Goal: Complete application form: Complete application form

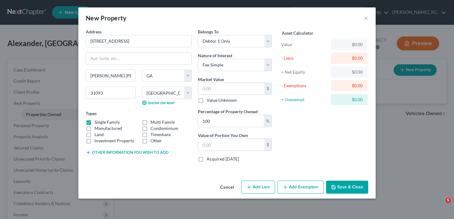
select select "10"
select select "75"
select select "0"
click at [0, 143] on div "New Property × Address * 108 Santagelo Court Warner [GEOGRAPHIC_DATA] [US_STATE…" at bounding box center [227, 109] width 454 height 219
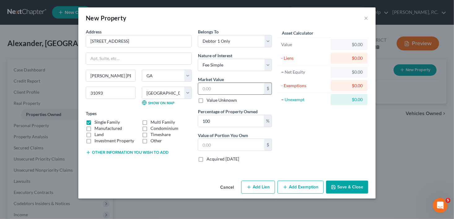
click at [213, 87] on input "text" at bounding box center [231, 89] width 66 height 12
click at [217, 90] on input "text" at bounding box center [231, 89] width 66 height 12
type input "1"
type input "1.00"
type input "19"
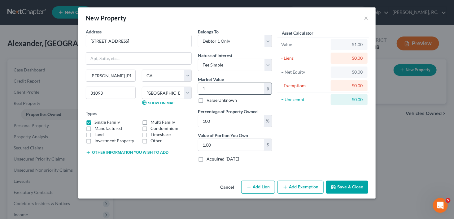
type input "19.00"
type input "199"
type input "199.00"
type input "1996"
type input "1,996.00"
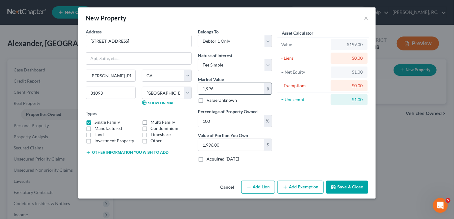
type input "1,9960"
type input "19,960.00"
type input "19,9600"
type input "199,600.00"
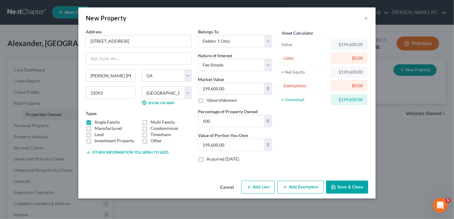
click at [346, 186] on button "Save & Close" at bounding box center [347, 187] width 42 height 13
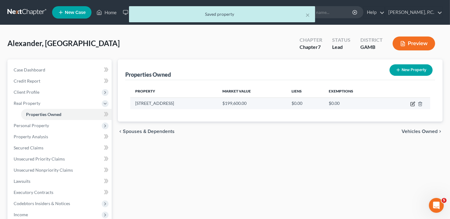
click at [414, 104] on icon "button" at bounding box center [412, 104] width 5 height 5
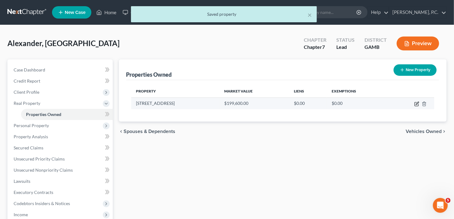
select select "10"
select select "75"
select select "0"
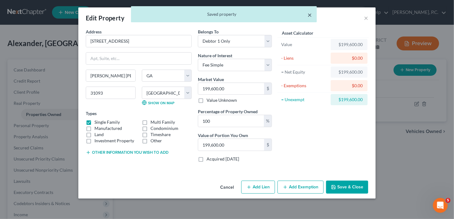
click at [309, 14] on button "×" at bounding box center [310, 14] width 4 height 7
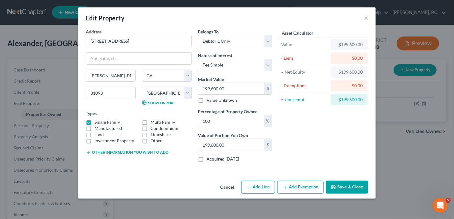
click at [254, 185] on button "Add Lien" at bounding box center [258, 187] width 34 height 13
select select "0"
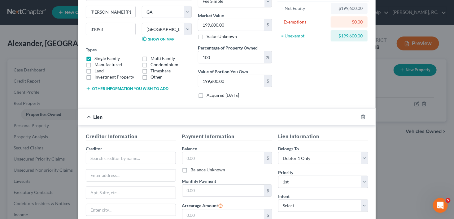
scroll to position [131, 0]
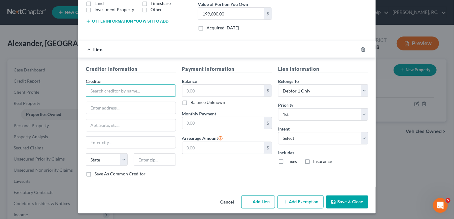
click at [94, 91] on input "text" at bounding box center [131, 91] width 90 height 12
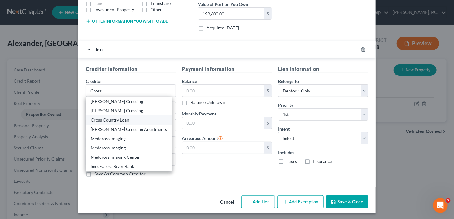
click at [106, 119] on div "Cross Country Loan" at bounding box center [129, 120] width 76 height 6
type input "Cross Country Loan"
type input "[STREET_ADDRESS]"
type input "Suite 1605"
type input "[US_STATE]"
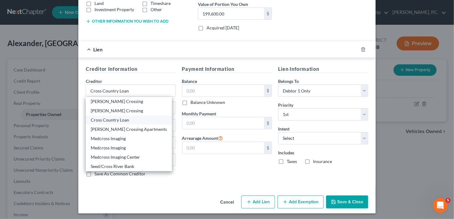
select select "35"
type input "10036"
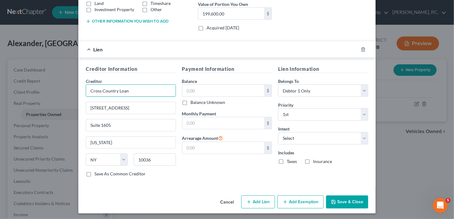
drag, startPoint x: 144, startPoint y: 88, endPoint x: 115, endPoint y: 90, distance: 29.2
click at [115, 90] on input "Cross Country Loan" at bounding box center [131, 91] width 90 height 12
type input "Cross Country Mortgage"
drag, startPoint x: 120, startPoint y: 107, endPoint x: 84, endPoint y: 110, distance: 36.1
click at [86, 110] on input "[STREET_ADDRESS]" at bounding box center [131, 108] width 90 height 12
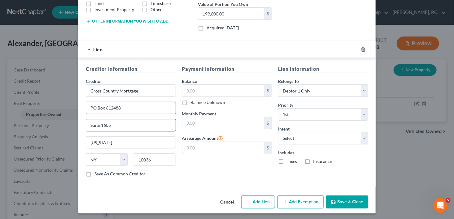
type input "PO Box 612488"
drag, startPoint x: 110, startPoint y: 124, endPoint x: 72, endPoint y: 126, distance: 38.1
click at [72, 126] on div "Edit Property × Address * 108 Santagelo Court Warner [GEOGRAPHIC_DATA] [US_STAT…" at bounding box center [227, 109] width 454 height 219
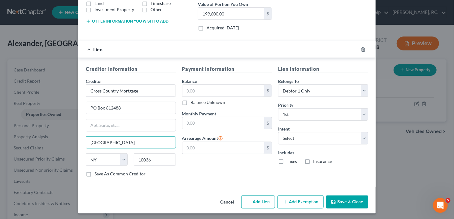
type input "[GEOGRAPHIC_DATA]"
select select "45"
type input "75261"
click at [95, 174] on label "Save As Common Creditor" at bounding box center [120, 174] width 51 height 6
click at [97, 174] on input "Save As Common Creditor" at bounding box center [99, 173] width 4 height 4
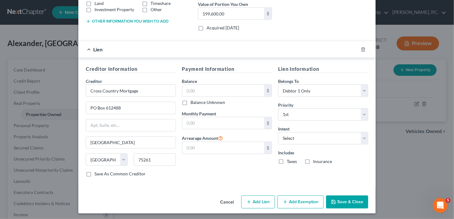
checkbox input "true"
click at [198, 93] on input "text" at bounding box center [224, 91] width 82 height 12
type input "169,413.00"
click at [297, 137] on select "Select Surrender Redeem Reaffirm Avoid Other" at bounding box center [323, 138] width 90 height 12
select select "2"
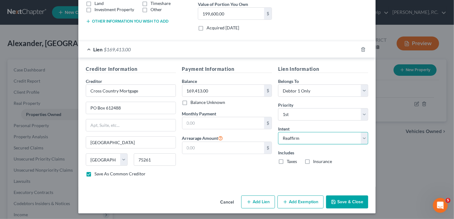
click at [278, 132] on select "Select Surrender Redeem Reaffirm Avoid Other" at bounding box center [323, 138] width 90 height 12
click at [313, 160] on label "Insurance" at bounding box center [322, 162] width 19 height 6
click at [316, 160] on input "Insurance" at bounding box center [318, 161] width 4 height 4
checkbox input "true"
click at [287, 161] on label "Taxes" at bounding box center [292, 162] width 10 height 6
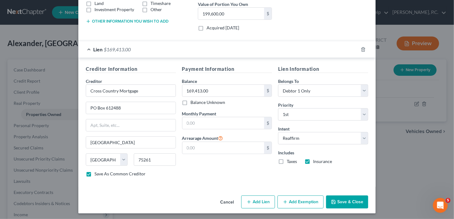
click at [289, 161] on input "Taxes" at bounding box center [291, 161] width 4 height 4
checkbox input "true"
click at [346, 199] on button "Save & Close" at bounding box center [347, 202] width 42 height 13
checkbox input "false"
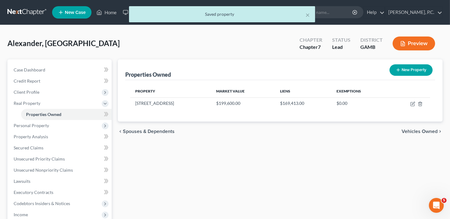
click at [421, 132] on span "Vehicles Owned" at bounding box center [419, 131] width 36 height 5
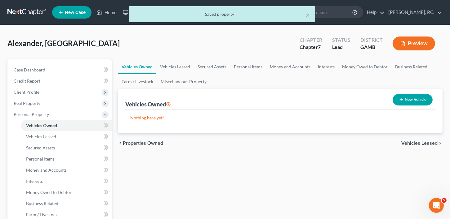
click at [405, 99] on button "New Vehicle" at bounding box center [412, 99] width 40 height 11
select select "0"
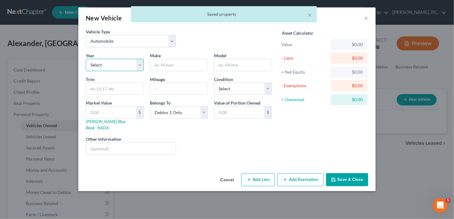
click at [97, 65] on select "Select 2026 2025 2024 2023 2022 2021 2020 2019 2018 2017 2016 2015 2014 2013 20…" at bounding box center [115, 65] width 58 height 12
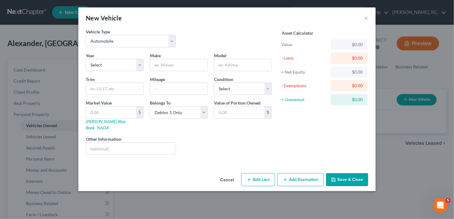
click at [261, 174] on button "Add Lien" at bounding box center [258, 180] width 34 height 13
select select "0"
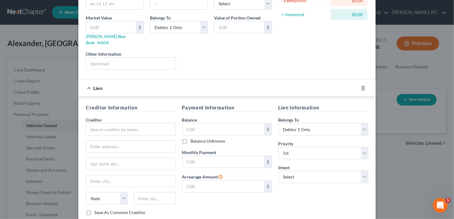
scroll to position [88, 0]
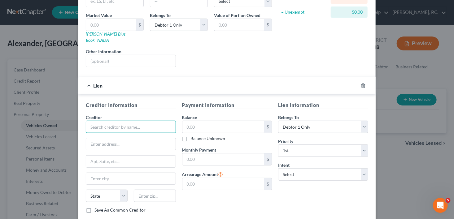
click at [103, 121] on input "text" at bounding box center [131, 127] width 90 height 12
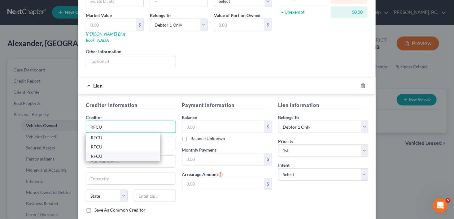
type input "RFCU"
click at [95, 153] on div "RFCU" at bounding box center [123, 156] width 64 height 6
type input "PO Box 6849"
type input "[PERSON_NAME] [PERSON_NAME]"
select select "10"
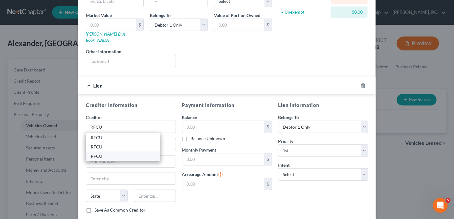
type input "31095-6849"
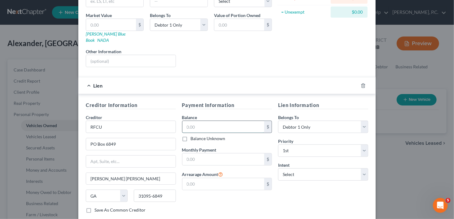
click at [198, 121] on input "text" at bounding box center [224, 127] width 82 height 12
type input "13,682.00"
click at [290, 169] on select "Select Surrender Redeem Reaffirm Avoid Other" at bounding box center [323, 175] width 90 height 12
select select "2"
click at [278, 169] on select "Select Surrender Redeem Reaffirm Avoid Other" at bounding box center [323, 175] width 90 height 12
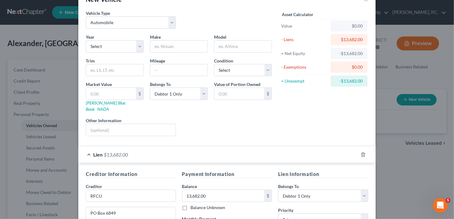
scroll to position [0, 0]
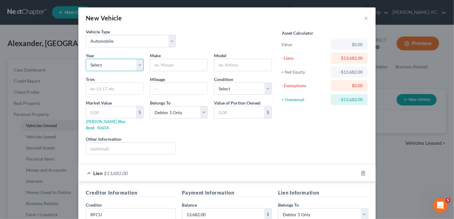
click at [119, 62] on select "Select 2026 2025 2024 2023 2022 2021 2020 2019 2018 2017 2016 2015 2014 2013 20…" at bounding box center [115, 65] width 58 height 12
select select "8"
click at [86, 59] on select "Select 2026 2025 2024 2023 2022 2021 2020 2019 2018 2017 2016 2015 2014 2013 20…" at bounding box center [115, 65] width 58 height 12
click at [173, 64] on input "text" at bounding box center [178, 65] width 57 height 12
type input "Chevrolet"
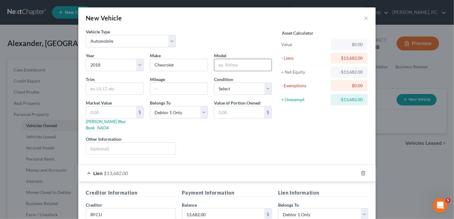
click at [237, 65] on input "text" at bounding box center [242, 65] width 57 height 12
type input "Malibu"
click at [240, 93] on select "Select Excellent Very Good Good Fair Poor" at bounding box center [243, 89] width 58 height 12
select select "2"
click at [214, 83] on select "Select Excellent Very Good Good Fair Poor" at bounding box center [243, 89] width 58 height 12
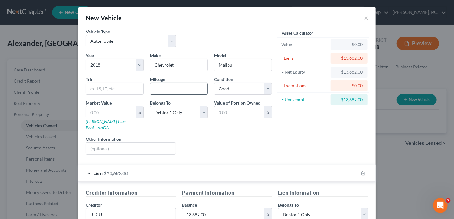
click at [157, 89] on input "text" at bounding box center [178, 89] width 57 height 12
type input "120,000"
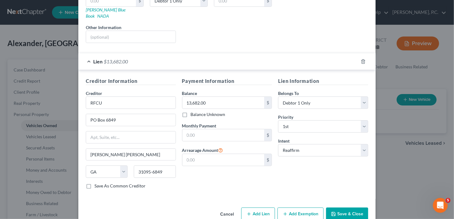
scroll to position [118, 0]
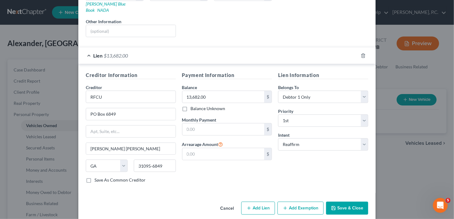
click at [352, 202] on button "Save & Close" at bounding box center [347, 208] width 42 height 13
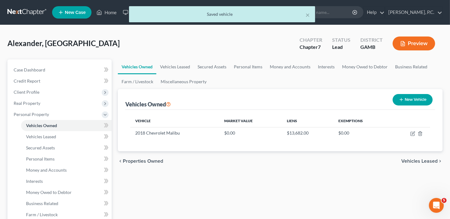
click at [417, 99] on button "New Vehicle" at bounding box center [412, 99] width 40 height 11
select select "0"
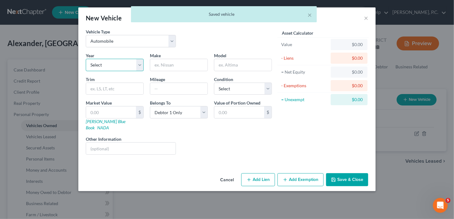
click at [102, 69] on select "Select 2026 2025 2024 2023 2022 2021 2020 2019 2018 2017 2016 2015 2014 2013 20…" at bounding box center [115, 65] width 58 height 12
select select "4"
click at [86, 59] on select "Select 2026 2025 2024 2023 2022 2021 2020 2019 2018 2017 2016 2015 2014 2013 20…" at bounding box center [115, 65] width 58 height 12
click at [173, 62] on input "text" at bounding box center [178, 65] width 57 height 12
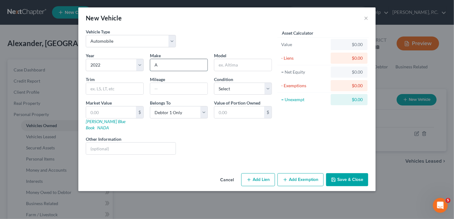
type input "Acura"
click at [227, 68] on input "text" at bounding box center [242, 65] width 57 height 12
type input "MDX"
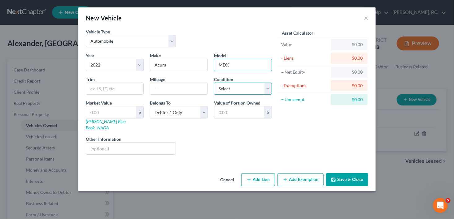
click at [234, 87] on select "Select Excellent Very Good Good Fair Poor" at bounding box center [243, 89] width 58 height 12
select select "2"
click at [214, 83] on select "Select Excellent Very Good Good Fair Poor" at bounding box center [243, 89] width 58 height 12
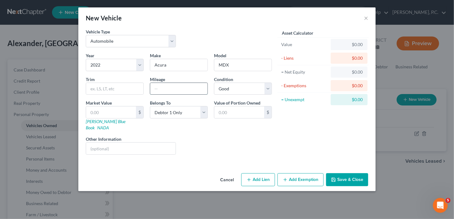
click at [169, 87] on input "text" at bounding box center [178, 89] width 57 height 12
type input "60,000"
click at [261, 174] on button "Add Lien" at bounding box center [258, 180] width 34 height 13
select select "0"
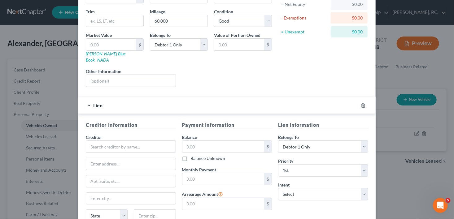
scroll to position [78, 0]
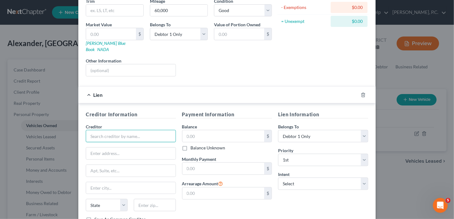
click at [130, 131] on input "text" at bounding box center [131, 136] width 90 height 12
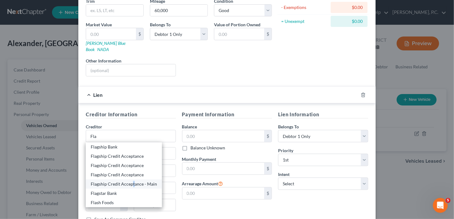
click at [131, 181] on div "Flagship Credit Acceptance - Main" at bounding box center [124, 184] width 66 height 6
type input "Flagship Credit Acceptance - Main"
type input "PO Box 975658"
type input "[GEOGRAPHIC_DATA]"
select select "45"
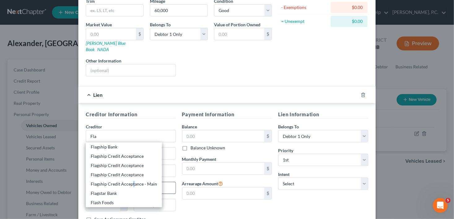
type input "75397"
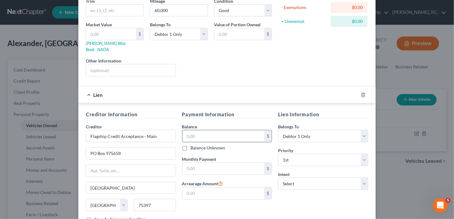
click at [210, 130] on input "text" at bounding box center [224, 136] width 82 height 12
click at [212, 132] on input "text" at bounding box center [224, 136] width 82 height 12
type input "41,281.00"
click at [322, 181] on select "Select Surrender Redeem Reaffirm Avoid Other" at bounding box center [323, 184] width 90 height 12
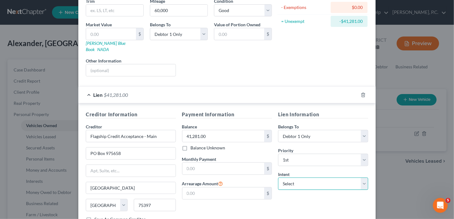
select select "2"
click at [278, 178] on select "Select Surrender Redeem Reaffirm Avoid Other" at bounding box center [323, 184] width 90 height 12
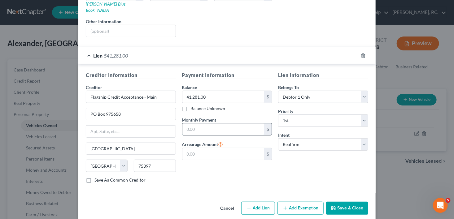
click at [201, 124] on input "text" at bounding box center [224, 130] width 82 height 12
type input "1,120.00"
click at [344, 202] on button "Save & Close" at bounding box center [347, 208] width 42 height 13
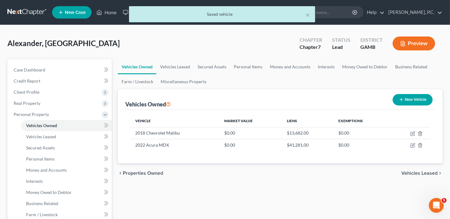
drag, startPoint x: 434, startPoint y: 174, endPoint x: 268, endPoint y: 124, distance: 173.5
click at [413, 134] on icon "button" at bounding box center [412, 133] width 5 height 5
select select "0"
select select "8"
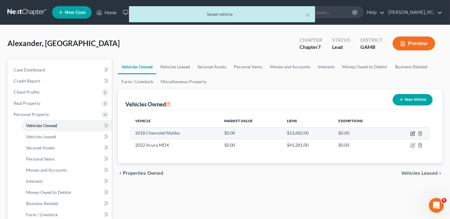
select select "2"
select select "0"
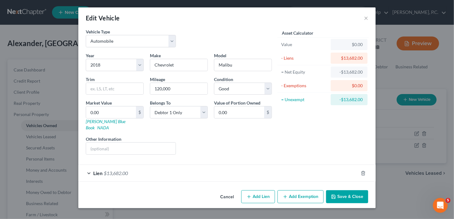
click at [351, 191] on button "Save & Close" at bounding box center [347, 197] width 42 height 13
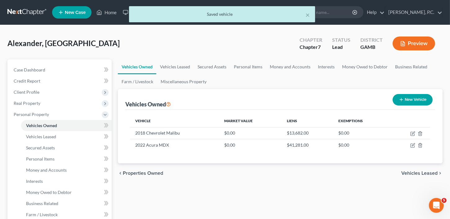
click at [430, 174] on span "Vehicles Leased" at bounding box center [419, 173] width 36 height 5
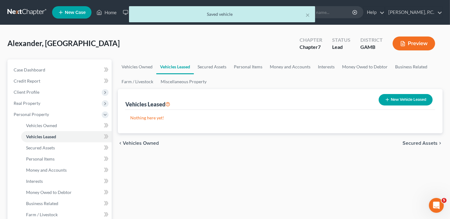
click at [419, 138] on div "chevron_left Vehicles Owned Secured Assets chevron_right" at bounding box center [280, 144] width 324 height 20
click at [419, 141] on span "Secured Assets" at bounding box center [419, 143] width 35 height 5
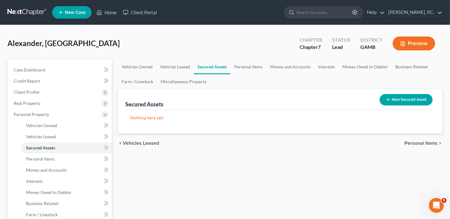
click at [408, 103] on button "New Secured Asset" at bounding box center [405, 99] width 53 height 11
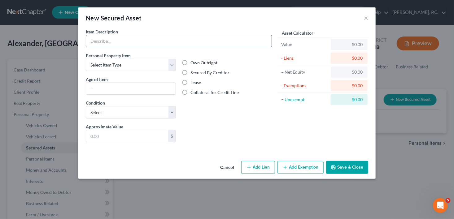
click at [117, 42] on input "text" at bounding box center [179, 41] width 186 height 12
type input "Couch"
click at [191, 76] on label "Secured By Creditor" at bounding box center [210, 73] width 39 height 6
click at [193, 74] on input "Secured By Creditor" at bounding box center [195, 72] width 4 height 4
radio input "true"
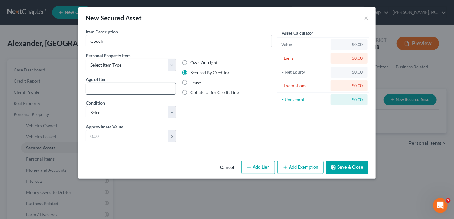
click at [103, 84] on input "text" at bounding box center [131, 89] width 90 height 12
type input "1 year"
drag, startPoint x: 102, startPoint y: 111, endPoint x: 103, endPoint y: 115, distance: 3.9
click at [102, 111] on select "Select Excellent Very Good Good Fair Poor" at bounding box center [131, 112] width 90 height 12
select select "2"
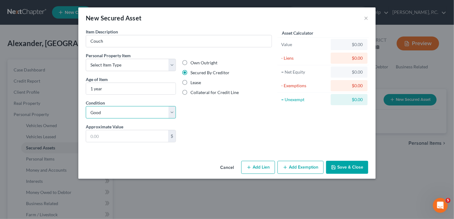
click at [86, 106] on select "Select Excellent Very Good Good Fair Poor" at bounding box center [131, 112] width 90 height 12
click at [97, 134] on input "text" at bounding box center [127, 136] width 82 height 12
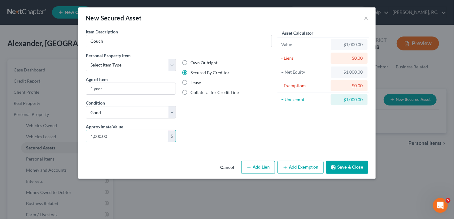
type input "1,000.00"
click at [252, 165] on icon "button" at bounding box center [249, 167] width 5 height 5
select select "0"
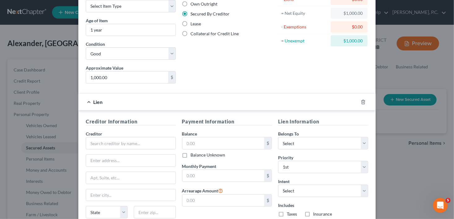
scroll to position [75, 0]
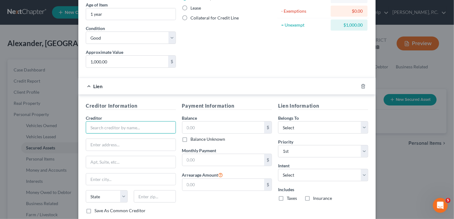
click at [137, 126] on input "text" at bounding box center [131, 127] width 90 height 12
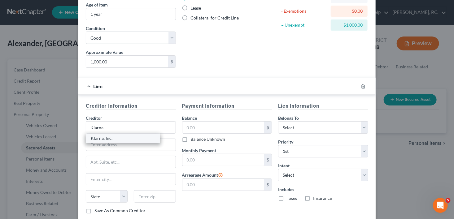
click at [135, 137] on div "Klarna, Inc." at bounding box center [123, 138] width 64 height 6
type input "Klarna, Inc."
type input "PO Box 8116"
type input "Columbus"
select select "36"
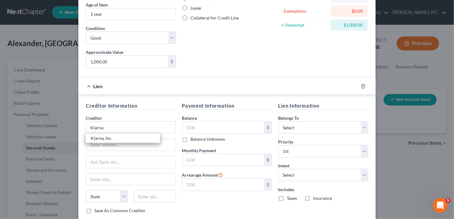
type input "432001"
click at [186, 131] on input "text" at bounding box center [224, 128] width 82 height 12
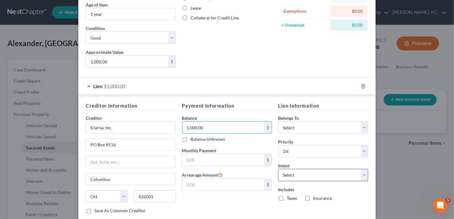
type input "1,000.00"
drag, startPoint x: 321, startPoint y: 174, endPoint x: 317, endPoint y: 175, distance: 4.4
click at [321, 174] on select "Select Surrender Redeem Reaffirm Avoid Other" at bounding box center [323, 175] width 90 height 12
select select "2"
click at [278, 169] on select "Select Surrender Redeem Reaffirm Avoid Other" at bounding box center [323, 175] width 90 height 12
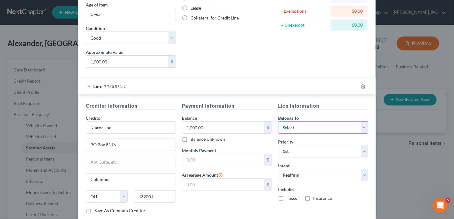
click at [298, 130] on select "Select Debtor 1 Only Debtor 2 Only Debtor 1 And Debtor 2 Only At Least One Of T…" at bounding box center [323, 127] width 90 height 12
select select "0"
click at [278, 121] on select "Select Debtor 1 Only Debtor 2 Only Debtor 1 And Debtor 2 Only At Least One Of T…" at bounding box center [323, 127] width 90 height 12
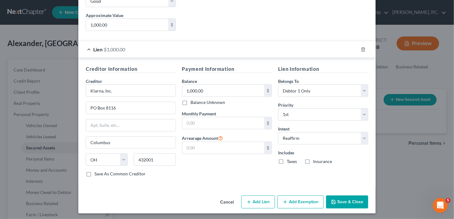
click at [342, 201] on button "Save & Close" at bounding box center [347, 202] width 42 height 13
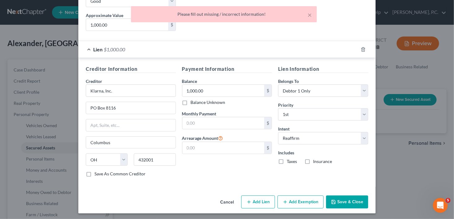
click at [312, 14] on div "× Please fill out missing / incorrect information!" at bounding box center [224, 14] width 186 height 16
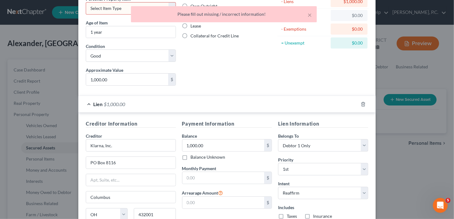
scroll to position [52, 0]
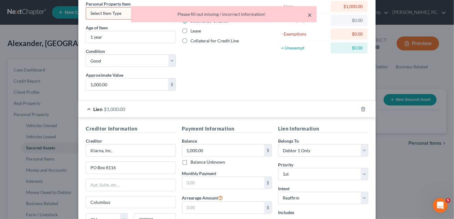
click at [311, 14] on button "×" at bounding box center [310, 14] width 4 height 7
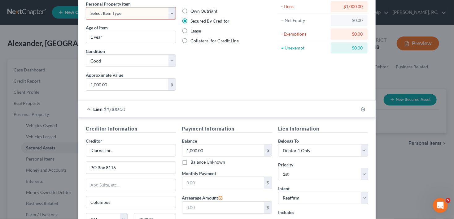
click at [126, 8] on select "Select Item Type Clothing Collectibles Of Value Electronics Firearms Household …" at bounding box center [131, 13] width 90 height 12
select select "household_goods"
click at [86, 7] on select "Select Item Type Clothing Collectibles Of Value Electronics Firearms Household …" at bounding box center [131, 13] width 90 height 12
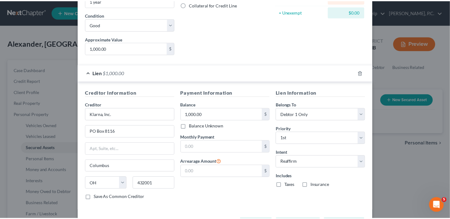
scroll to position [112, 0]
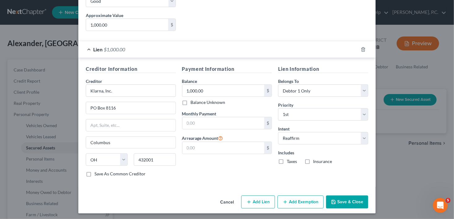
click at [347, 202] on button "Save & Close" at bounding box center [347, 202] width 42 height 13
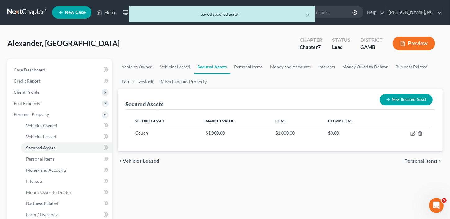
click at [430, 163] on span "Personal Items" at bounding box center [420, 161] width 33 height 5
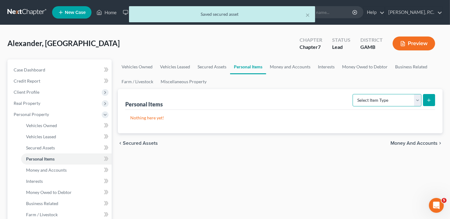
click at [373, 98] on select "Select Item Type Clothing Collectibles Of Value Electronics Firearms Household …" at bounding box center [386, 100] width 69 height 12
select select "household_goods"
click at [353, 94] on select "Select Item Type Clothing Collectibles Of Value Electronics Firearms Household …" at bounding box center [386, 100] width 69 height 12
click at [410, 141] on span "Money and Accounts" at bounding box center [413, 143] width 47 height 5
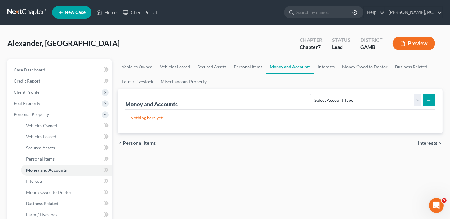
click at [141, 144] on span "Personal Items" at bounding box center [139, 143] width 33 height 5
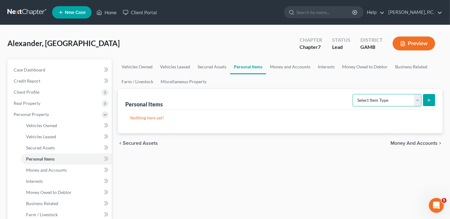
click at [390, 102] on select "Select Item Type Clothing Collectibles Of Value Electronics Firearms Household …" at bounding box center [386, 100] width 69 height 12
select select "clothing"
click at [353, 94] on select "Select Item Type Clothing Collectibles Of Value Electronics Firearms Household …" at bounding box center [386, 100] width 69 height 12
click at [427, 100] on icon "submit" at bounding box center [428, 100] width 5 height 5
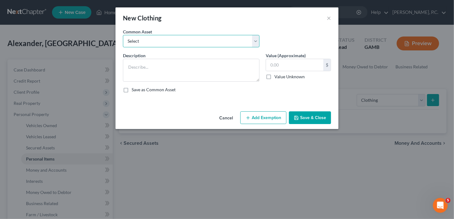
click at [170, 44] on select "Select Clothing" at bounding box center [191, 41] width 137 height 12
select select "0"
click at [123, 35] on select "Select Clothing" at bounding box center [191, 41] width 137 height 12
type textarea "Clothing"
type input "100.00"
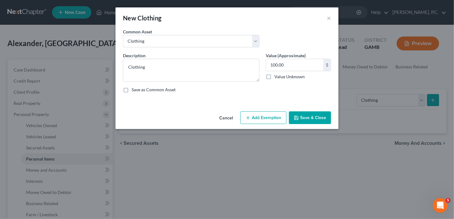
drag, startPoint x: 302, startPoint y: 113, endPoint x: 335, endPoint y: 102, distance: 34.1
click at [303, 113] on button "Save & Close" at bounding box center [310, 118] width 42 height 13
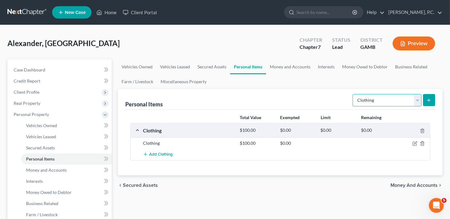
click at [384, 99] on select "Select Item Type Clothing Collectibles Of Value Electronics Firearms Household …" at bounding box center [386, 100] width 69 height 12
select select "household_goods"
click at [353, 94] on select "Select Item Type Clothing Collectibles Of Value Electronics Firearms Household …" at bounding box center [386, 100] width 69 height 12
click at [427, 105] on button "submit" at bounding box center [429, 100] width 12 height 12
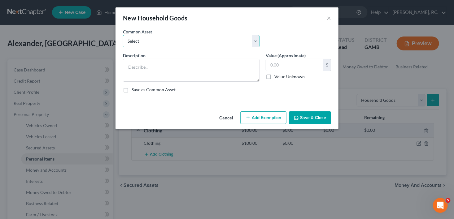
click at [145, 42] on select "Select Household goods Household goods Household goods and furniture Household …" at bounding box center [191, 41] width 137 height 12
select select "2"
click at [123, 35] on select "Select Household goods Household goods Household goods and furniture Household …" at bounding box center [191, 41] width 137 height 12
type textarea "Household goods and furniture"
type input "1,000.00"
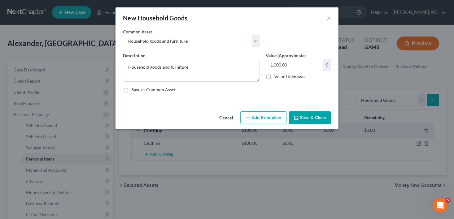
click at [298, 121] on button "Save & Close" at bounding box center [310, 118] width 42 height 13
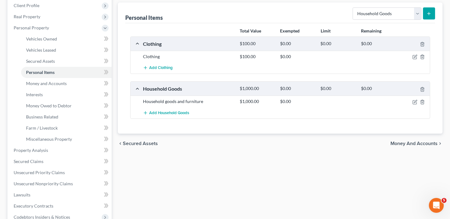
scroll to position [112, 0]
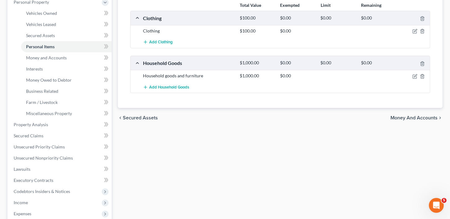
click at [412, 116] on span "Money and Accounts" at bounding box center [413, 118] width 47 height 5
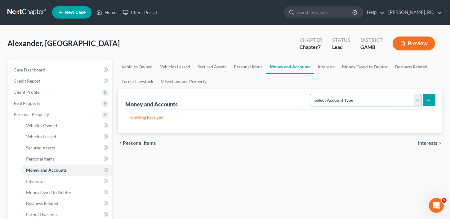
click at [353, 99] on select "Select Account Type Brokerage Cash on Hand Certificates of Deposit Checking Acc…" at bounding box center [366, 100] width 112 height 12
select select "checking"
click at [311, 94] on select "Select Account Type Brokerage Cash on Hand Certificates of Deposit Checking Acc…" at bounding box center [366, 100] width 112 height 12
click at [423, 98] on button "submit" at bounding box center [429, 100] width 12 height 12
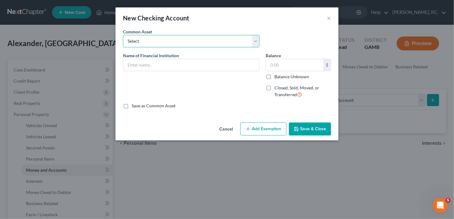
click at [145, 37] on select "Select US Bank Navy Federal Credit Union Midsouth Federal Credit Union Chime Ba…" at bounding box center [191, 41] width 137 height 12
select select "5"
click at [123, 35] on select "Select US Bank Navy Federal Credit Union Midsouth Federal Credit Union Chime Ba…" at bounding box center [191, 41] width 137 height 12
type input "Bank of America"
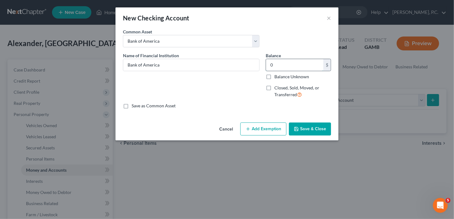
click at [276, 67] on input "0" at bounding box center [294, 65] width 57 height 12
type input "8"
type input "500.00"
click at [306, 133] on button "Save & Close" at bounding box center [310, 129] width 42 height 13
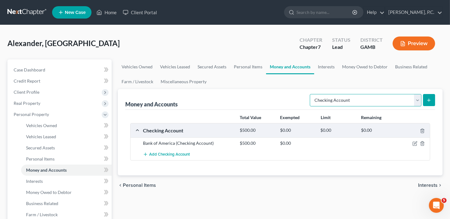
click at [363, 101] on select "Select Account Type Brokerage Cash on Hand Certificates of Deposit Checking Acc…" at bounding box center [366, 100] width 112 height 12
click at [311, 94] on select "Select Account Type Brokerage Cash on Hand Certificates of Deposit Checking Acc…" at bounding box center [366, 100] width 112 height 12
click at [426, 101] on icon "submit" at bounding box center [428, 100] width 5 height 5
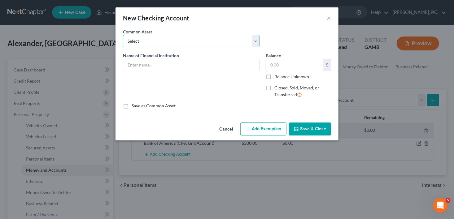
click at [152, 38] on select "Select US Bank Navy Federal Credit Union Midsouth Federal Credit Union Chime Ba…" at bounding box center [191, 41] width 137 height 12
select select "8"
type input "PNC Bank"
type input "0.00"
checkbox input "true"
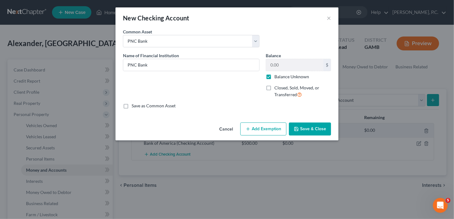
click at [116, 83] on div "An exemption set must first be selected from the Filing Information section. Co…" at bounding box center [227, 75] width 223 height 92
click at [143, 66] on input "PNC Bank" at bounding box center [191, 65] width 136 height 12
drag, startPoint x: 156, startPoint y: 64, endPoint x: 122, endPoint y: 65, distance: 33.8
click at [122, 65] on div "Name of Financial Institution * PNC Bank" at bounding box center [191, 77] width 143 height 51
type input "Paypal"
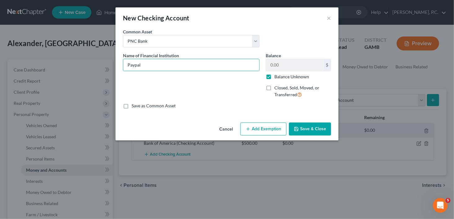
click at [275, 76] on label "Balance Unknown" at bounding box center [292, 77] width 35 height 6
click at [277, 76] on input "Balance Unknown" at bounding box center [279, 76] width 4 height 4
checkbox input "false"
type input "Paypal"
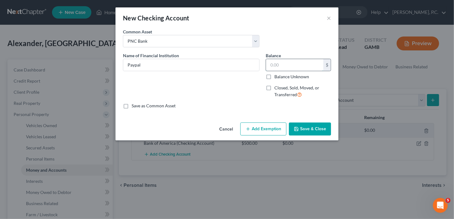
click at [297, 62] on input "text" at bounding box center [294, 65] width 57 height 12
type input "100.00"
click at [310, 131] on button "Save & Close" at bounding box center [310, 129] width 42 height 13
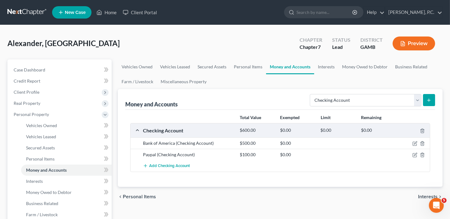
click at [429, 100] on icon "submit" at bounding box center [428, 100] width 5 height 5
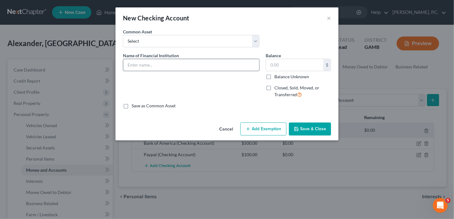
click at [130, 66] on input "text" at bounding box center [191, 65] width 136 height 12
type input "Cash App"
click at [278, 63] on input "text" at bounding box center [294, 65] width 57 height 12
type input "0.00"
click at [308, 131] on button "Save & Close" at bounding box center [310, 129] width 42 height 13
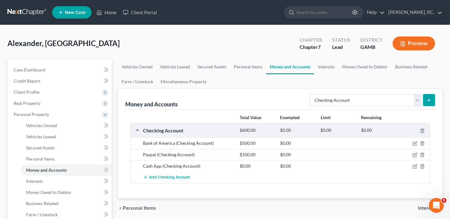
click at [426, 102] on icon "submit" at bounding box center [428, 100] width 5 height 5
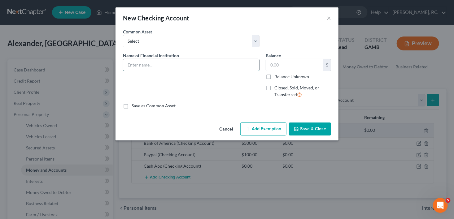
click at [141, 65] on input "text" at bounding box center [191, 65] width 136 height 12
type input "Zelle"
click at [288, 60] on input "text" at bounding box center [294, 65] width 57 height 12
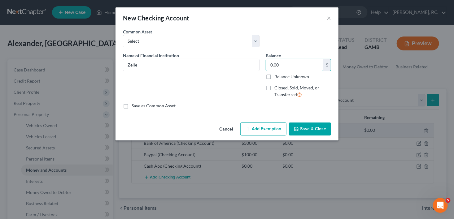
type input "0.00"
click at [322, 133] on button "Save & Close" at bounding box center [310, 129] width 42 height 13
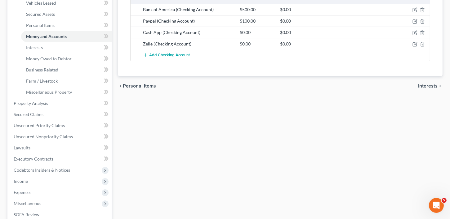
scroll to position [91, 0]
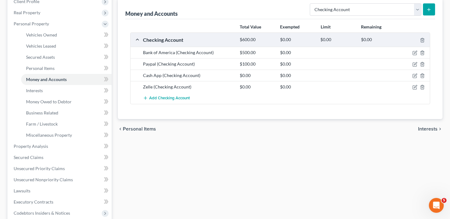
click at [424, 127] on span "Interests" at bounding box center [428, 129] width 20 height 5
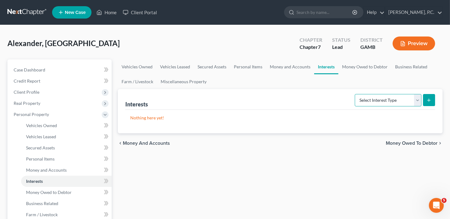
drag, startPoint x: 392, startPoint y: 99, endPoint x: 388, endPoint y: 98, distance: 4.2
click at [392, 99] on select "Select Interest Type 401K Annuity Bond Education IRA Government Bond Government…" at bounding box center [388, 100] width 67 height 12
select select "401k"
click at [355, 94] on select "Select Interest Type 401K Annuity Bond Education IRA Government Bond Government…" at bounding box center [388, 100] width 67 height 12
click at [433, 101] on button "submit" at bounding box center [429, 100] width 12 height 12
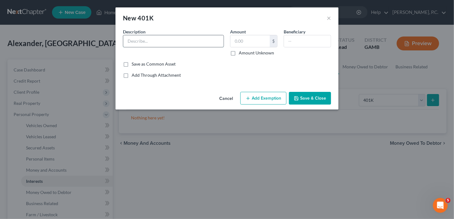
click at [146, 41] on input "text" at bounding box center [173, 41] width 100 height 12
type input "401 (k)"
click at [251, 42] on input "text" at bounding box center [250, 41] width 39 height 12
type input "100.00"
click at [298, 42] on input "text" at bounding box center [307, 41] width 47 height 12
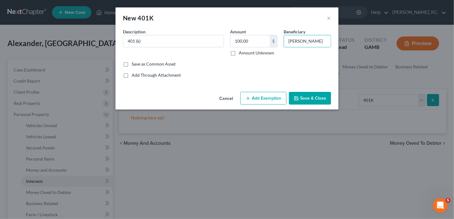
type input "[PERSON_NAME]"
click at [320, 97] on button "Save & Close" at bounding box center [310, 98] width 42 height 13
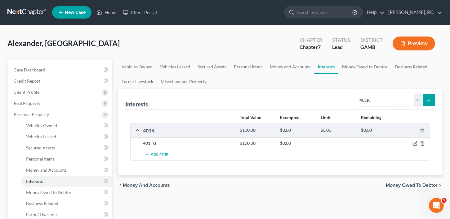
click at [425, 183] on span "Money Owed to Debtor" at bounding box center [412, 185] width 52 height 5
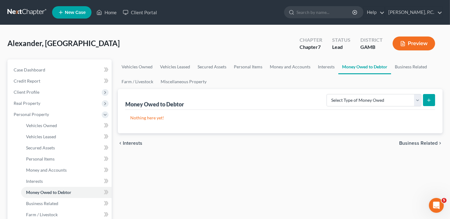
click at [134, 144] on span "Interests" at bounding box center [133, 143] width 20 height 5
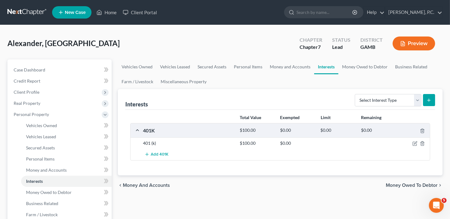
click at [139, 181] on div "chevron_left Money and Accounts Money Owed to Debtor chevron_right" at bounding box center [280, 186] width 324 height 20
click at [141, 183] on span "Money and Accounts" at bounding box center [146, 185] width 47 height 5
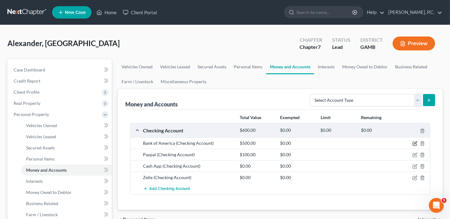
click at [414, 143] on icon "button" at bounding box center [415, 143] width 3 height 3
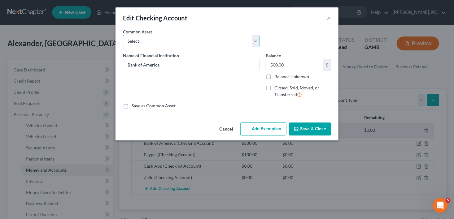
click at [155, 42] on select "Select US Bank Navy Federal Credit Union Midsouth Federal Credit Union Chime Ba…" at bounding box center [191, 41] width 137 height 12
select select "7"
click at [123, 35] on select "Select US Bank Navy Federal Credit Union Midsouth Federal Credit Union Chime Ba…" at bounding box center [191, 41] width 137 height 12
type input "Robins Financial Credit Union"
type input "150.00"
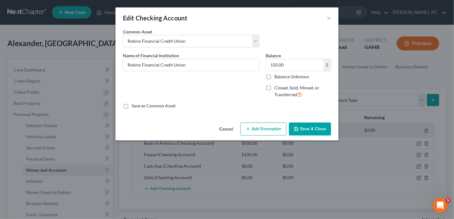
click at [307, 133] on button "Save & Close" at bounding box center [310, 129] width 42 height 13
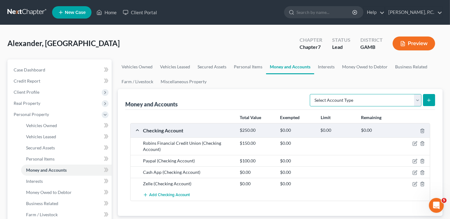
click at [417, 97] on select "Select Account Type Brokerage Cash on Hand Certificates of Deposit Checking Acc…" at bounding box center [366, 100] width 112 height 12
select select "checking"
click at [311, 94] on select "Select Account Type Brokerage Cash on Hand Certificates of Deposit Checking Acc…" at bounding box center [366, 100] width 112 height 12
click at [429, 103] on button "submit" at bounding box center [429, 100] width 12 height 12
click at [430, 100] on line "submit" at bounding box center [428, 100] width 3 height 0
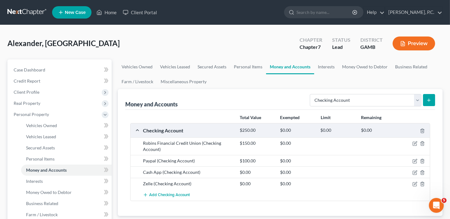
click at [428, 101] on icon "submit" at bounding box center [428, 100] width 5 height 5
click at [152, 193] on span "Add Checking Account" at bounding box center [169, 195] width 41 height 5
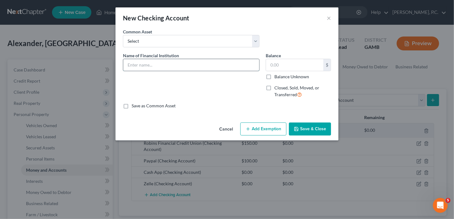
click at [136, 65] on input "text" at bounding box center [191, 65] width 136 height 12
type input "Bank of America"
click at [275, 86] on label "Closed, Sold, Moved, or Transferred" at bounding box center [303, 91] width 57 height 13
click at [277, 86] on input "Closed, Sold, Moved, or Transferred" at bounding box center [279, 87] width 4 height 4
checkbox input "true"
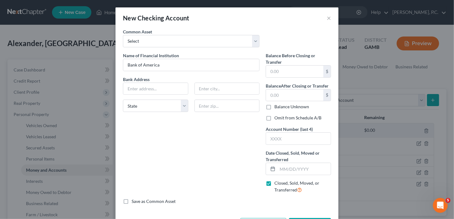
click at [311, 127] on div "Account Number (last 4)" at bounding box center [298, 135] width 65 height 19
click at [141, 92] on input "text" at bounding box center [155, 89] width 65 height 12
click at [145, 91] on input "text" at bounding box center [155, 89] width 65 height 12
type input "[STREET_ADDRESS][PERSON_NAME]"
click at [203, 101] on input "text" at bounding box center [227, 106] width 65 height 12
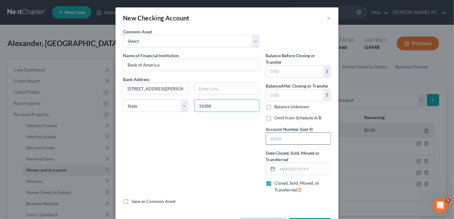
type input "31088"
type input "[PERSON_NAME] [PERSON_NAME]"
select select "10"
click at [304, 141] on input "text" at bounding box center [298, 139] width 65 height 12
click at [284, 171] on input "text" at bounding box center [304, 169] width 53 height 12
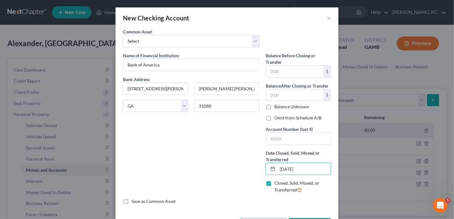
type input "[DATE]"
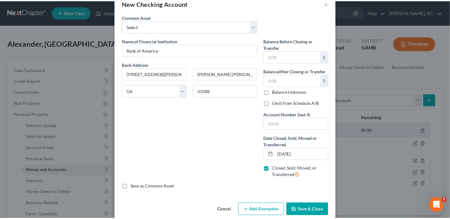
scroll to position [24, 0]
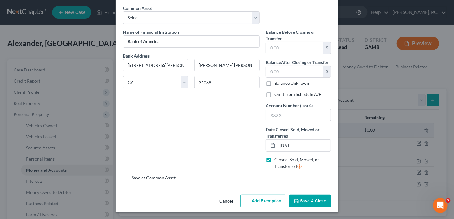
click at [289, 199] on button "Save & Close" at bounding box center [310, 201] width 42 height 13
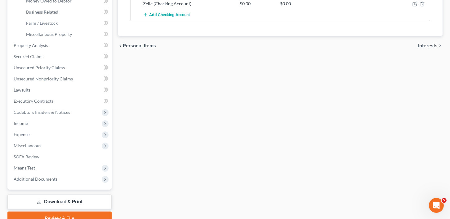
scroll to position [175, 0]
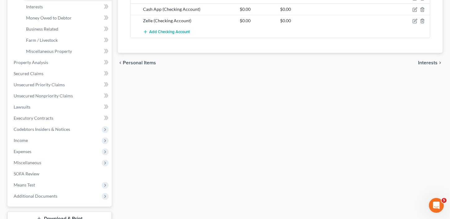
click at [434, 60] on span "Interests" at bounding box center [428, 62] width 20 height 5
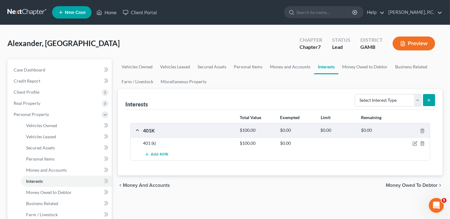
click at [401, 183] on span "Money Owed to Debtor" at bounding box center [412, 185] width 52 height 5
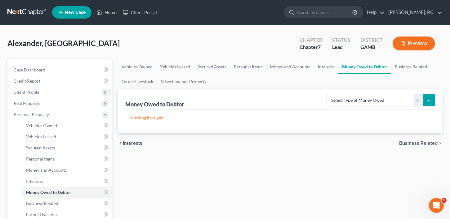
click at [413, 137] on div "chevron_left Interests Business Related chevron_right" at bounding box center [280, 144] width 324 height 20
click at [412, 141] on span "Business Related" at bounding box center [418, 143] width 38 height 5
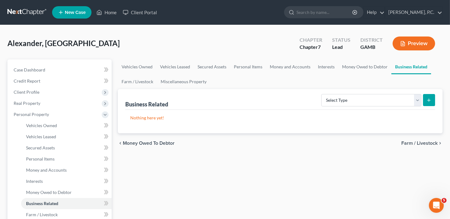
click at [416, 139] on div "chevron_left Money Owed to Debtor Farm / Livestock chevron_right" at bounding box center [280, 144] width 324 height 20
click at [415, 142] on span "Farm / Livestock" at bounding box center [419, 143] width 36 height 5
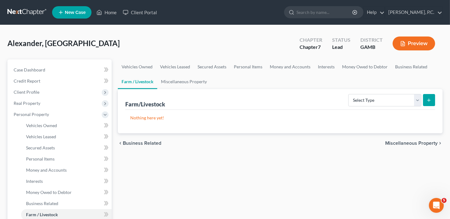
click at [415, 142] on span "Miscellaneous Property" at bounding box center [411, 143] width 52 height 5
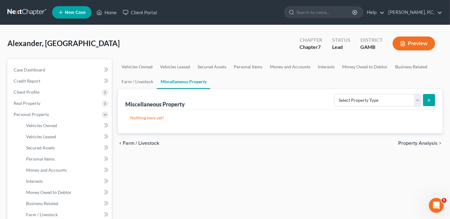
click at [415, 142] on span "Property Analysis" at bounding box center [417, 143] width 39 height 5
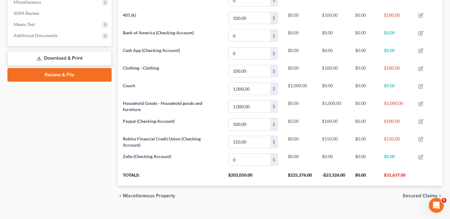
scroll to position [232, 0]
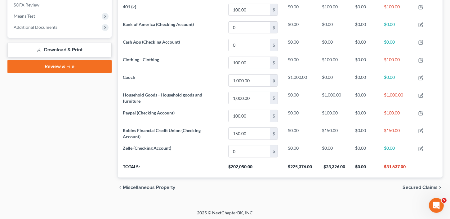
click at [419, 185] on span "Secured Claims" at bounding box center [419, 187] width 35 height 5
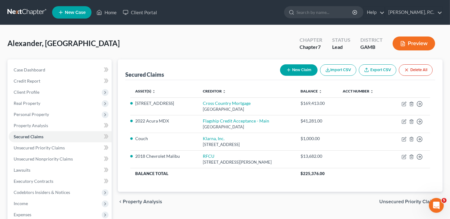
click at [417, 200] on span "Unsecured Priority Claims" at bounding box center [408, 202] width 58 height 5
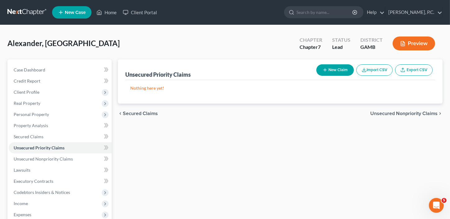
click at [332, 71] on button "New Claim" at bounding box center [334, 69] width 37 height 11
select select "0"
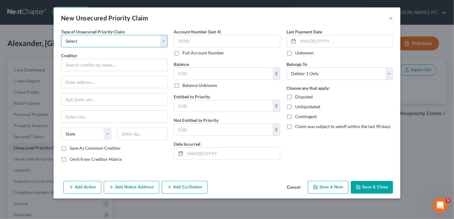
click at [88, 42] on select "Select Taxes & Other Government Units Domestic Support Obligations Extensions o…" at bounding box center [114, 41] width 107 height 12
select select "0"
click at [61, 35] on select "Select Taxes & Other Government Units Domestic Support Obligations Extensions o…" at bounding box center [114, 41] width 107 height 12
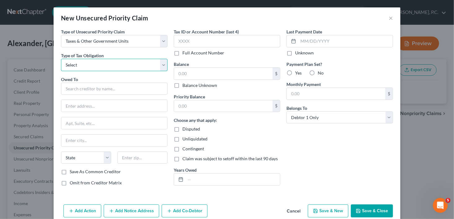
click at [97, 66] on select "Select Federal City State Franchise Tax Board Other" at bounding box center [114, 65] width 107 height 12
select select "2"
click at [61, 59] on select "Select Federal City State Franchise Tax Board Other" at bounding box center [114, 65] width 107 height 12
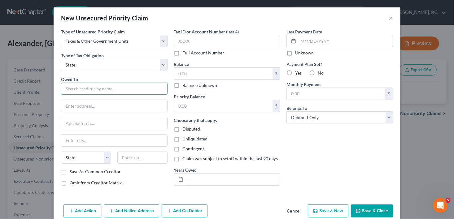
click at [94, 86] on input "text" at bounding box center [114, 89] width 107 height 12
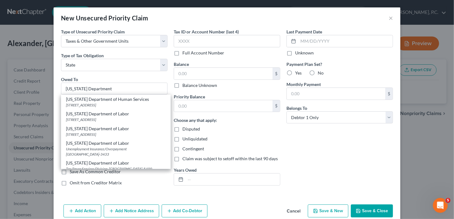
scroll to position [200, 0]
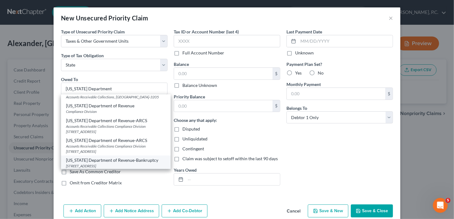
click at [123, 160] on div "[US_STATE] Department of Revenue-Bankruptcy" at bounding box center [116, 160] width 100 height 6
type input "[US_STATE] Department of Revenue-Bankruptcy"
type input "[STREET_ADDRESS]"
type input "Suite 339"
type input "[GEOGRAPHIC_DATA]"
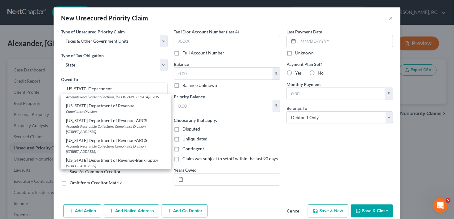
select select "10"
type input "30345"
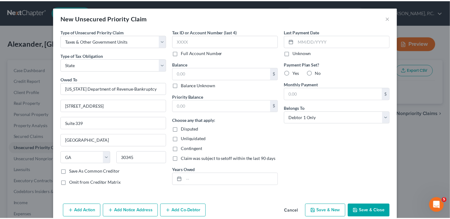
scroll to position [0, 0]
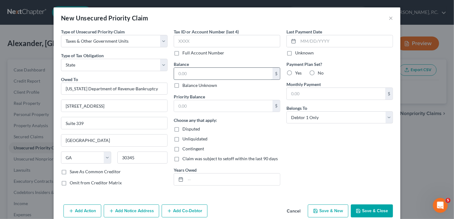
click at [188, 75] on input "text" at bounding box center [223, 74] width 99 height 12
type input "400.00"
click at [318, 73] on label "No" at bounding box center [321, 73] width 6 height 6
click at [320, 73] on input "No" at bounding box center [322, 72] width 4 height 4
radio input "true"
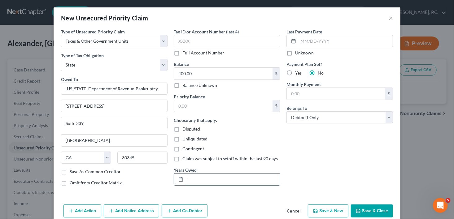
click at [223, 184] on input "text" at bounding box center [233, 180] width 95 height 12
type input "2024"
click at [370, 209] on button "Save & Close" at bounding box center [372, 211] width 42 height 13
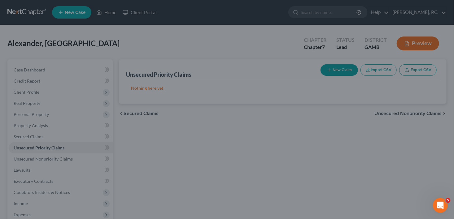
type input "0.00"
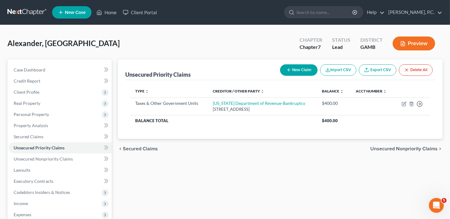
click at [385, 145] on div "chevron_left Secured Claims Unsecured Nonpriority Claims chevron_right" at bounding box center [280, 149] width 324 height 20
click at [385, 147] on span "Unsecured Nonpriority Claims" at bounding box center [403, 149] width 67 height 5
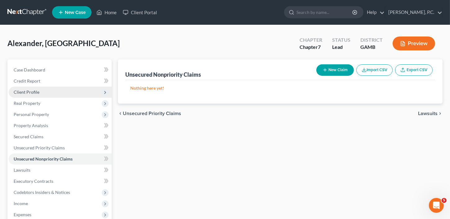
click at [33, 92] on span "Client Profile" at bounding box center [27, 92] width 26 height 5
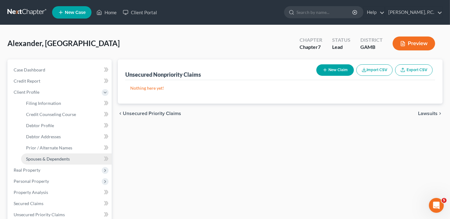
click at [41, 158] on span "Spouses & Dependents" at bounding box center [48, 158] width 44 height 5
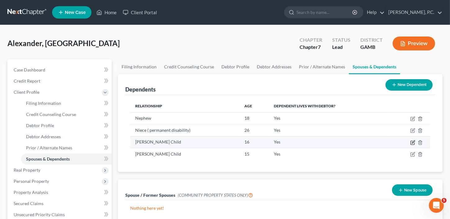
click at [414, 143] on icon "button" at bounding box center [412, 143] width 4 height 4
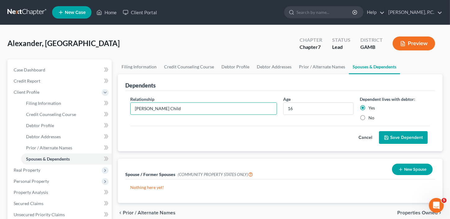
drag, startPoint x: 166, startPoint y: 109, endPoint x: 113, endPoint y: 108, distance: 53.0
click at [113, 108] on div "Petition Navigation Case Dashboard Payments Invoices Payments Payments Credit R…" at bounding box center [224, 216] width 441 height 313
type input "Nephew"
drag, startPoint x: 303, startPoint y: 113, endPoint x: 287, endPoint y: 111, distance: 16.2
click at [287, 111] on input "16" at bounding box center [318, 109] width 70 height 12
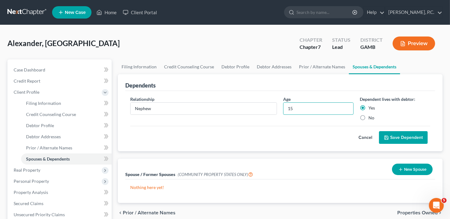
type input "15"
click at [403, 139] on button "Save Dependent" at bounding box center [403, 137] width 49 height 13
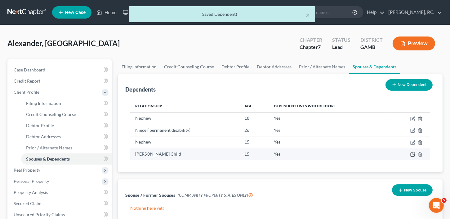
click at [414, 154] on icon "button" at bounding box center [412, 154] width 5 height 5
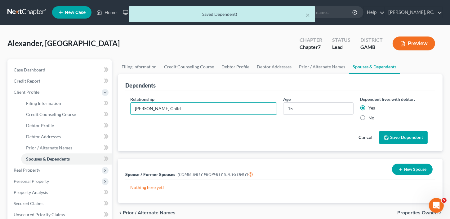
drag, startPoint x: 169, startPoint y: 109, endPoint x: 121, endPoint y: 105, distance: 47.9
click at [121, 105] on div "Dependents Relationship * [PERSON_NAME] Child Age [DEMOGRAPHIC_DATA] Dependent …" at bounding box center [280, 112] width 324 height 77
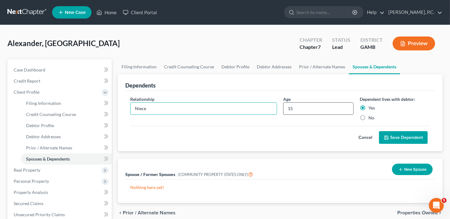
type input "Niece"
drag, startPoint x: 307, startPoint y: 111, endPoint x: 280, endPoint y: 108, distance: 27.7
click at [280, 108] on div "Age [DEMOGRAPHIC_DATA]" at bounding box center [318, 108] width 77 height 25
type input "14"
click at [412, 140] on button "Save Dependent" at bounding box center [403, 137] width 49 height 13
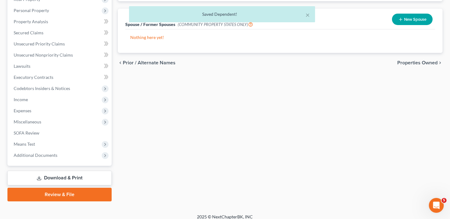
scroll to position [167, 0]
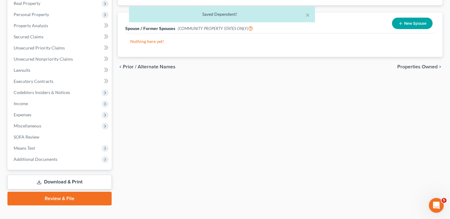
click at [417, 66] on span "Properties Owned" at bounding box center [417, 66] width 40 height 5
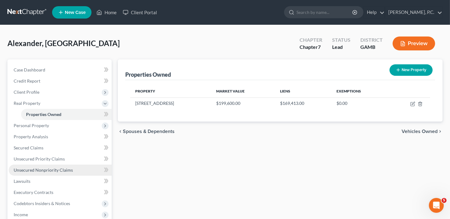
click at [41, 172] on span "Unsecured Nonpriority Claims" at bounding box center [43, 170] width 59 height 5
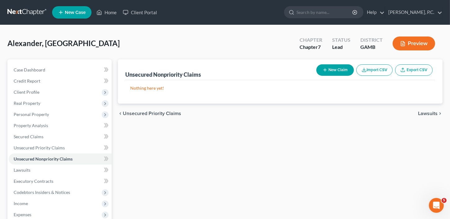
click at [338, 68] on button "New Claim" at bounding box center [334, 69] width 37 height 11
select select "0"
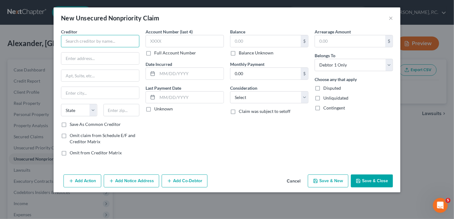
click at [76, 43] on input "text" at bounding box center [100, 41] width 78 height 12
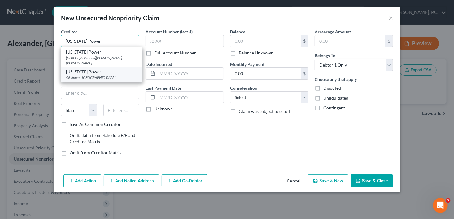
type input "[US_STATE] Power"
click at [78, 79] on div "96 Annex, [GEOGRAPHIC_DATA]" at bounding box center [102, 77] width 72 height 5
type input "96 Annex"
type input "[GEOGRAPHIC_DATA]"
select select "10"
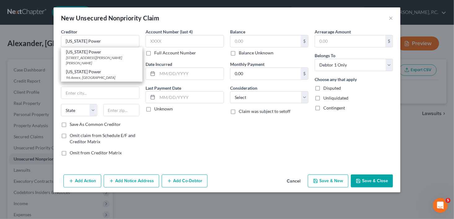
type input "30396"
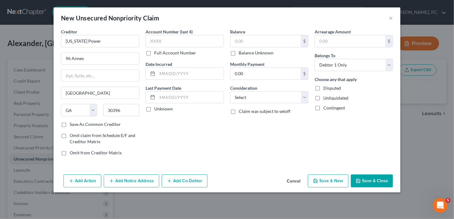
click at [239, 56] on label "Balance Unknown" at bounding box center [256, 53] width 35 height 6
click at [241, 54] on input "Balance Unknown" at bounding box center [243, 52] width 4 height 4
checkbox input "true"
type input "0.00"
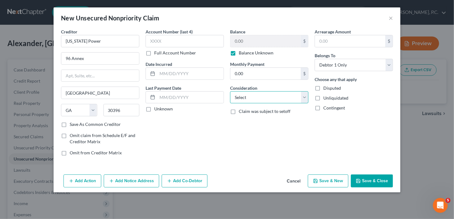
click at [233, 100] on select "Select Cable / Satellite Services Collection Agency Credit Card Debt Debt Couns…" at bounding box center [269, 97] width 78 height 12
select select "4"
click at [230, 91] on select "Select Cable / Satellite Services Collection Agency Credit Card Debt Debt Couns…" at bounding box center [269, 97] width 78 height 12
click at [329, 178] on button "Save & New" at bounding box center [328, 181] width 41 height 13
select select "0"
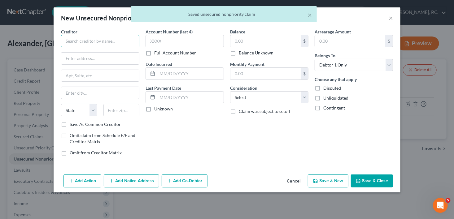
click at [79, 43] on input "text" at bounding box center [100, 41] width 78 height 12
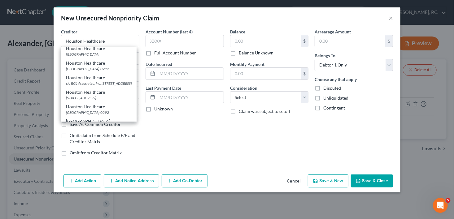
scroll to position [190, 0]
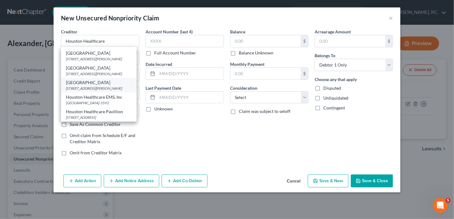
click at [84, 80] on div "[GEOGRAPHIC_DATA]" at bounding box center [99, 83] width 66 height 6
type input "[GEOGRAPHIC_DATA]"
type input "PO Box 2886"
type input "[PERSON_NAME] [PERSON_NAME]"
select select "10"
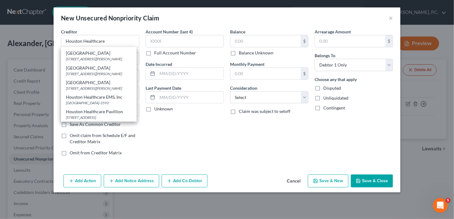
type input "31095"
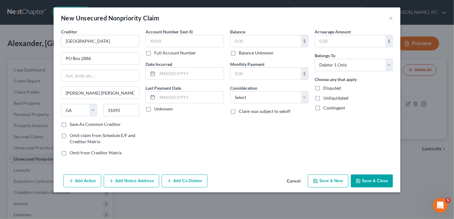
scroll to position [0, 0]
drag, startPoint x: 128, startPoint y: 181, endPoint x: 454, endPoint y: 144, distance: 328.2
click at [128, 181] on button "Add Notice Address" at bounding box center [131, 181] width 55 height 13
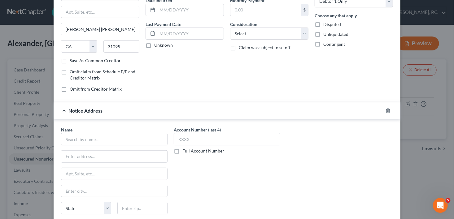
scroll to position [92, 0]
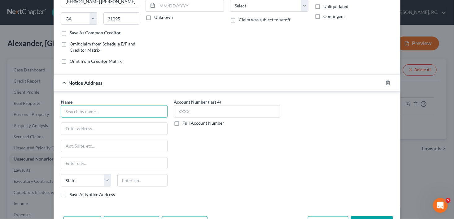
click at [103, 114] on input "text" at bounding box center [114, 111] width 107 height 12
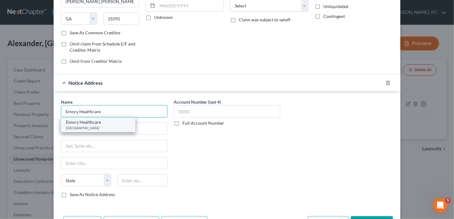
type input "Emory Healthcare"
click at [105, 126] on div "[GEOGRAPHIC_DATA]" at bounding box center [98, 128] width 64 height 5
type input "PO Box 403021"
type input "[GEOGRAPHIC_DATA]"
select select "10"
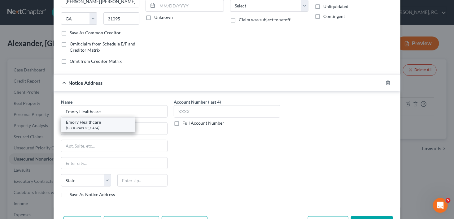
type input "30384"
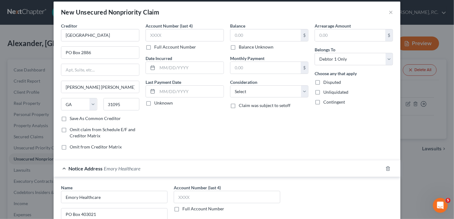
scroll to position [0, 0]
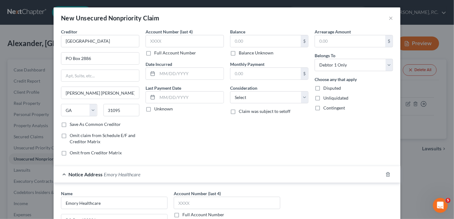
click at [244, 90] on label "Consideration" at bounding box center [243, 88] width 27 height 7
click at [243, 94] on select "Select Cable / Satellite Services Collection Agency Credit Card Debt Debt Couns…" at bounding box center [269, 97] width 78 height 12
select select "9"
click at [230, 91] on select "Select Cable / Satellite Services Collection Agency Credit Card Debt Debt Couns…" at bounding box center [269, 97] width 78 height 12
click at [243, 41] on input "text" at bounding box center [266, 41] width 70 height 12
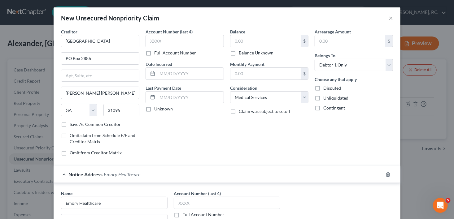
click at [239, 54] on label "Balance Unknown" at bounding box center [256, 53] width 35 height 6
click at [241, 54] on input "Balance Unknown" at bounding box center [243, 52] width 4 height 4
checkbox input "true"
type input "0.00"
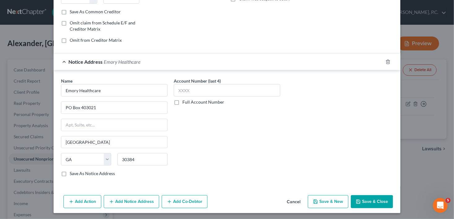
click at [363, 203] on button "Save & Close" at bounding box center [372, 202] width 42 height 13
type input "0.00"
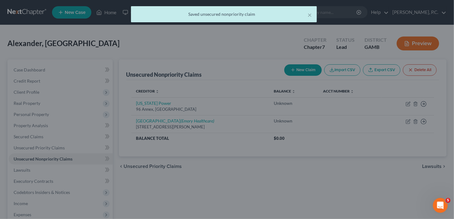
scroll to position [0, 0]
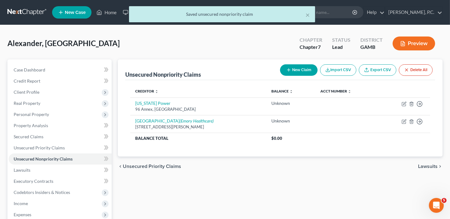
click at [298, 74] on button "New Claim" at bounding box center [298, 69] width 37 height 11
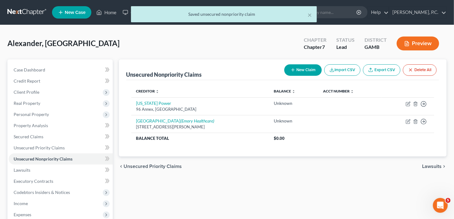
select select "0"
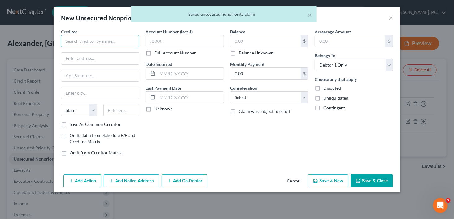
click at [70, 42] on input "text" at bounding box center [100, 41] width 78 height 12
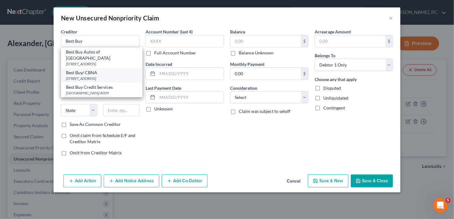
click at [85, 76] on div "[STREET_ADDRESS]" at bounding box center [102, 78] width 72 height 5
type input "Best Buy/ CBNA"
type input "PO Box 6497"
type input "[GEOGRAPHIC_DATA]"
select select "43"
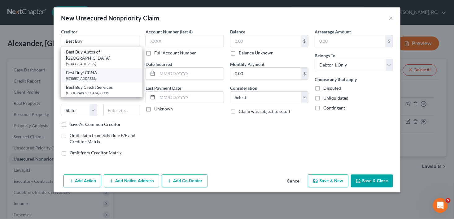
type input "57117"
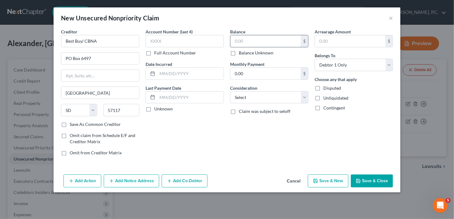
click at [240, 42] on input "text" at bounding box center [266, 41] width 70 height 12
type input "2,211.00"
click at [249, 97] on select "Select Cable / Satellite Services Collection Agency Credit Card Debt Debt Couns…" at bounding box center [269, 97] width 78 height 12
select select "2"
click at [230, 91] on select "Select Cable / Satellite Services Collection Agency Credit Card Debt Debt Couns…" at bounding box center [269, 97] width 78 height 12
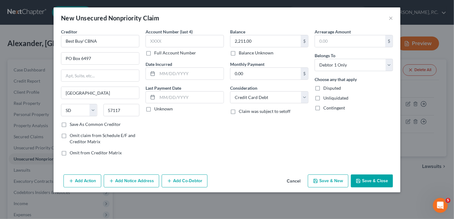
click at [339, 180] on button "Save & New" at bounding box center [328, 181] width 41 height 13
select select "0"
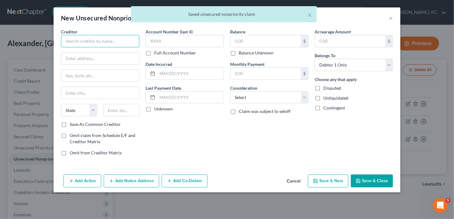
click at [82, 43] on input "text" at bounding box center [100, 41] width 78 height 12
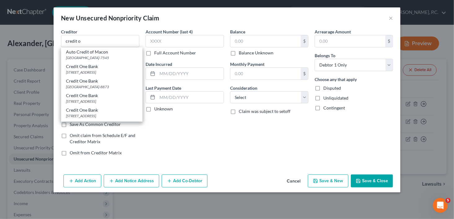
drag, startPoint x: 90, startPoint y: 98, endPoint x: 221, endPoint y: 60, distance: 135.4
click at [91, 90] on div "[GEOGRAPHIC_DATA]-8873" at bounding box center [102, 86] width 72 height 5
type input "Credit One Bank"
type input "PO Box 98873"
type input "[GEOGRAPHIC_DATA]"
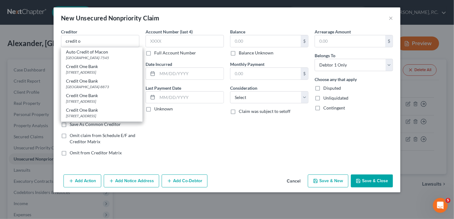
select select "31"
type input "89193-8873"
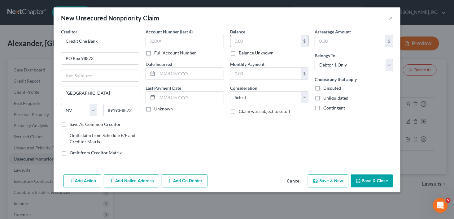
click at [242, 44] on input "text" at bounding box center [266, 41] width 70 height 12
type input "1,577.00"
click at [236, 95] on select "Select Cable / Satellite Services Collection Agency Credit Card Debt Debt Couns…" at bounding box center [269, 97] width 78 height 12
select select "2"
click at [230, 91] on select "Select Cable / Satellite Services Collection Agency Credit Card Debt Debt Couns…" at bounding box center [269, 97] width 78 height 12
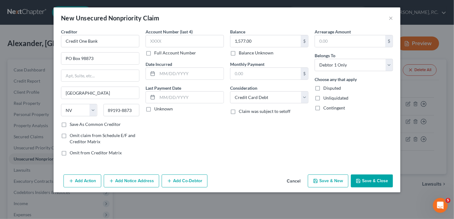
click at [334, 181] on button "Save & New" at bounding box center [328, 181] width 41 height 13
select select "0"
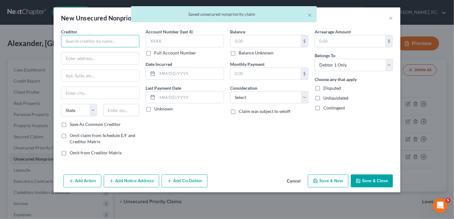
click at [77, 43] on input "text" at bounding box center [100, 41] width 78 height 12
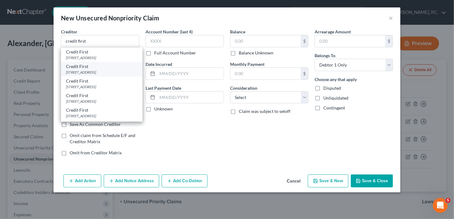
drag, startPoint x: 84, startPoint y: 75, endPoint x: 235, endPoint y: 60, distance: 151.3
click at [85, 75] on div "[STREET_ADDRESS]" at bounding box center [102, 72] width 72 height 5
type input "Credit First"
type input "PO Box 81083"
type input "[GEOGRAPHIC_DATA]"
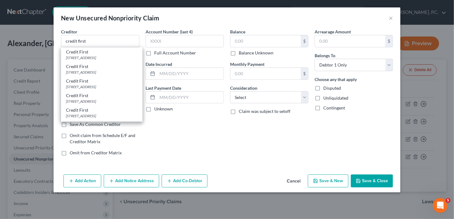
select select "36"
type input "44181"
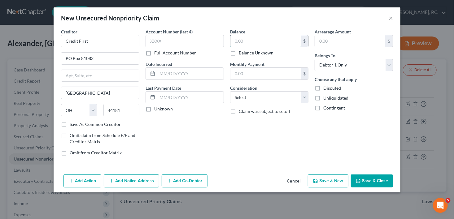
click at [252, 44] on input "text" at bounding box center [266, 41] width 70 height 12
type input "1,324.00"
drag, startPoint x: 254, startPoint y: 102, endPoint x: 254, endPoint y: 92, distance: 9.6
click at [254, 102] on select "Select Cable / Satellite Services Collection Agency Credit Card Debt Debt Couns…" at bounding box center [269, 97] width 78 height 12
select select "2"
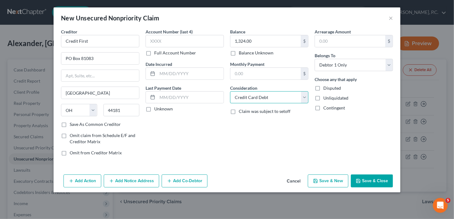
click at [230, 91] on select "Select Cable / Satellite Services Collection Agency Credit Card Debt Debt Couns…" at bounding box center [269, 97] width 78 height 12
click at [330, 179] on button "Save & New" at bounding box center [328, 181] width 41 height 13
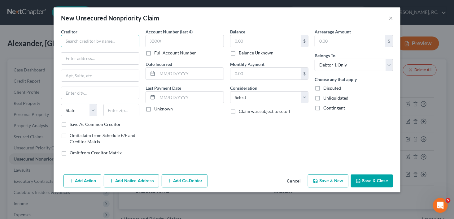
click at [78, 44] on input "text" at bounding box center [100, 41] width 78 height 12
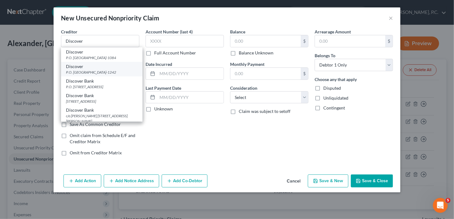
click at [82, 75] on div "P.O. [GEOGRAPHIC_DATA]-1242" at bounding box center [102, 72] width 72 height 5
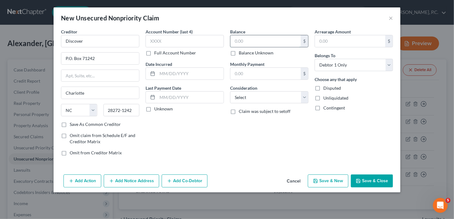
click at [245, 44] on input "text" at bounding box center [266, 41] width 70 height 12
click at [242, 96] on select "Select Cable / Satellite Services Collection Agency Credit Card Debt Debt Couns…" at bounding box center [269, 97] width 78 height 12
click at [230, 91] on select "Select Cable / Satellite Services Collection Agency Credit Card Debt Debt Couns…" at bounding box center [269, 97] width 78 height 12
click at [340, 184] on button "Save & New" at bounding box center [328, 181] width 41 height 13
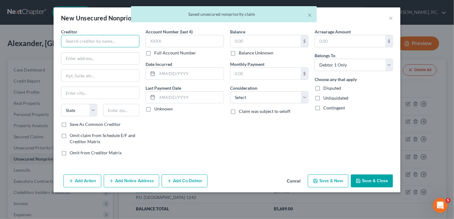
click at [77, 45] on input "text" at bounding box center [100, 41] width 78 height 12
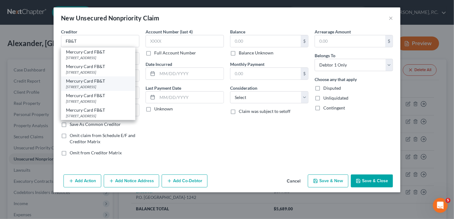
click at [92, 86] on div "[STREET_ADDRESS]" at bounding box center [98, 86] width 64 height 5
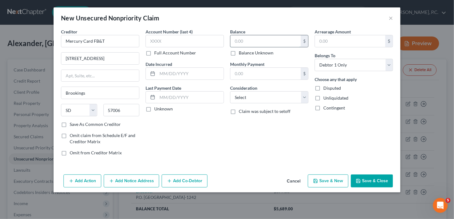
click at [241, 43] on input "text" at bounding box center [266, 41] width 70 height 12
click at [238, 99] on select "Select Cable / Satellite Services Collection Agency Credit Card Debt Debt Couns…" at bounding box center [269, 97] width 78 height 12
click at [230, 91] on select "Select Cable / Satellite Services Collection Agency Credit Card Debt Debt Couns…" at bounding box center [269, 97] width 78 height 12
click at [328, 181] on button "Save & New" at bounding box center [328, 181] width 41 height 13
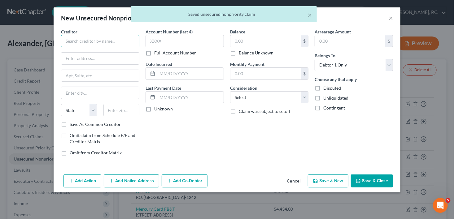
click at [71, 46] on input "text" at bounding box center [100, 41] width 78 height 12
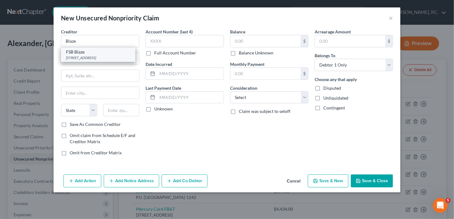
click at [82, 60] on div "FSB Blaze [STREET_ADDRESS]" at bounding box center [98, 54] width 74 height 15
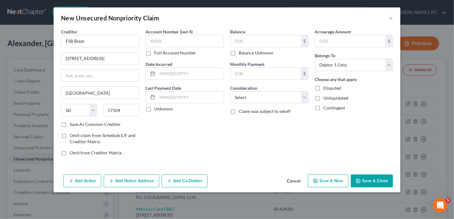
click at [258, 49] on div "$ Balance Unknown" at bounding box center [269, 45] width 78 height 21
click at [238, 40] on input "text" at bounding box center [266, 41] width 70 height 12
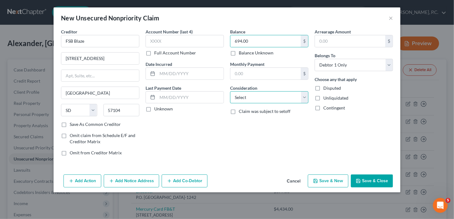
click at [239, 102] on select "Select Cable / Satellite Services Collection Agency Credit Card Debt Debt Couns…" at bounding box center [269, 97] width 78 height 12
click at [230, 91] on select "Select Cable / Satellite Services Collection Agency Credit Card Debt Debt Couns…" at bounding box center [269, 97] width 78 height 12
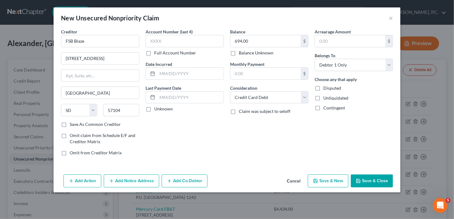
drag, startPoint x: 332, startPoint y: 179, endPoint x: 114, endPoint y: 22, distance: 268.4
click at [332, 179] on button "Save & New" at bounding box center [328, 181] width 41 height 13
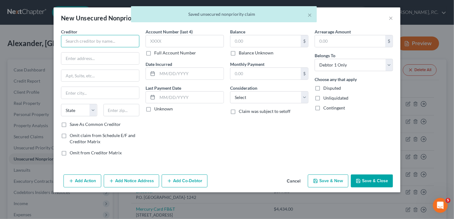
click at [90, 39] on input "text" at bounding box center [100, 41] width 78 height 12
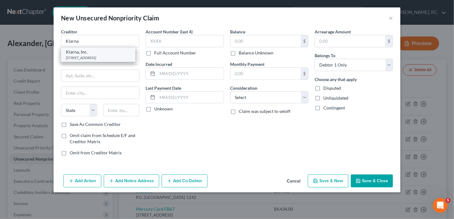
click at [93, 54] on div "Klarna, Inc." at bounding box center [98, 52] width 64 height 6
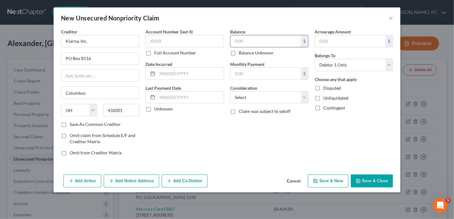
click at [254, 42] on input "text" at bounding box center [266, 41] width 70 height 12
click at [259, 99] on select "Select Cable / Satellite Services Collection Agency Credit Card Debt Debt Couns…" at bounding box center [269, 97] width 78 height 12
click at [230, 91] on select "Select Cable / Satellite Services Collection Agency Credit Card Debt Debt Couns…" at bounding box center [269, 97] width 78 height 12
click at [336, 182] on button "Save & New" at bounding box center [328, 181] width 41 height 13
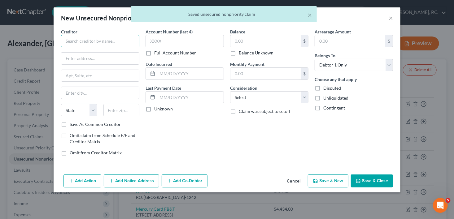
click at [69, 42] on input "text" at bounding box center [100, 41] width 78 height 12
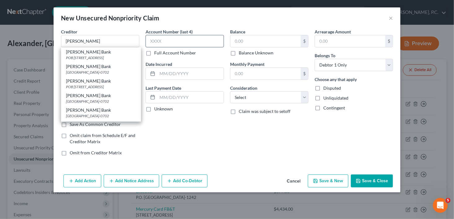
drag, startPoint x: 84, startPoint y: 71, endPoint x: 221, endPoint y: 46, distance: 139.0
click at [84, 71] on div "[GEOGRAPHIC_DATA]-0702" at bounding box center [101, 72] width 70 height 5
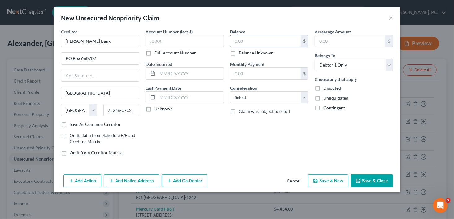
click at [241, 43] on input "text" at bounding box center [266, 41] width 70 height 12
click at [247, 97] on select "Select Cable / Satellite Services Collection Agency Credit Card Debt Debt Couns…" at bounding box center [269, 97] width 78 height 12
click at [230, 91] on select "Select Cable / Satellite Services Collection Agency Credit Card Debt Debt Couns…" at bounding box center [269, 97] width 78 height 12
click at [325, 183] on button "Save & New" at bounding box center [328, 181] width 41 height 13
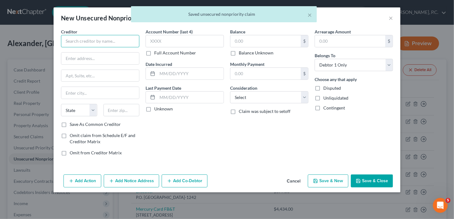
click at [69, 43] on input "text" at bounding box center [100, 41] width 78 height 12
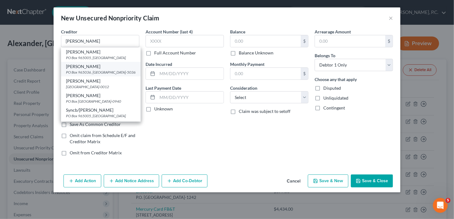
click at [80, 74] on div "PO Box 965036, [GEOGRAPHIC_DATA]-5036" at bounding box center [101, 72] width 70 height 5
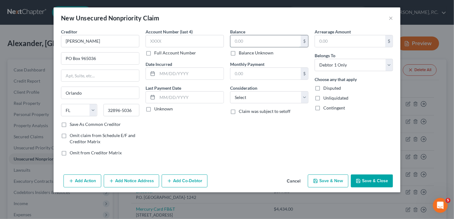
click at [239, 41] on input "text" at bounding box center [266, 41] width 70 height 12
drag, startPoint x: 246, startPoint y: 99, endPoint x: 245, endPoint y: 91, distance: 7.8
click at [246, 99] on select "Select Cable / Satellite Services Collection Agency Credit Card Debt Debt Couns…" at bounding box center [269, 97] width 78 height 12
click at [230, 91] on select "Select Cable / Satellite Services Collection Agency Credit Card Debt Debt Couns…" at bounding box center [269, 97] width 78 height 12
click at [315, 179] on icon "button" at bounding box center [315, 181] width 5 height 5
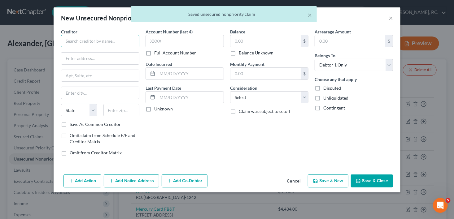
click at [89, 44] on input "text" at bounding box center [100, 41] width 78 height 12
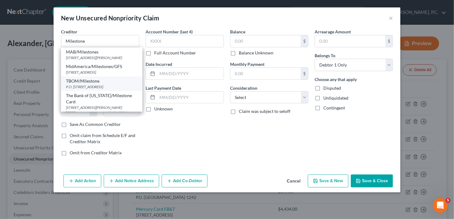
click at [88, 82] on div "TBOM/Milestone" at bounding box center [102, 81] width 72 height 6
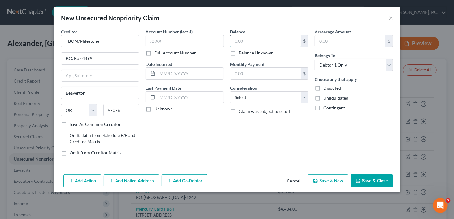
click at [239, 46] on input "text" at bounding box center [266, 41] width 70 height 12
click at [248, 99] on select "Select Cable / Satellite Services Collection Agency Credit Card Debt Debt Couns…" at bounding box center [269, 97] width 78 height 12
click at [230, 91] on select "Select Cable / Satellite Services Collection Agency Credit Card Debt Debt Couns…" at bounding box center [269, 97] width 78 height 12
click at [332, 182] on button "Save & New" at bounding box center [328, 181] width 41 height 13
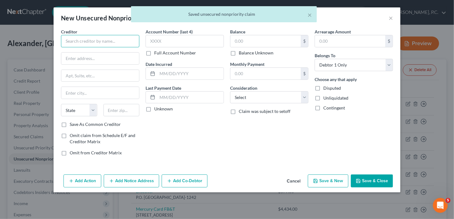
click at [82, 41] on input "text" at bounding box center [100, 41] width 78 height 12
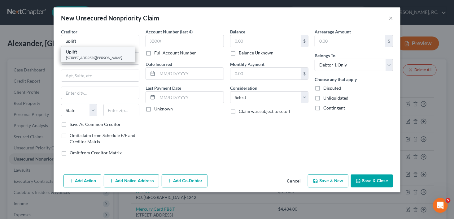
click at [87, 56] on div "[STREET_ADDRESS][PERSON_NAME]" at bounding box center [98, 57] width 64 height 5
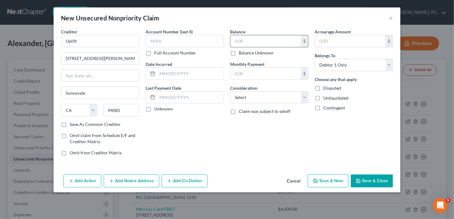
click at [235, 43] on input "text" at bounding box center [266, 41] width 70 height 12
click at [246, 93] on select "Select Cable / Satellite Services Collection Agency Credit Card Debt Debt Couns…" at bounding box center [269, 97] width 78 height 12
click at [230, 91] on select "Select Cable / Satellite Services Collection Agency Credit Card Debt Debt Couns…" at bounding box center [269, 97] width 78 height 12
click at [320, 177] on button "Save & New" at bounding box center [328, 181] width 41 height 13
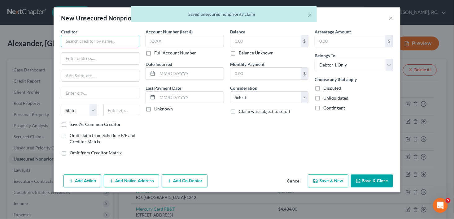
click at [73, 39] on input "text" at bounding box center [100, 41] width 78 height 12
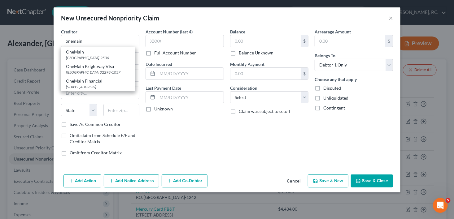
drag, startPoint x: 82, startPoint y: 87, endPoint x: 211, endPoint y: 55, distance: 133.9
click at [83, 84] on div "OneMain Financial" at bounding box center [98, 81] width 64 height 6
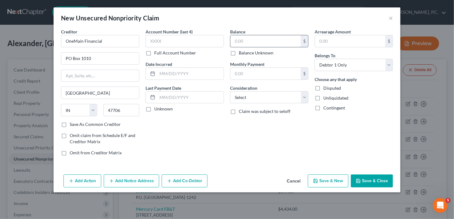
click at [249, 39] on input "text" at bounding box center [266, 41] width 70 height 12
click at [236, 95] on select "Select Cable / Satellite Services Collection Agency Credit Card Debt Debt Couns…" at bounding box center [269, 97] width 78 height 12
click at [230, 91] on select "Select Cable / Satellite Services Collection Agency Credit Card Debt Debt Couns…" at bounding box center [269, 97] width 78 height 12
click at [324, 183] on button "Save & New" at bounding box center [328, 181] width 41 height 13
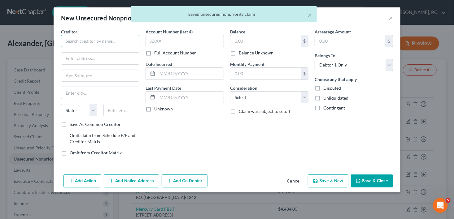
click at [76, 45] on input "text" at bounding box center [100, 41] width 78 height 12
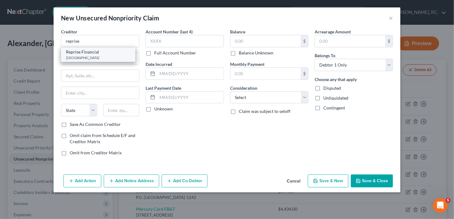
click at [87, 58] on div "[GEOGRAPHIC_DATA]" at bounding box center [98, 57] width 64 height 5
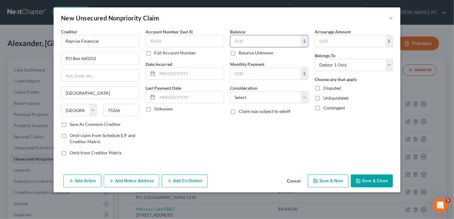
click at [239, 44] on input "text" at bounding box center [266, 41] width 70 height 12
click at [267, 99] on select "Select Cable / Satellite Services Collection Agency Credit Card Debt Debt Couns…" at bounding box center [269, 97] width 78 height 12
click at [230, 91] on select "Select Cable / Satellite Services Collection Agency Credit Card Debt Debt Couns…" at bounding box center [269, 97] width 78 height 12
click at [325, 182] on button "Save & New" at bounding box center [328, 181] width 41 height 13
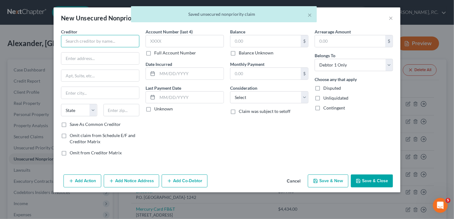
click at [75, 42] on input "text" at bounding box center [100, 41] width 78 height 12
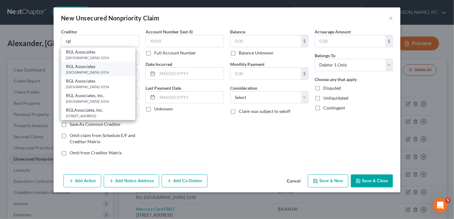
click at [83, 68] on div "RGL Associates" at bounding box center [98, 67] width 64 height 6
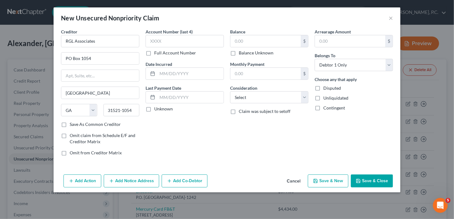
click at [239, 52] on label "Balance Unknown" at bounding box center [256, 53] width 35 height 6
click at [241, 52] on input "Balance Unknown" at bounding box center [243, 52] width 4 height 4
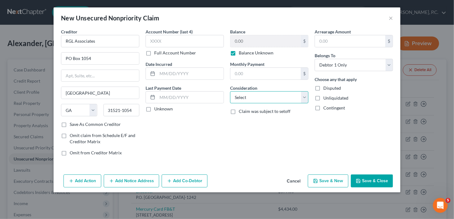
click at [237, 99] on select "Select Cable / Satellite Services Collection Agency Credit Card Debt Debt Couns…" at bounding box center [269, 97] width 78 height 12
click at [230, 91] on select "Select Cable / Satellite Services Collection Agency Credit Card Debt Debt Couns…" at bounding box center [269, 97] width 78 height 12
click at [318, 185] on button "Save & New" at bounding box center [328, 181] width 41 height 13
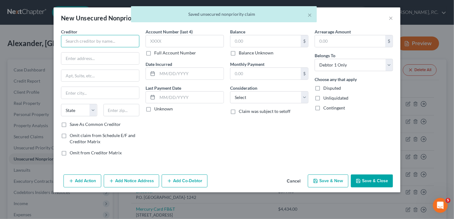
click at [80, 43] on input "text" at bounding box center [100, 41] width 78 height 12
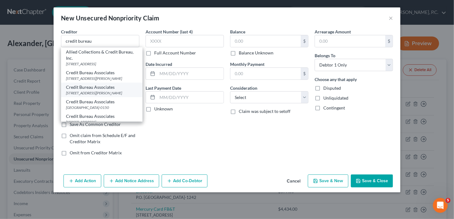
click at [102, 89] on div "Credit Bureau Associates" at bounding box center [102, 87] width 72 height 6
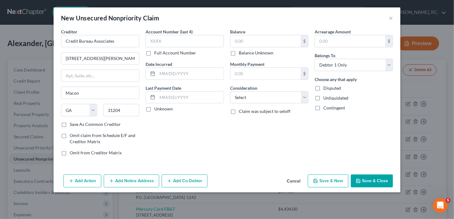
drag, startPoint x: 127, startPoint y: 183, endPoint x: 454, endPoint y: 137, distance: 329.8
click at [128, 183] on button "Add Notice Address" at bounding box center [131, 181] width 55 height 13
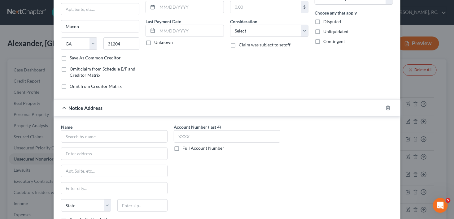
scroll to position [113, 0]
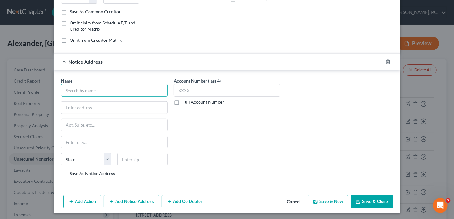
click at [102, 95] on input "text" at bounding box center [114, 90] width 107 height 12
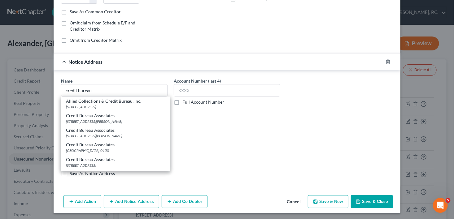
click at [117, 164] on div "[STREET_ADDRESS]" at bounding box center [115, 165] width 99 height 5
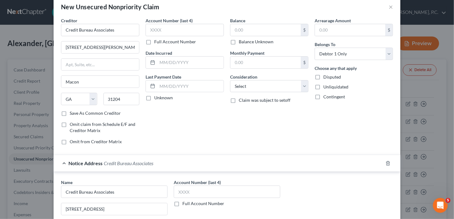
scroll to position [0, 0]
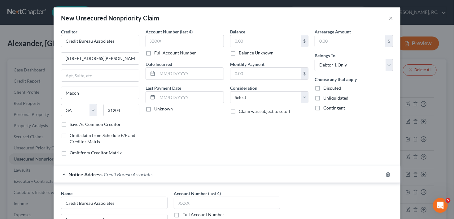
click at [239, 54] on label "Balance Unknown" at bounding box center [256, 53] width 35 height 6
click at [241, 54] on input "Balance Unknown" at bounding box center [243, 52] width 4 height 4
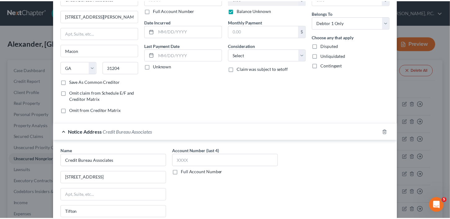
scroll to position [113, 0]
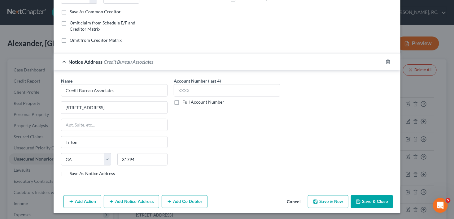
click at [360, 200] on button "Save & Close" at bounding box center [372, 202] width 42 height 13
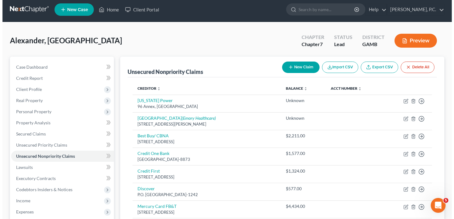
scroll to position [0, 0]
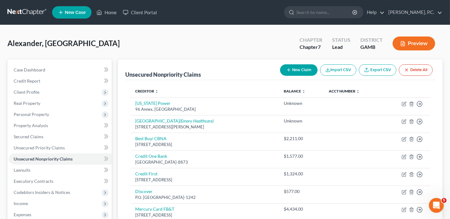
click at [286, 73] on button "New Claim" at bounding box center [298, 69] width 37 height 11
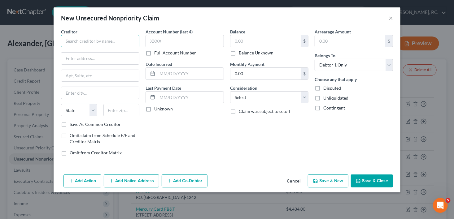
click at [86, 42] on input "text" at bounding box center [100, 41] width 78 height 12
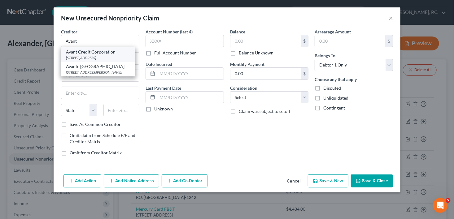
click at [88, 60] on div "[STREET_ADDRESS]" at bounding box center [98, 57] width 64 height 5
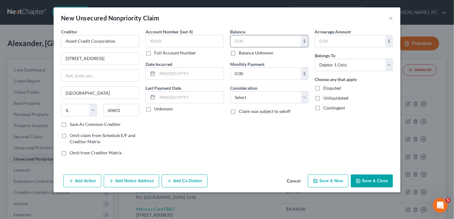
click at [244, 40] on input "text" at bounding box center [266, 41] width 70 height 12
drag, startPoint x: 248, startPoint y: 97, endPoint x: 245, endPoint y: 91, distance: 6.2
click at [248, 97] on select "Select Cable / Satellite Services Collection Agency Credit Card Debt Debt Couns…" at bounding box center [269, 97] width 78 height 12
click at [230, 91] on select "Select Cable / Satellite Services Collection Agency Credit Card Debt Debt Couns…" at bounding box center [269, 97] width 78 height 12
drag, startPoint x: 454, startPoint y: 144, endPoint x: 127, endPoint y: 194, distance: 330.6
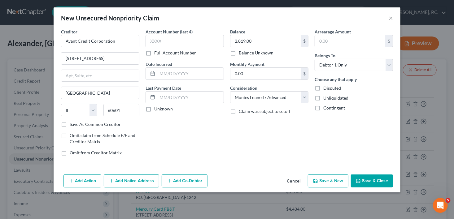
click at [453, 200] on div "New Unsecured Nonpriority Claim × Creditor * Avant Credit Corporation [STREET_A…" at bounding box center [227, 109] width 454 height 219
click at [118, 185] on button "Add Notice Address" at bounding box center [131, 181] width 55 height 13
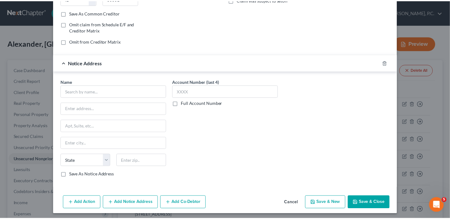
scroll to position [113, 0]
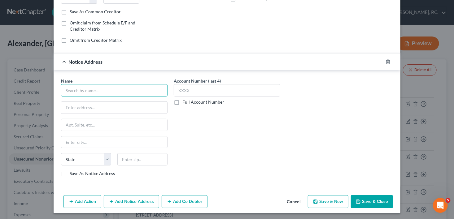
click at [113, 92] on input "text" at bounding box center [114, 90] width 107 height 12
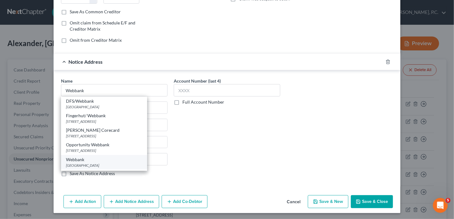
click at [114, 163] on div "[GEOGRAPHIC_DATA]" at bounding box center [104, 165] width 76 height 5
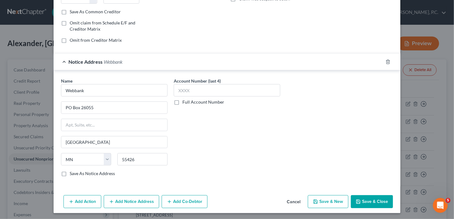
click at [352, 204] on button "Save & Close" at bounding box center [372, 202] width 42 height 13
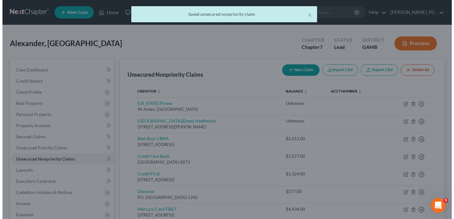
scroll to position [0, 0]
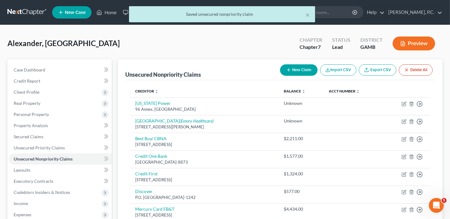
click at [295, 73] on button "New Claim" at bounding box center [298, 69] width 37 height 11
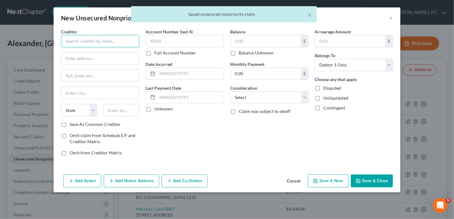
click at [81, 43] on input "text" at bounding box center [100, 41] width 78 height 12
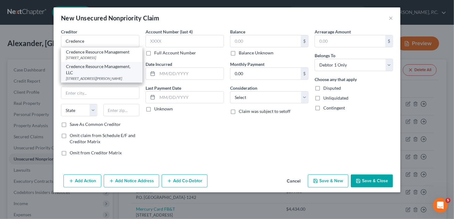
click at [99, 73] on div "Credence Resource Management, LLC" at bounding box center [102, 70] width 72 height 12
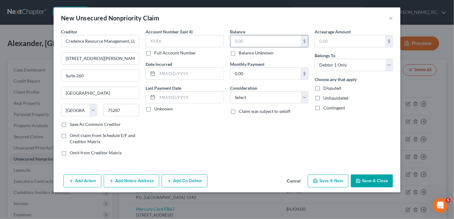
click at [253, 44] on input "text" at bounding box center [266, 41] width 70 height 12
click at [254, 97] on select "Select Cable / Satellite Services Collection Agency Credit Card Debt Debt Couns…" at bounding box center [269, 97] width 78 height 12
click at [230, 91] on select "Select Cable / Satellite Services Collection Agency Credit Card Debt Debt Couns…" at bounding box center [269, 97] width 78 height 12
drag, startPoint x: 137, startPoint y: 181, endPoint x: 454, endPoint y: 73, distance: 335.1
click at [137, 181] on button "Add Notice Address" at bounding box center [131, 181] width 55 height 13
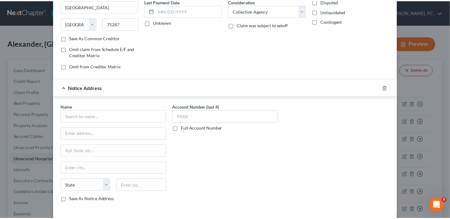
scroll to position [113, 0]
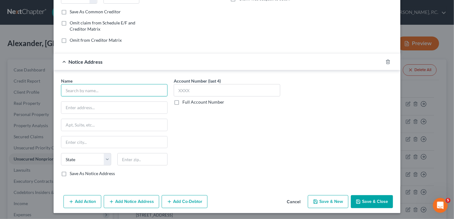
click at [66, 93] on input "text" at bounding box center [114, 90] width 107 height 12
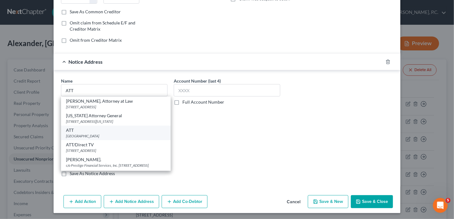
click at [77, 134] on div "[GEOGRAPHIC_DATA]" at bounding box center [116, 136] width 100 height 5
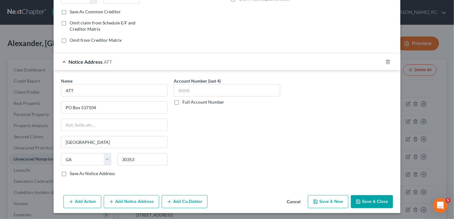
click at [370, 198] on button "Save & Close" at bounding box center [372, 202] width 42 height 13
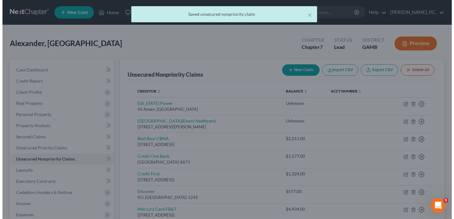
scroll to position [0, 0]
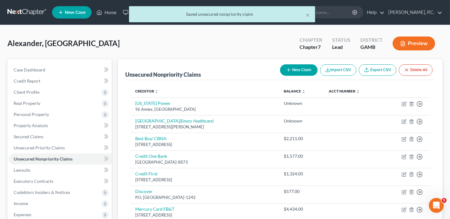
click at [294, 67] on button "New Claim" at bounding box center [298, 69] width 37 height 11
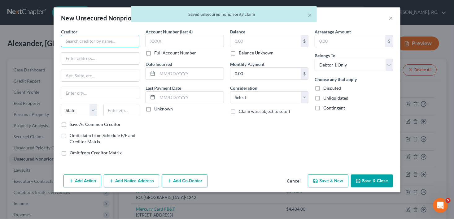
click at [81, 41] on input "text" at bounding box center [100, 41] width 78 height 12
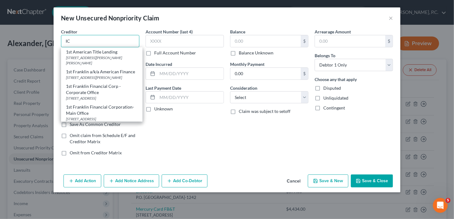
click at [69, 41] on input "IC" at bounding box center [100, 41] width 78 height 12
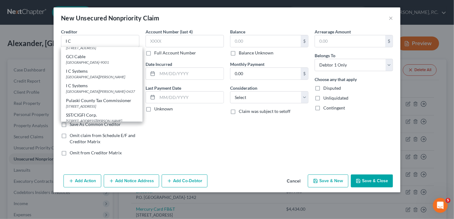
scroll to position [49, 0]
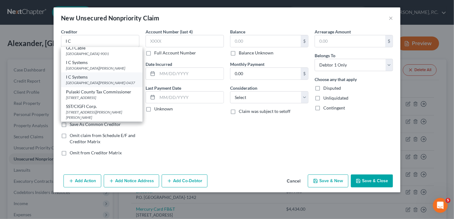
click at [85, 80] on div "[GEOGRAPHIC_DATA][PERSON_NAME]-0437" at bounding box center [102, 82] width 72 height 5
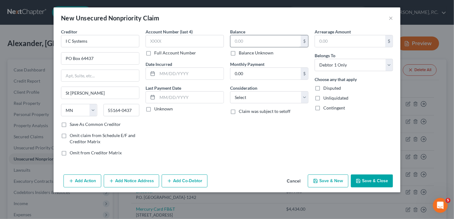
scroll to position [0, 0]
click at [250, 44] on input "text" at bounding box center [266, 41] width 70 height 12
click at [249, 95] on select "Select Cable / Satellite Services Collection Agency Credit Card Debt Debt Couns…" at bounding box center [269, 97] width 78 height 12
click at [230, 91] on select "Select Cable / Satellite Services Collection Agency Credit Card Debt Debt Couns…" at bounding box center [269, 97] width 78 height 12
click at [331, 179] on button "Save & New" at bounding box center [328, 181] width 41 height 13
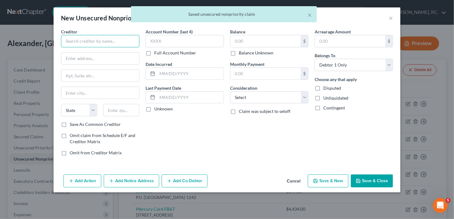
click at [74, 43] on input "text" at bounding box center [100, 41] width 78 height 12
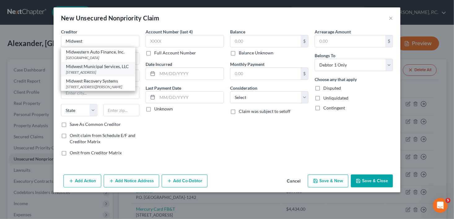
click at [82, 65] on div "Midwest Municipal Services, LLC" at bounding box center [98, 67] width 64 height 6
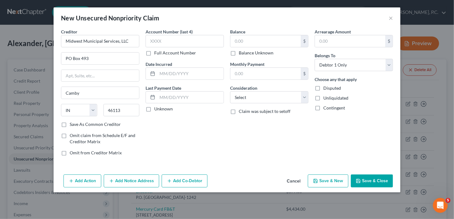
click at [239, 53] on label "Balance Unknown" at bounding box center [256, 53] width 35 height 6
click at [241, 53] on input "Balance Unknown" at bounding box center [243, 52] width 4 height 4
click at [241, 104] on div "Balance 0.00 $ Balance Unknown Balance Undetermined 0.00 $ Balance Unknown Mont…" at bounding box center [269, 95] width 85 height 133
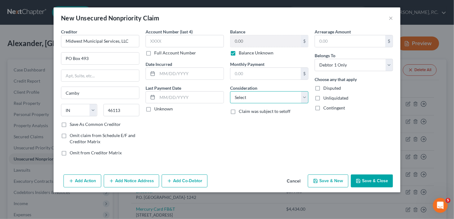
click at [242, 101] on select "Select Cable / Satellite Services Collection Agency Credit Card Debt Debt Couns…" at bounding box center [269, 97] width 78 height 12
click at [230, 91] on select "Select Cable / Satellite Services Collection Agency Credit Card Debt Debt Couns…" at bounding box center [269, 97] width 78 height 12
click at [329, 178] on button "Save & New" at bounding box center [328, 181] width 41 height 13
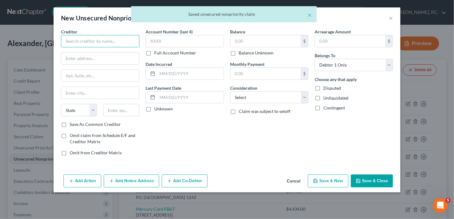
click at [64, 40] on input "text" at bounding box center [100, 41] width 78 height 12
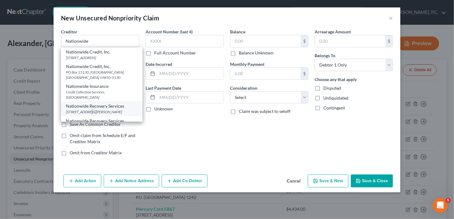
click at [88, 115] on div "[STREET_ADDRESS][PERSON_NAME]" at bounding box center [102, 111] width 72 height 5
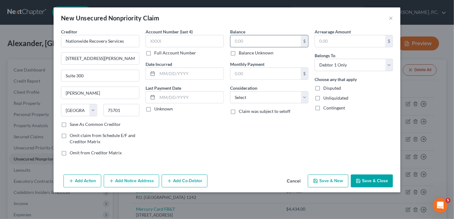
click at [239, 42] on input "text" at bounding box center [266, 41] width 70 height 12
click at [240, 98] on select "Select Cable / Satellite Services Collection Agency Credit Card Debt Debt Couns…" at bounding box center [269, 97] width 78 height 12
click at [230, 91] on select "Select Cable / Satellite Services Collection Agency Credit Card Debt Debt Couns…" at bounding box center [269, 97] width 78 height 12
click at [125, 182] on button "Add Notice Address" at bounding box center [131, 181] width 55 height 13
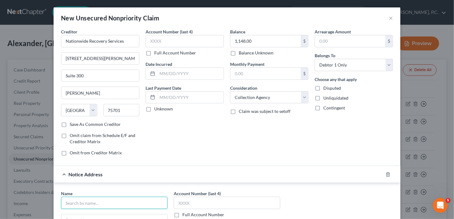
click at [88, 203] on input "text" at bounding box center [114, 203] width 107 height 12
drag, startPoint x: 66, startPoint y: 207, endPoint x: 42, endPoint y: 208, distance: 24.2
click at [42, 208] on div "New Unsecured Nonpriority Claim × Creditor * Nationwide Recovery Services [STRE…" at bounding box center [227, 109] width 454 height 219
click at [386, 173] on icon "button" at bounding box center [388, 174] width 5 height 5
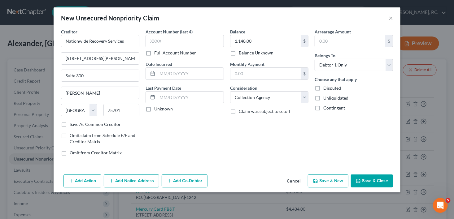
click at [328, 180] on button "Save & New" at bounding box center [328, 181] width 41 height 13
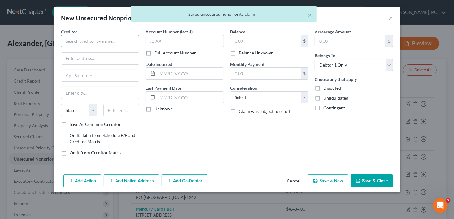
click at [81, 38] on input "text" at bounding box center [100, 41] width 78 height 12
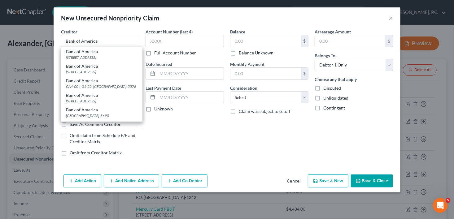
scroll to position [96, 0]
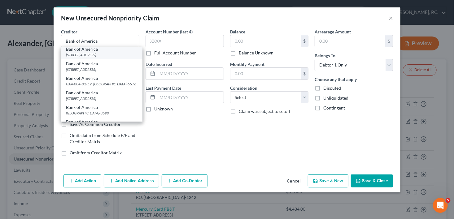
click at [108, 58] on div "[STREET_ADDRESS]" at bounding box center [102, 54] width 72 height 5
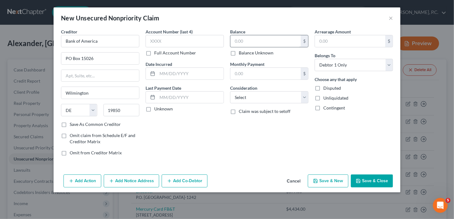
scroll to position [0, 0]
click at [249, 43] on input "text" at bounding box center [266, 41] width 70 height 12
click at [251, 96] on select "Select Cable / Satellite Services Collection Agency Credit Card Debt Debt Couns…" at bounding box center [269, 97] width 78 height 12
click at [230, 91] on select "Select Cable / Satellite Services Collection Agency Credit Card Debt Debt Couns…" at bounding box center [269, 97] width 78 height 12
click at [318, 183] on icon "button" at bounding box center [315, 181] width 5 height 5
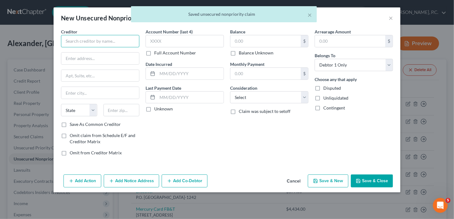
click at [70, 43] on input "text" at bounding box center [100, 41] width 78 height 12
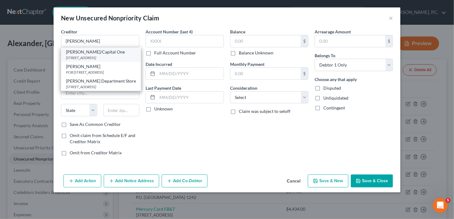
click at [92, 56] on div "[STREET_ADDRESS]" at bounding box center [101, 57] width 70 height 5
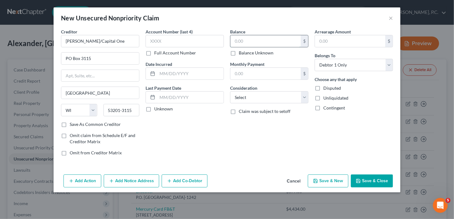
click at [246, 39] on input "text" at bounding box center [266, 41] width 70 height 12
drag, startPoint x: 255, startPoint y: 97, endPoint x: 255, endPoint y: 92, distance: 4.3
click at [255, 97] on select "Select Cable / Satellite Services Collection Agency Credit Card Debt Debt Couns…" at bounding box center [269, 97] width 78 height 12
click at [230, 91] on select "Select Cable / Satellite Services Collection Agency Credit Card Debt Debt Couns…" at bounding box center [269, 97] width 78 height 12
click at [338, 181] on button "Save & New" at bounding box center [328, 181] width 41 height 13
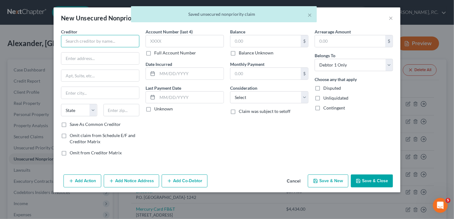
click at [92, 44] on input "text" at bounding box center [100, 41] width 78 height 12
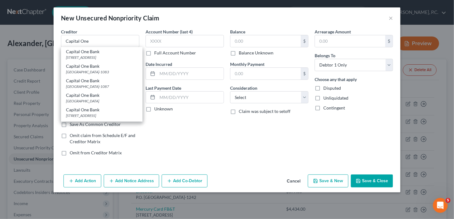
scroll to position [174, 0]
click at [109, 59] on div "[STREET_ADDRESS]" at bounding box center [102, 55] width 72 height 5
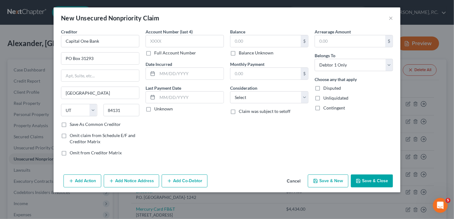
scroll to position [0, 0]
click at [242, 40] on input "text" at bounding box center [266, 41] width 70 height 12
click at [241, 101] on select "Select Cable / Satellite Services Collection Agency Credit Card Debt Debt Couns…" at bounding box center [269, 97] width 78 height 12
click at [230, 91] on select "Select Cable / Satellite Services Collection Agency Credit Card Debt Debt Couns…" at bounding box center [269, 97] width 78 height 12
click at [315, 185] on button "Save & New" at bounding box center [328, 181] width 41 height 13
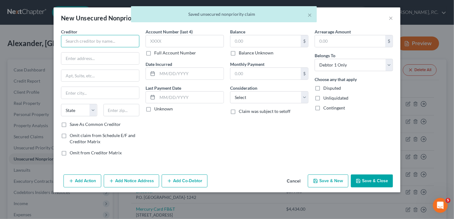
click at [77, 44] on input "text" at bounding box center [100, 41] width 78 height 12
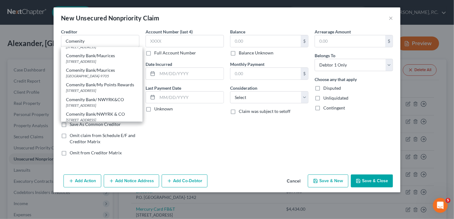
scroll to position [639, 0]
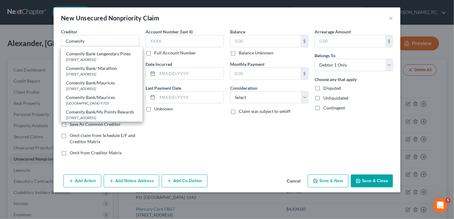
click at [83, 34] on div "Creditor * Comenity Academy Sports-Comenity [GEOGRAPHIC_DATA] ADS/Comenity/Mesa…" at bounding box center [100, 38] width 78 height 19
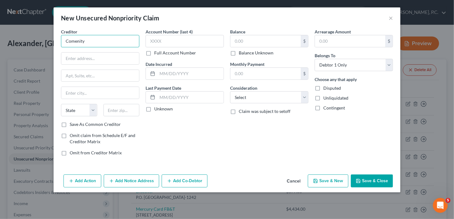
scroll to position [0, 0]
drag, startPoint x: 89, startPoint y: 44, endPoint x: 24, endPoint y: 44, distance: 65.1
click at [24, 44] on div "New Unsecured Nonpriority Claim × Creditor * Comenity State [US_STATE] AK AR [G…" at bounding box center [227, 109] width 454 height 219
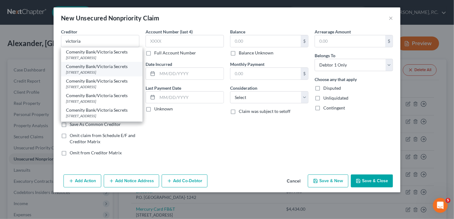
click at [75, 70] on div "[STREET_ADDRESS]" at bounding box center [102, 72] width 72 height 5
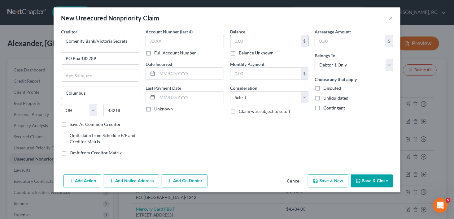
click at [235, 44] on input "text" at bounding box center [266, 41] width 70 height 12
click at [246, 101] on select "Select Cable / Satellite Services Collection Agency Credit Card Debt Debt Couns…" at bounding box center [269, 97] width 78 height 12
click at [230, 91] on select "Select Cable / Satellite Services Collection Agency Credit Card Debt Debt Couns…" at bounding box center [269, 97] width 78 height 12
click at [331, 182] on button "Save & New" at bounding box center [328, 181] width 41 height 13
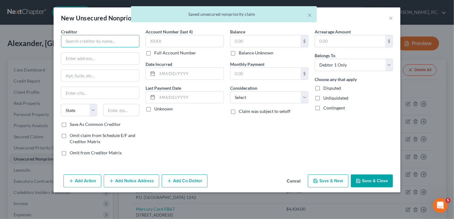
click at [71, 45] on input "text" at bounding box center [100, 41] width 78 height 12
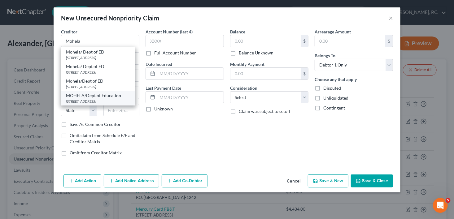
click at [91, 96] on div "MOHELA/Dept of Education" at bounding box center [98, 96] width 64 height 6
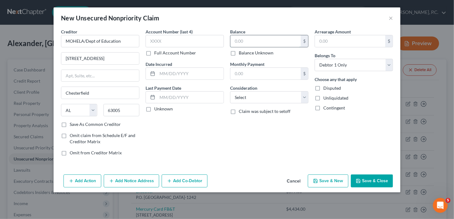
click at [237, 46] on input "text" at bounding box center [266, 41] width 70 height 12
click at [248, 90] on label "Consideration" at bounding box center [243, 88] width 27 height 7
click at [246, 98] on select "Select Cable / Satellite Services Collection Agency Credit Card Debt Debt Couns…" at bounding box center [269, 97] width 78 height 12
click at [230, 91] on select "Select Cable / Satellite Services Collection Agency Credit Card Debt Debt Couns…" at bounding box center [269, 97] width 78 height 12
drag, startPoint x: 138, startPoint y: 183, endPoint x: 454, endPoint y: 73, distance: 334.5
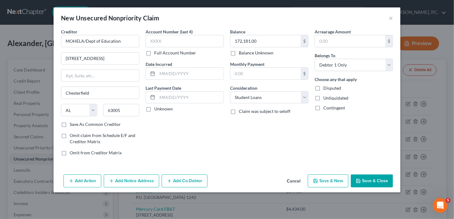
click at [139, 183] on button "Add Notice Address" at bounding box center [131, 181] width 55 height 13
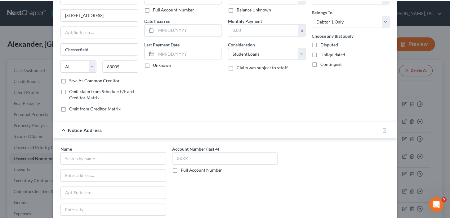
scroll to position [113, 0]
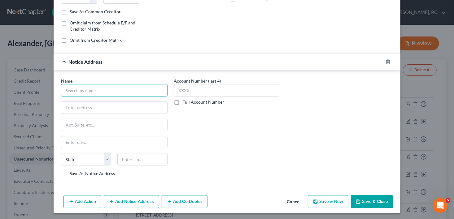
click at [99, 89] on input "text" at bounding box center [114, 90] width 107 height 12
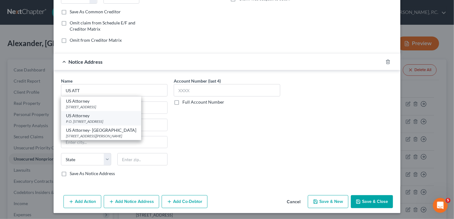
click at [107, 119] on div "P.O. [STREET_ADDRESS]" at bounding box center [101, 121] width 70 height 5
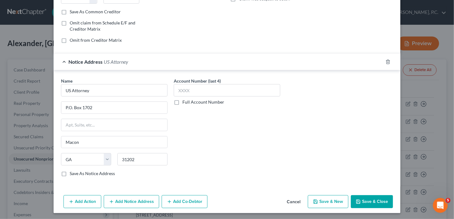
click at [360, 201] on button "Save & Close" at bounding box center [372, 202] width 42 height 13
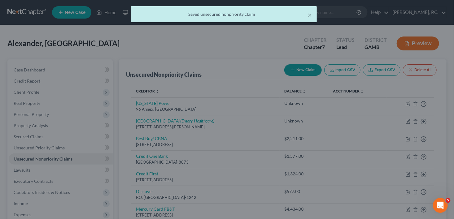
scroll to position [0, 0]
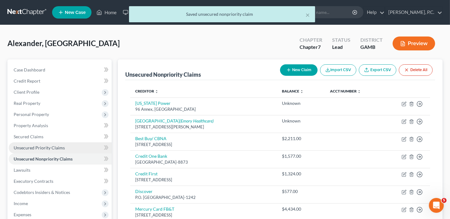
click at [36, 146] on span "Unsecured Priority Claims" at bounding box center [39, 147] width 51 height 5
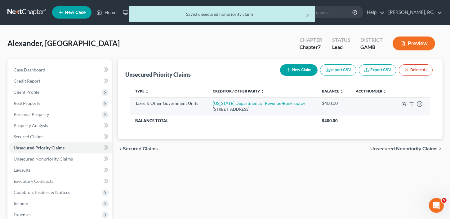
click at [405, 102] on icon "button" at bounding box center [403, 104] width 5 height 5
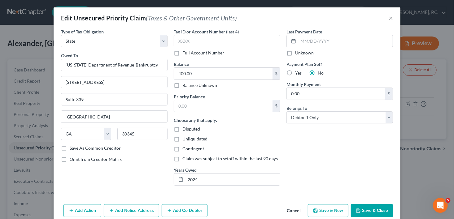
drag, startPoint x: 118, startPoint y: 212, endPoint x: 421, endPoint y: 146, distance: 310.7
click at [118, 212] on button "Add Notice Address" at bounding box center [131, 211] width 55 height 13
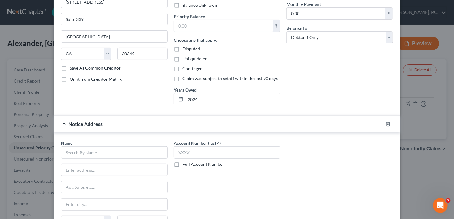
scroll to position [89, 0]
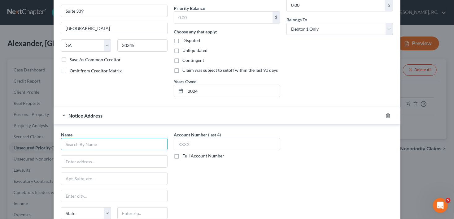
click at [81, 148] on input "text" at bounding box center [114, 144] width 107 height 12
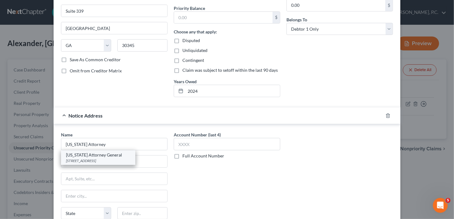
click at [86, 155] on div "[US_STATE] Attorney General" at bounding box center [98, 155] width 64 height 6
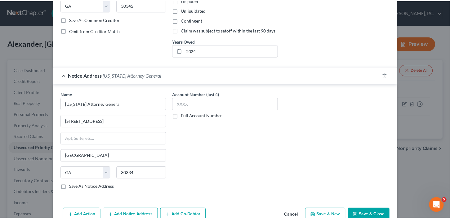
scroll to position [148, 0]
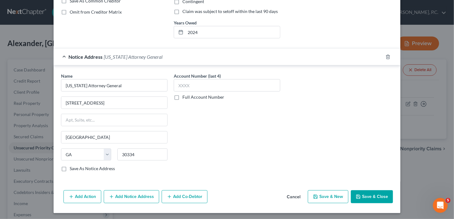
click at [365, 196] on button "Save & Close" at bounding box center [372, 197] width 42 height 13
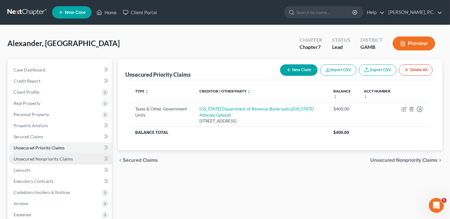
click at [58, 154] on link "Unsecured Nonpriority Claims" at bounding box center [60, 159] width 103 height 11
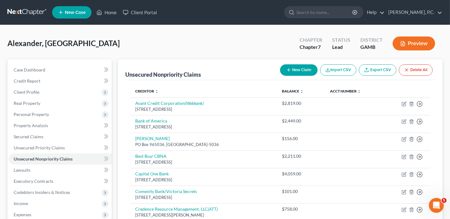
click at [303, 72] on button "New Claim" at bounding box center [298, 69] width 37 height 11
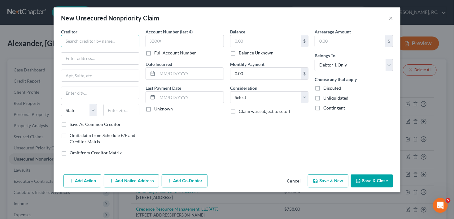
click at [99, 37] on input "text" at bounding box center [100, 41] width 78 height 12
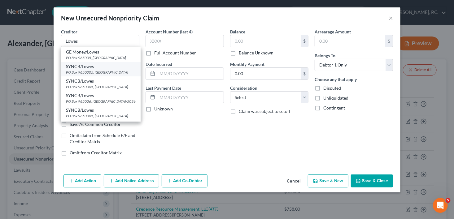
click at [99, 72] on div "PO Box 9650005, [GEOGRAPHIC_DATA]" at bounding box center [101, 72] width 70 height 5
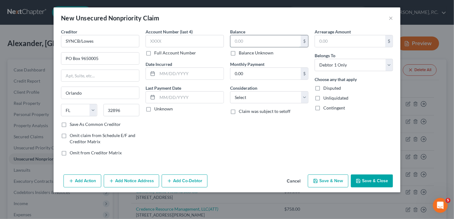
click at [238, 42] on input "text" at bounding box center [266, 41] width 70 height 12
click at [244, 100] on select "Select Cable / Satellite Services Collection Agency Credit Card Debt Debt Couns…" at bounding box center [269, 97] width 78 height 12
click at [230, 91] on select "Select Cable / Satellite Services Collection Agency Credit Card Debt Debt Couns…" at bounding box center [269, 97] width 78 height 12
click at [332, 183] on button "Save & New" at bounding box center [328, 181] width 41 height 13
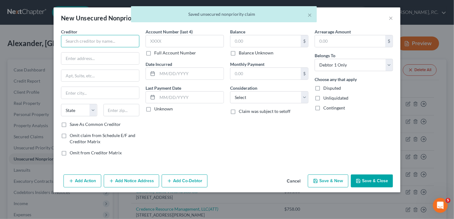
click at [82, 44] on input "text" at bounding box center [100, 41] width 78 height 12
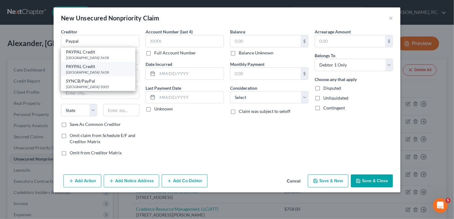
click at [86, 75] on div "PAYPAL Credit [GEOGRAPHIC_DATA]-5658" at bounding box center [98, 69] width 74 height 15
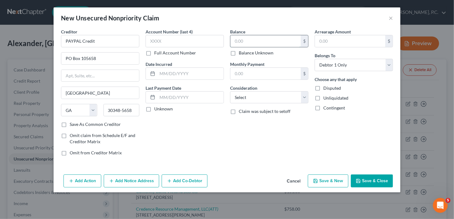
click at [240, 43] on input "text" at bounding box center [266, 41] width 70 height 12
click at [245, 98] on select "Select Cable / Satellite Services Collection Agency Credit Card Debt Debt Couns…" at bounding box center [269, 97] width 78 height 12
click at [230, 91] on select "Select Cable / Satellite Services Collection Agency Credit Card Debt Debt Couns…" at bounding box center [269, 97] width 78 height 12
click at [329, 180] on button "Save & New" at bounding box center [328, 181] width 41 height 13
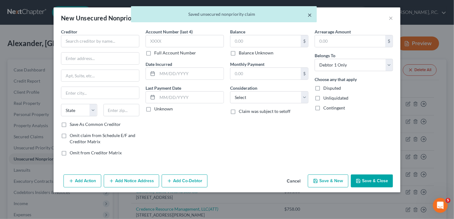
click at [310, 14] on button "×" at bounding box center [310, 14] width 4 height 7
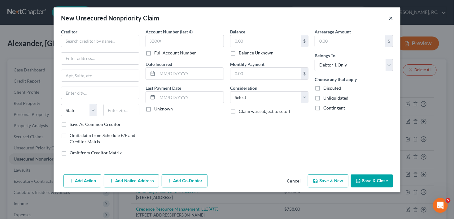
click at [391, 19] on button "×" at bounding box center [391, 17] width 4 height 7
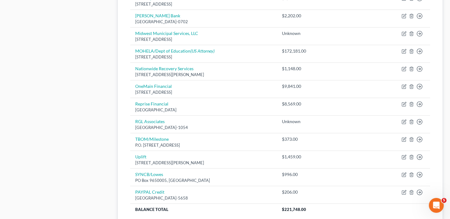
scroll to position [455, 0]
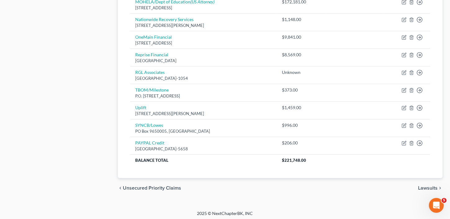
click at [424, 186] on span "Lawsuits" at bounding box center [428, 188] width 20 height 5
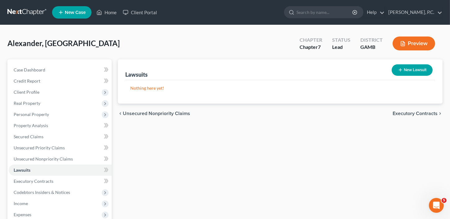
click at [406, 110] on div "chevron_left Unsecured Nonpriority Claims Executory Contracts chevron_right" at bounding box center [280, 114] width 324 height 20
click at [402, 112] on span "Executory Contracts" at bounding box center [414, 113] width 45 height 5
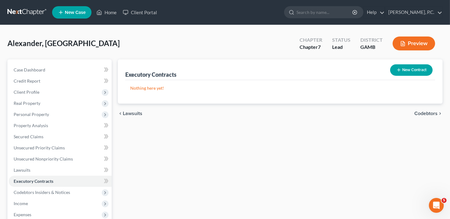
click at [139, 111] on span "Lawsuits" at bounding box center [133, 113] width 20 height 5
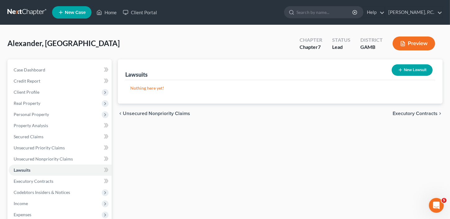
click at [406, 71] on button "New Lawsuit" at bounding box center [411, 69] width 41 height 11
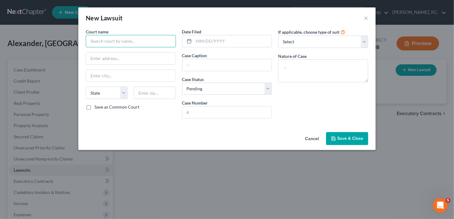
click at [112, 42] on input "text" at bounding box center [131, 41] width 90 height 12
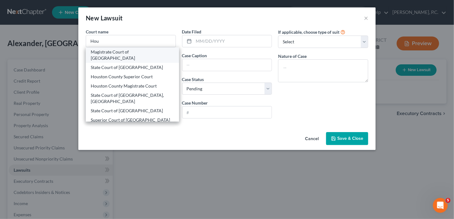
click at [130, 52] on div "Magistrate Court of [GEOGRAPHIC_DATA]" at bounding box center [132, 55] width 83 height 12
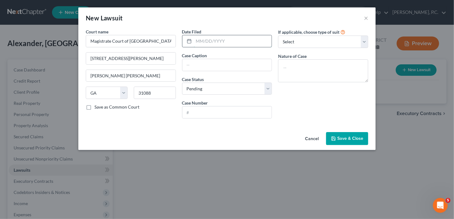
click at [232, 42] on input "text" at bounding box center [233, 41] width 78 height 12
click at [300, 66] on textarea at bounding box center [323, 71] width 90 height 23
click at [190, 67] on input "text" at bounding box center [228, 65] width 90 height 12
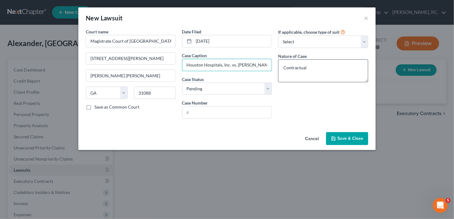
drag, startPoint x: 238, startPoint y: 64, endPoint x: 279, endPoint y: 65, distance: 41.2
click at [279, 65] on div "Court name * Magistrate Court of Houston County 89 [PERSON_NAME] Drive [PERSON_…" at bounding box center [227, 76] width 289 height 95
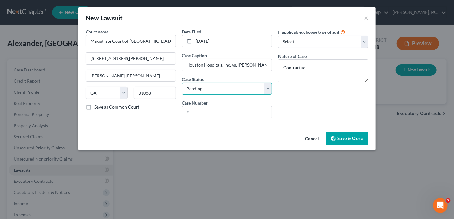
click at [201, 90] on select "Select Pending On Appeal Concluded" at bounding box center [227, 89] width 90 height 12
click at [182, 83] on select "Select Pending On Appeal Concluded" at bounding box center [227, 89] width 90 height 12
click at [196, 108] on input "text" at bounding box center [228, 113] width 90 height 12
click at [353, 139] on span "Save & Close" at bounding box center [350, 138] width 26 height 5
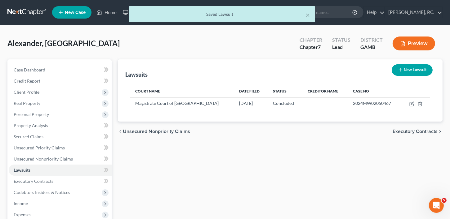
click at [410, 70] on button "New Lawsuit" at bounding box center [411, 69] width 41 height 11
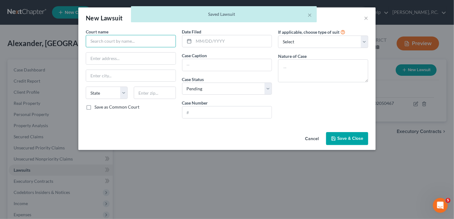
click at [104, 43] on input "text" at bounding box center [131, 41] width 90 height 12
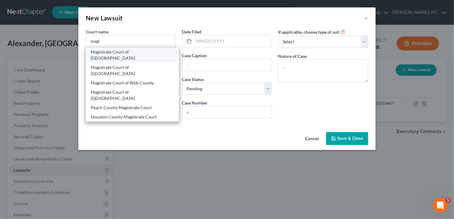
click at [115, 55] on div "Magistrate Court of [GEOGRAPHIC_DATA]" at bounding box center [132, 55] width 83 height 12
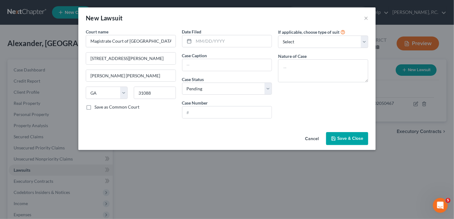
click at [194, 47] on div "Date Filed Case Caption Case Status * Select Pending On Appeal Concluded Case N…" at bounding box center [227, 76] width 96 height 95
click at [202, 42] on input "text" at bounding box center [233, 41] width 78 height 12
drag, startPoint x: 111, startPoint y: 41, endPoint x: 75, endPoint y: 41, distance: 35.6
click at [75, 41] on div "New Lawsuit × Court name * Magistrate Court of Houston County 89 [PERSON_NAME] …" at bounding box center [227, 109] width 454 height 219
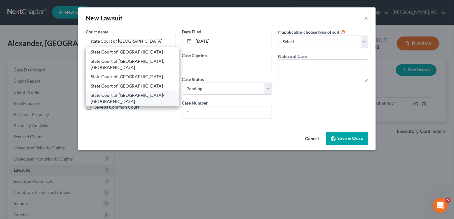
click at [127, 92] on div "State Court of [GEOGRAPHIC_DATA]- [GEOGRAPHIC_DATA]" at bounding box center [132, 98] width 83 height 12
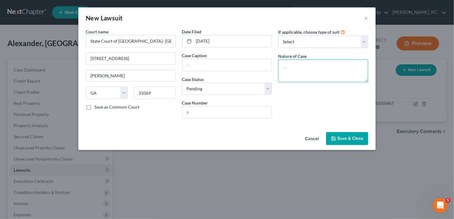
click at [303, 65] on textarea at bounding box center [323, 71] width 90 height 23
click at [211, 67] on input "text" at bounding box center [228, 65] width 90 height 12
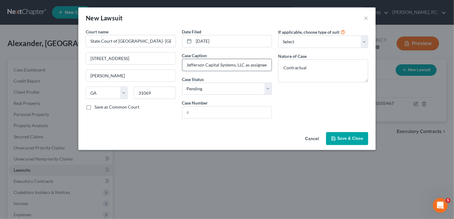
click at [249, 65] on input "Jefferson Capital Systems, LLC as assignee of Five Star Chevrolet Cadillac" at bounding box center [228, 65] width 90 height 12
drag, startPoint x: 268, startPoint y: 64, endPoint x: 215, endPoint y: 63, distance: 53.0
click at [215, 63] on input "Jefferson Capital Systems, LLC as assignee of Five Star Chevrolet Cadillac" at bounding box center [228, 65] width 90 height 12
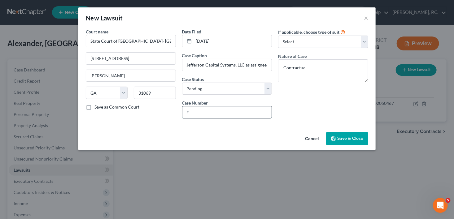
click at [199, 114] on input "text" at bounding box center [228, 113] width 90 height 12
click at [258, 65] on input "Jefferson Capital Systems, LLC as assignee of Sterling Jewel" at bounding box center [228, 65] width 90 height 12
click at [332, 137] on icon "button" at bounding box center [333, 138] width 5 height 5
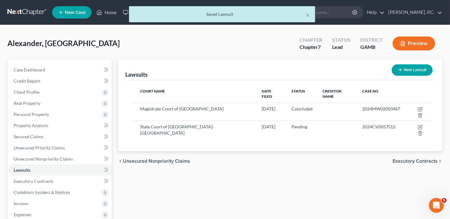
click at [428, 159] on span "Executory Contracts" at bounding box center [414, 161] width 45 height 5
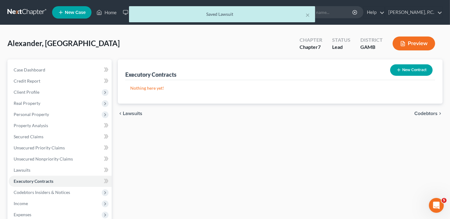
click at [420, 113] on span "Codebtors" at bounding box center [425, 113] width 23 height 5
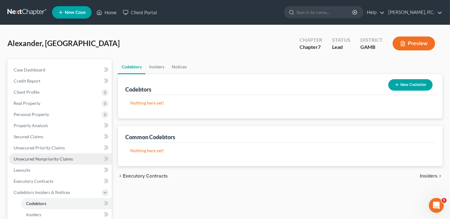
click at [24, 158] on span "Unsecured Nonpriority Claims" at bounding box center [43, 158] width 59 height 5
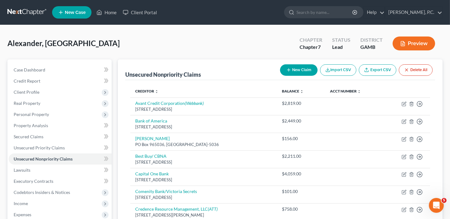
click at [298, 71] on button "New Claim" at bounding box center [298, 69] width 37 height 11
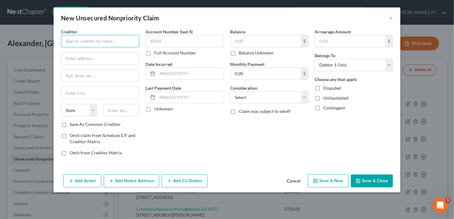
click at [110, 46] on input "text" at bounding box center [100, 41] width 78 height 12
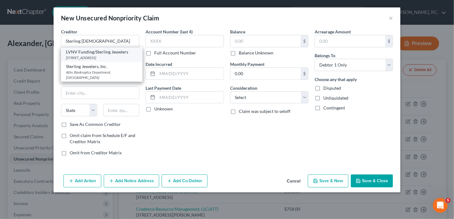
click at [104, 57] on div "[STREET_ADDRESS]" at bounding box center [102, 57] width 72 height 5
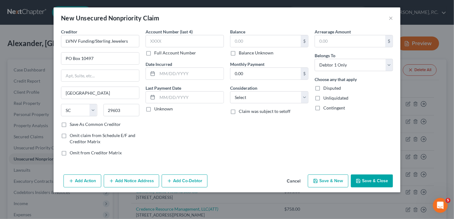
click at [134, 183] on button "Add Notice Address" at bounding box center [131, 181] width 55 height 13
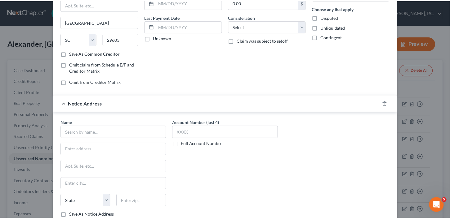
scroll to position [113, 0]
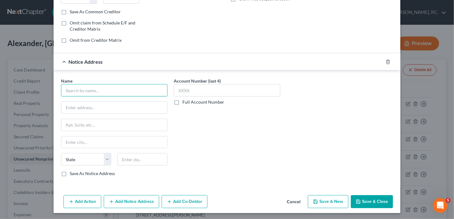
click at [115, 92] on input "text" at bounding box center [114, 90] width 107 height 12
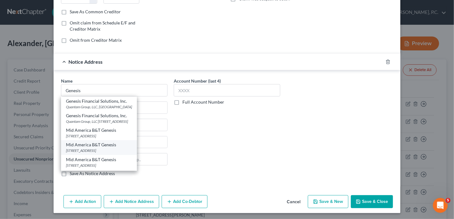
click at [100, 146] on div "Mid America B&T Genesis" at bounding box center [99, 145] width 66 height 6
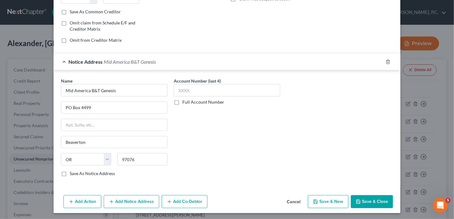
click at [372, 199] on button "Save & Close" at bounding box center [372, 202] width 42 height 13
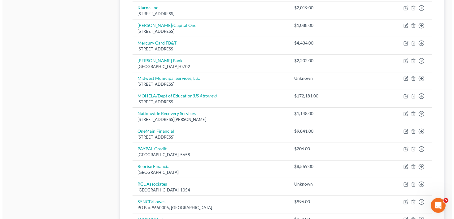
scroll to position [473, 0]
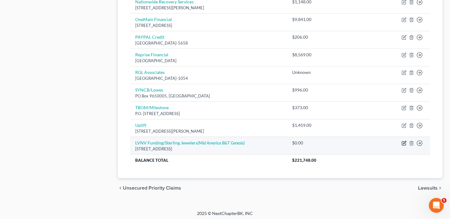
click at [404, 141] on icon "button" at bounding box center [403, 143] width 5 height 5
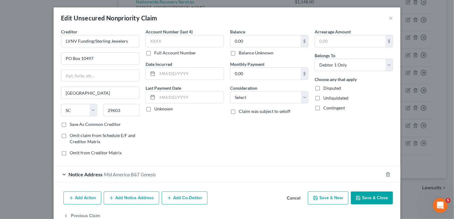
scroll to position [15, 0]
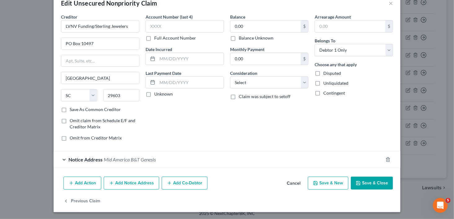
click at [119, 182] on button "Add Notice Address" at bounding box center [131, 183] width 55 height 13
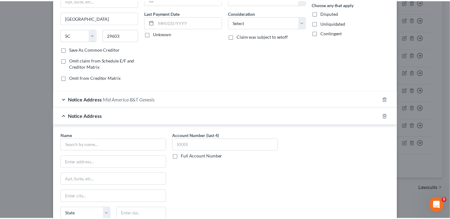
scroll to position [147, 0]
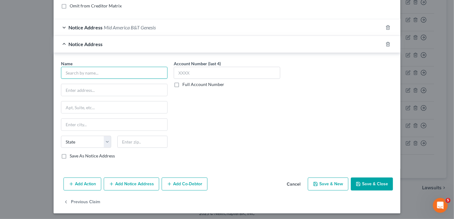
click at [123, 68] on input "text" at bounding box center [114, 73] width 107 height 12
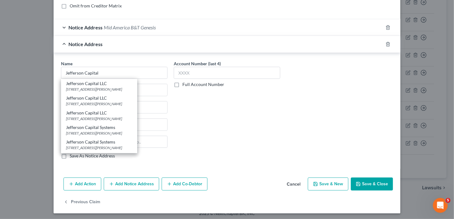
click at [121, 89] on div "[STREET_ADDRESS][PERSON_NAME]" at bounding box center [99, 89] width 66 height 5
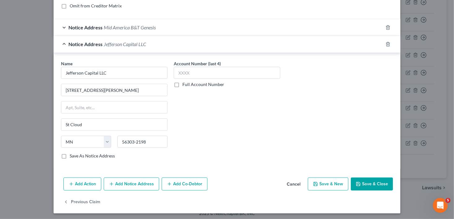
click at [371, 182] on button "Save & Close" at bounding box center [372, 184] width 42 height 13
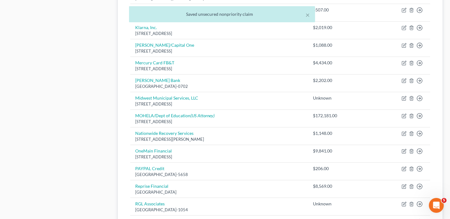
scroll to position [473, 0]
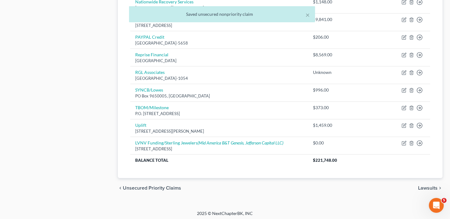
click at [430, 186] on span "Lawsuits" at bounding box center [428, 188] width 20 height 5
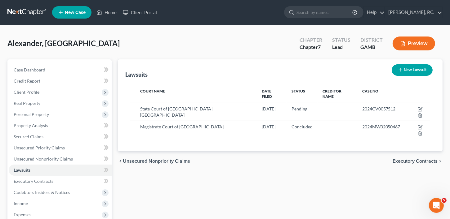
click at [420, 159] on span "Executory Contracts" at bounding box center [414, 161] width 45 height 5
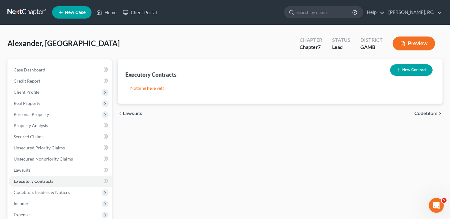
click at [426, 112] on span "Codebtors" at bounding box center [425, 113] width 23 height 5
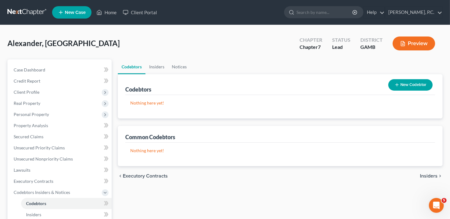
click at [431, 171] on div "chevron_left Executory Contracts Insiders chevron_right" at bounding box center [280, 176] width 324 height 20
click at [431, 174] on span "Insiders" at bounding box center [429, 176] width 18 height 5
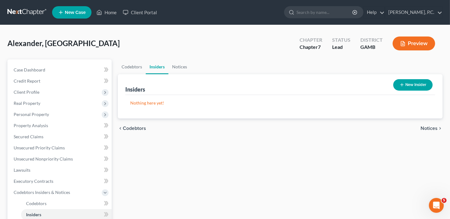
click at [432, 127] on span "Notices" at bounding box center [428, 128] width 17 height 5
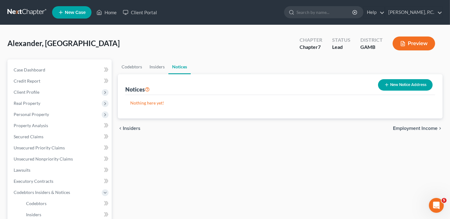
click at [432, 127] on span "Employment Income" at bounding box center [415, 128] width 45 height 5
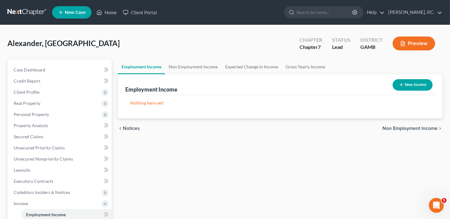
click at [418, 85] on button "New Income" at bounding box center [412, 84] width 40 height 11
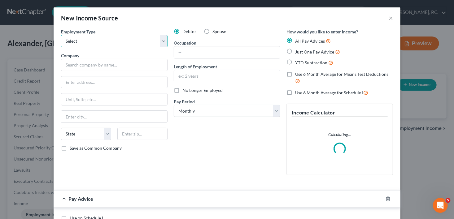
click at [95, 40] on select "Select Full or [DEMOGRAPHIC_DATA] Employment Self Employment" at bounding box center [114, 41] width 107 height 12
click at [61, 35] on select "Select Full or [DEMOGRAPHIC_DATA] Employment Self Employment" at bounding box center [114, 41] width 107 height 12
click at [98, 72] on div "Employment Type * Select Full or [DEMOGRAPHIC_DATA] Employment Self Employment …" at bounding box center [114, 105] width 113 height 152
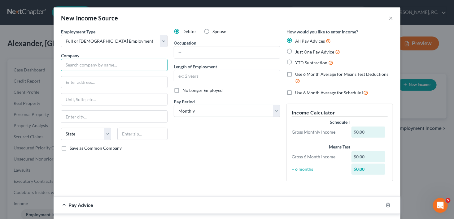
click at [98, 68] on input "text" at bounding box center [114, 65] width 107 height 12
drag, startPoint x: 43, startPoint y: 0, endPoint x: 89, endPoint y: 64, distance: 79.3
click at [89, 64] on input "Lifelink" at bounding box center [114, 65] width 107 height 12
click at [91, 81] on input "text" at bounding box center [114, 83] width 106 height 12
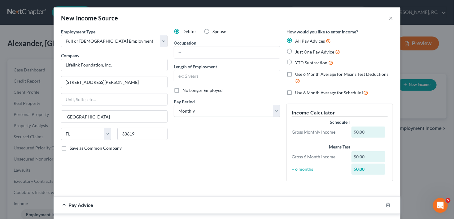
click at [70, 147] on label "Save as Common Company" at bounding box center [96, 148] width 52 height 6
click at [72, 147] on input "Save as Common Company" at bounding box center [74, 147] width 4 height 4
click at [189, 111] on select "Select Monthly Twice Monthly Every Other Week Weekly" at bounding box center [227, 111] width 107 height 12
click at [174, 105] on select "Select Monthly Twice Monthly Every Other Week Weekly" at bounding box center [227, 111] width 107 height 12
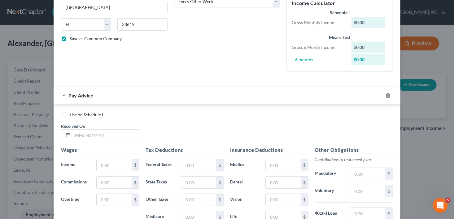
scroll to position [116, 0]
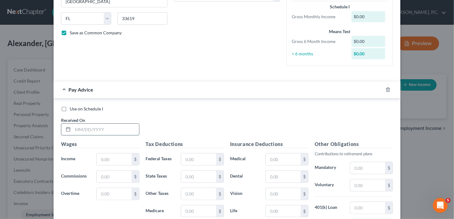
click at [95, 134] on input "text" at bounding box center [106, 130] width 66 height 12
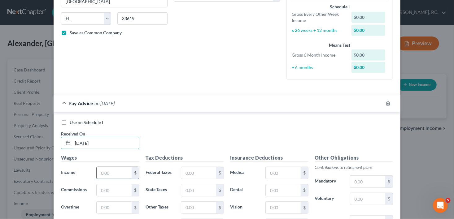
click at [108, 175] on input "text" at bounding box center [114, 173] width 35 height 12
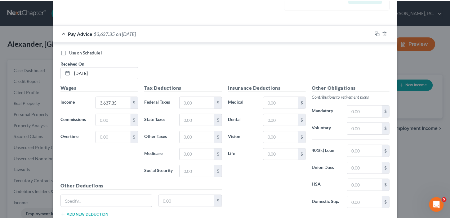
scroll to position [227, 0]
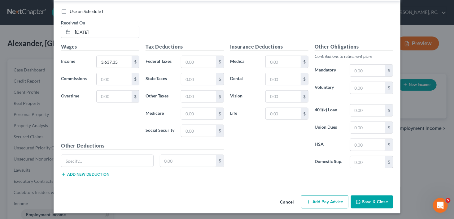
click at [361, 205] on button "Save & Close" at bounding box center [372, 202] width 42 height 13
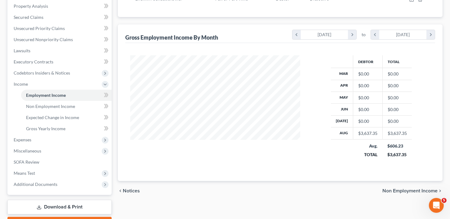
scroll to position [120, 0]
click at [396, 191] on span "Non Employment Income" at bounding box center [409, 190] width 55 height 5
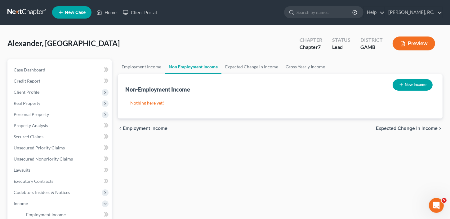
click at [410, 83] on button "New Income" at bounding box center [412, 84] width 40 height 11
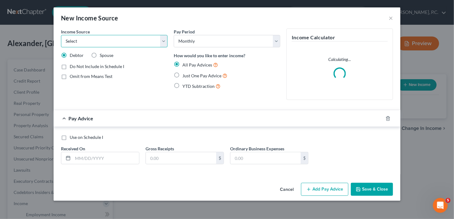
click at [84, 42] on select "Select Unemployment Disability (from employer) Pension Retirement Social Securi…" at bounding box center [114, 41] width 107 height 12
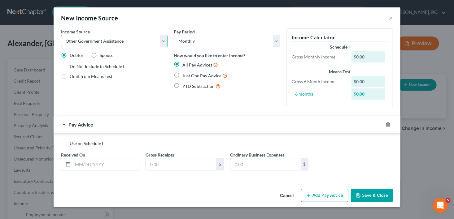
click at [61, 35] on select "Select Unemployment Disability (from employer) Pension Retirement Social Securi…" at bounding box center [114, 41] width 107 height 12
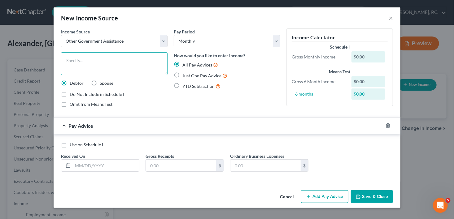
click at [104, 65] on textarea at bounding box center [114, 63] width 107 height 23
click at [94, 66] on textarea at bounding box center [114, 63] width 107 height 23
click at [74, 62] on textarea "Gaurianship pay" at bounding box center [114, 63] width 107 height 23
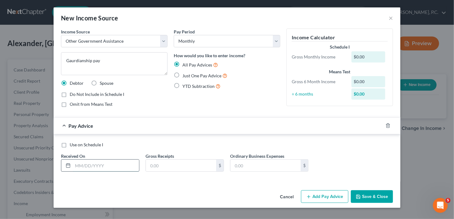
click at [75, 167] on input "text" at bounding box center [106, 166] width 66 height 12
click at [156, 170] on input "text" at bounding box center [181, 166] width 70 height 12
click at [384, 202] on button "Save & Close" at bounding box center [372, 197] width 42 height 13
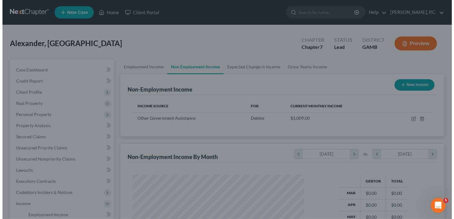
scroll to position [309789, 309717]
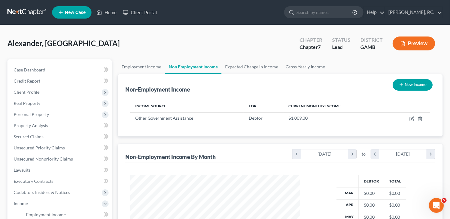
click at [412, 85] on button "New Income" at bounding box center [412, 84] width 40 height 11
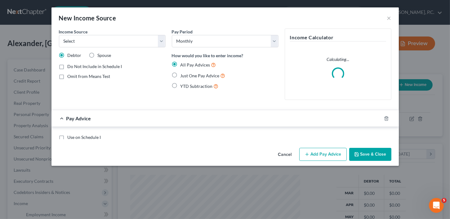
scroll to position [111, 184]
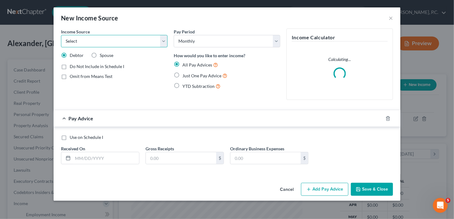
click at [98, 37] on select "Select Unemployment Disability (from employer) Pension Retirement Social Securi…" at bounding box center [114, 41] width 107 height 12
click at [61, 35] on select "Select Unemployment Disability (from employer) Pension Retirement Social Securi…" at bounding box center [114, 41] width 107 height 12
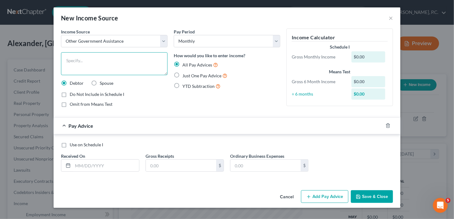
click at [94, 65] on textarea at bounding box center [114, 63] width 107 height 23
click at [392, 18] on button "×" at bounding box center [391, 17] width 4 height 7
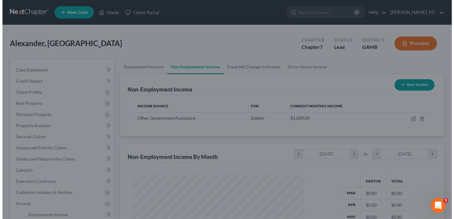
scroll to position [309789, 309717]
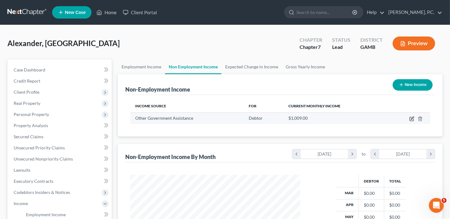
click at [410, 118] on icon "button" at bounding box center [411, 119] width 5 height 5
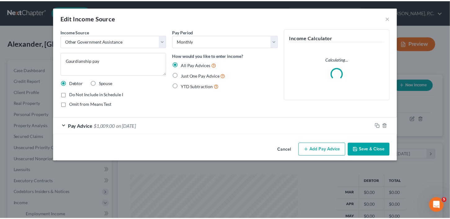
scroll to position [111, 184]
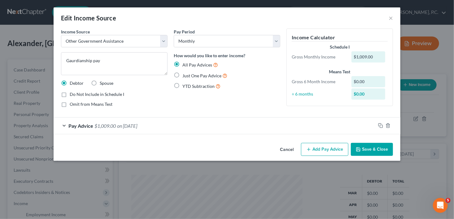
click at [100, 124] on span "$1,009.00" at bounding box center [105, 126] width 21 height 6
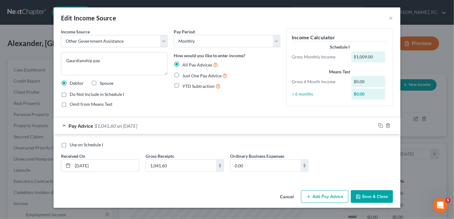
click at [388, 200] on button "Save & Close" at bounding box center [372, 197] width 42 height 13
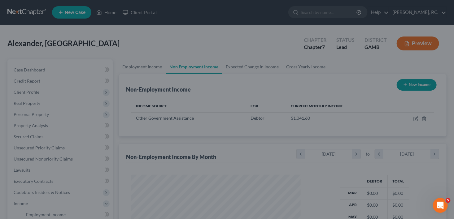
scroll to position [309789, 309717]
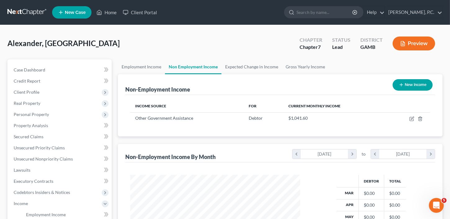
click at [412, 84] on button "New Income" at bounding box center [412, 84] width 40 height 11
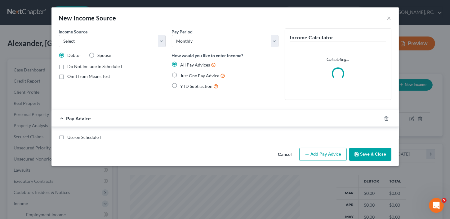
scroll to position [111, 184]
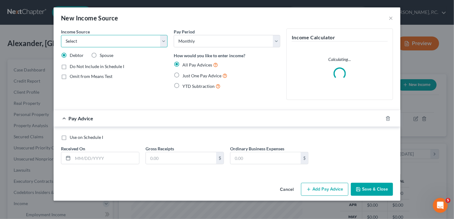
click at [77, 41] on select "Select Unemployment Disability (from employer) Pension Retirement Social Securi…" at bounding box center [114, 41] width 107 height 12
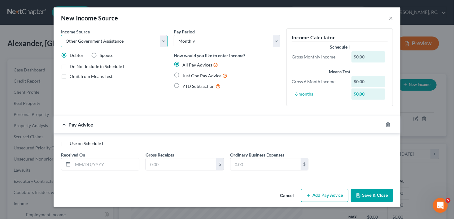
click at [61, 35] on select "Select Unemployment Disability (from employer) Pension Retirement Social Securi…" at bounding box center [114, 41] width 107 height 12
click at [162, 42] on select "Select Unemployment Disability (from employer) Pension Retirement Social Securi…" at bounding box center [114, 41] width 107 height 12
click at [61, 35] on select "Select Unemployment Disability (from employer) Pension Retirement Social Securi…" at bounding box center [114, 41] width 107 height 12
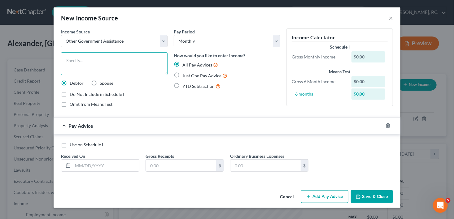
click at [74, 61] on textarea at bounding box center [114, 63] width 107 height 23
click at [90, 169] on input "text" at bounding box center [106, 166] width 66 height 12
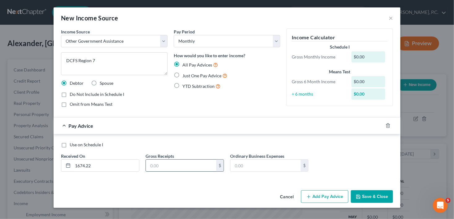
click at [173, 168] on input "text" at bounding box center [181, 166] width 70 height 12
drag, startPoint x: 90, startPoint y: 167, endPoint x: 60, endPoint y: 162, distance: 30.4
click at [60, 162] on div "Received On * 1674.22" at bounding box center [100, 162] width 85 height 19
click at [372, 197] on button "Save & Close" at bounding box center [372, 197] width 42 height 13
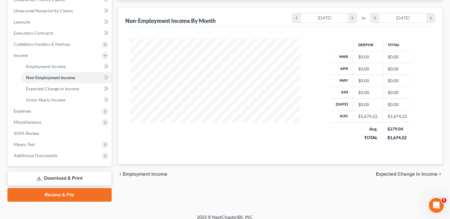
scroll to position [154, 0]
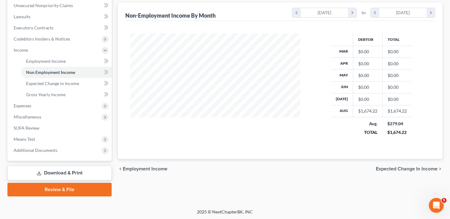
click at [401, 168] on span "Expected Change in Income" at bounding box center [407, 169] width 62 height 5
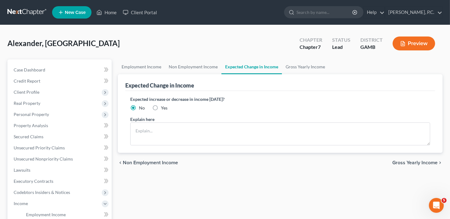
click at [406, 164] on span "Gross Yearly Income" at bounding box center [414, 163] width 45 height 5
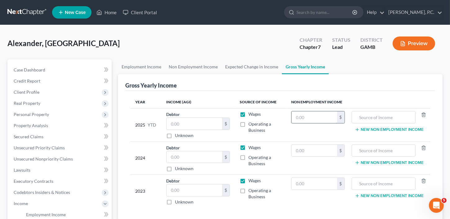
click at [301, 118] on input "text" at bounding box center [313, 118] width 45 height 12
click at [311, 118] on input "24,444.38" at bounding box center [313, 118] width 45 height 12
click at [310, 119] on input "24,444.38" at bounding box center [313, 118] width 45 height 12
click at [320, 153] on input "text" at bounding box center [313, 151] width 45 height 12
click at [311, 181] on input "text" at bounding box center [313, 184] width 45 height 12
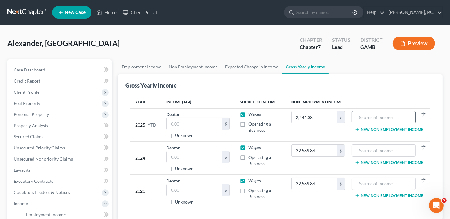
click at [381, 118] on input "text" at bounding box center [383, 118] width 57 height 12
click at [308, 117] on input "2,444.38" at bounding box center [313, 118] width 45 height 12
click at [360, 115] on input "text" at bounding box center [383, 118] width 57 height 12
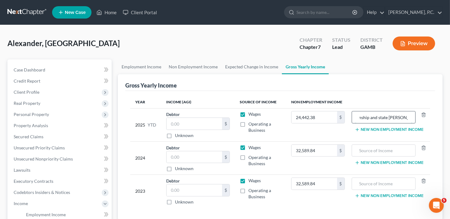
click at [364, 118] on input "Gaurdianship and state [PERSON_NAME] pay" at bounding box center [383, 118] width 57 height 12
click at [368, 117] on input "Gaurdianship and state [PERSON_NAME] pay" at bounding box center [383, 118] width 57 height 12
drag, startPoint x: 360, startPoint y: 116, endPoint x: 417, endPoint y: 118, distance: 57.4
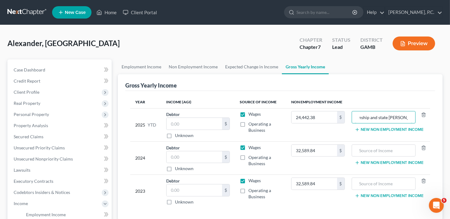
click at [417, 118] on div "Guardianship and state [PERSON_NAME] pay" at bounding box center [389, 117] width 77 height 12
click at [384, 152] on input "text" at bounding box center [383, 151] width 57 height 12
paste input "Guardianship and state [PERSON_NAME] pay"
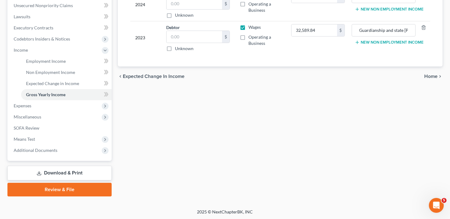
click at [428, 75] on span "Home" at bounding box center [430, 76] width 13 height 5
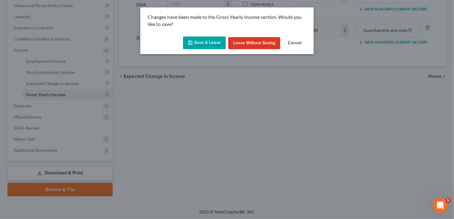
click at [217, 42] on button "Save & Leave" at bounding box center [204, 43] width 43 height 13
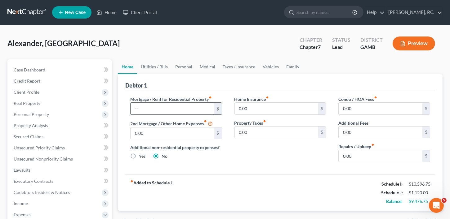
click at [173, 107] on input "text" at bounding box center [172, 109] width 84 height 12
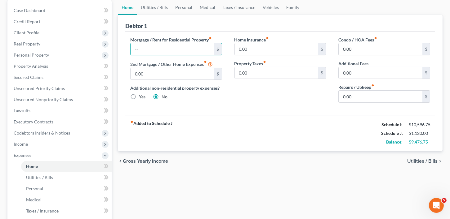
scroll to position [67, 0]
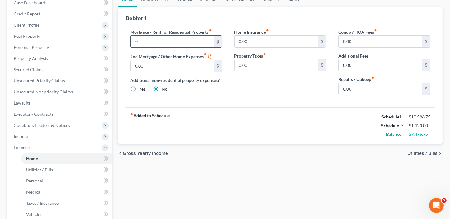
click at [167, 38] on input "text" at bounding box center [172, 42] width 84 height 12
click at [165, 41] on input "text" at bounding box center [172, 42] width 84 height 12
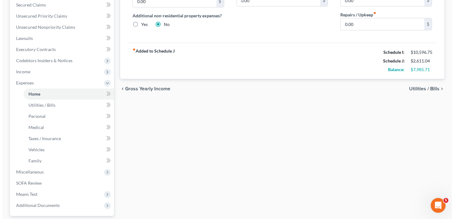
scroll to position [133, 0]
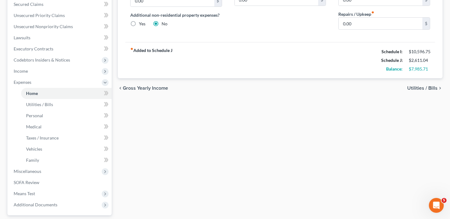
click at [423, 86] on span "Utilities / Bills" at bounding box center [422, 88] width 30 height 5
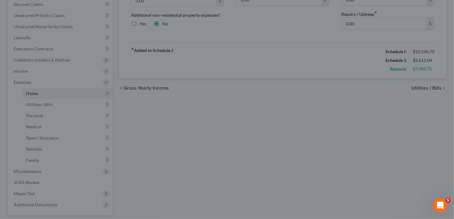
click at [432, 88] on div at bounding box center [227, 109] width 454 height 219
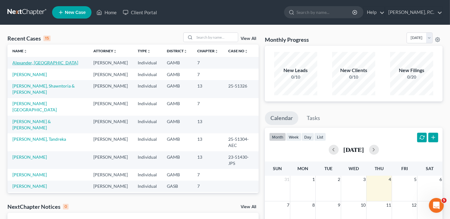
click at [27, 64] on link "Alexander, [GEOGRAPHIC_DATA]" at bounding box center [45, 62] width 66 height 5
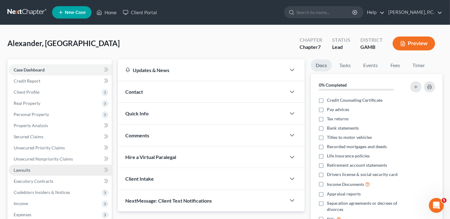
click at [21, 168] on span "Lawsuits" at bounding box center [22, 170] width 17 height 5
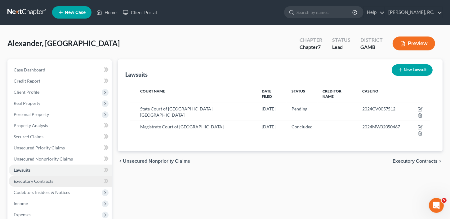
click at [23, 182] on span "Executory Contracts" at bounding box center [34, 181] width 40 height 5
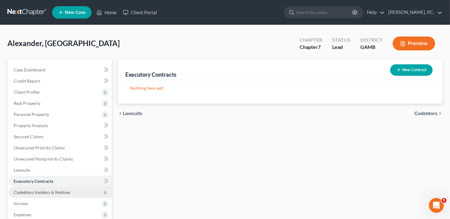
click at [23, 192] on span "Codebtors Insiders & Notices" at bounding box center [42, 192] width 56 height 5
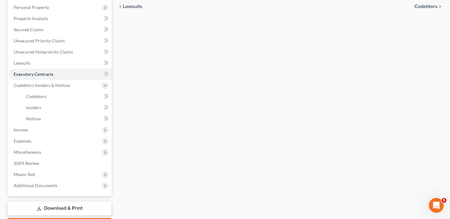
scroll to position [109, 0]
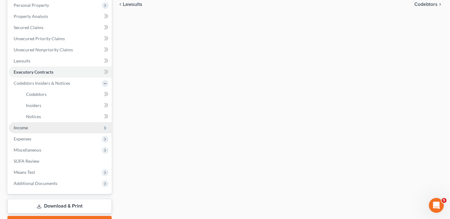
click at [20, 127] on span "Income" at bounding box center [21, 127] width 14 height 5
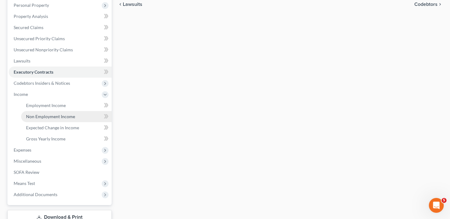
click at [34, 111] on link "Non Employment Income" at bounding box center [66, 116] width 90 height 11
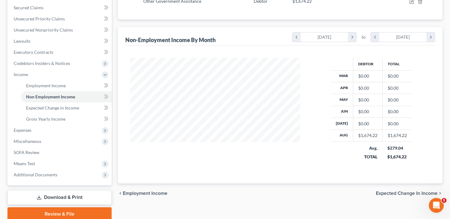
scroll to position [144, 0]
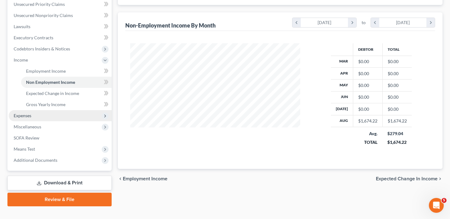
click at [25, 115] on span "Expenses" at bounding box center [23, 115] width 18 height 5
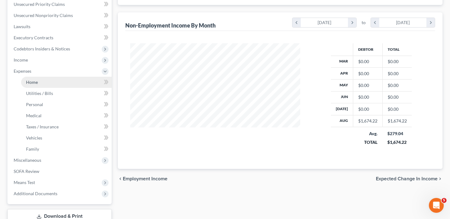
click at [29, 83] on span "Home" at bounding box center [32, 82] width 12 height 5
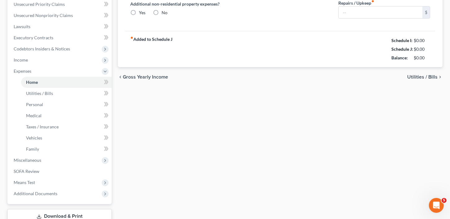
type input "0.00"
radio input "true"
type input "0.00"
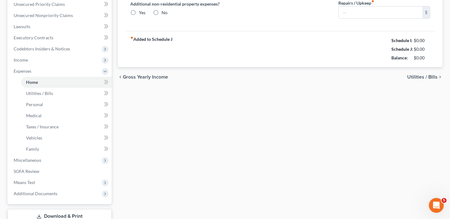
type input "0.00"
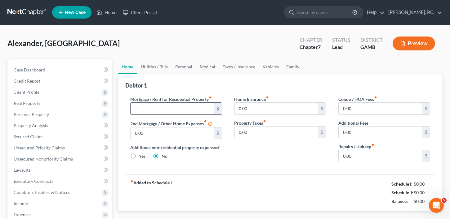
click at [138, 109] on input "text" at bounding box center [172, 109] width 84 height 12
type input "1,491.04"
click at [354, 161] on input "0.00" at bounding box center [380, 156] width 84 height 12
drag, startPoint x: 364, startPoint y: 154, endPoint x: 339, endPoint y: 156, distance: 25.5
click at [339, 156] on input "200.00" at bounding box center [380, 156] width 84 height 12
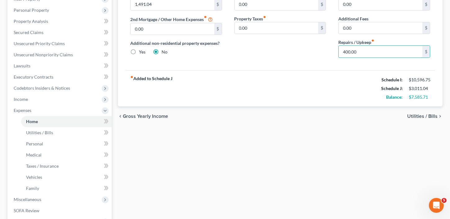
type input "400.00"
click at [422, 116] on span "Utilities / Bills" at bounding box center [422, 116] width 30 height 5
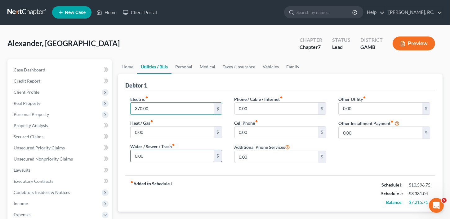
type input "370.00"
type input "70.00"
click at [251, 111] on input "0.00" at bounding box center [277, 109] width 84 height 12
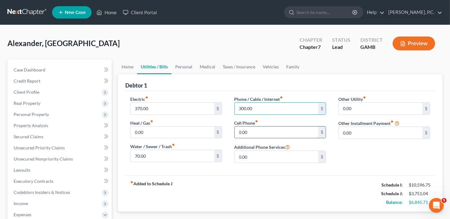
type input "300.00"
click at [250, 129] on input "0.00" at bounding box center [277, 133] width 84 height 12
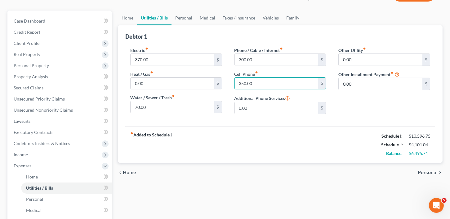
type input "350.00"
click at [428, 174] on span "Personal" at bounding box center [427, 172] width 20 height 5
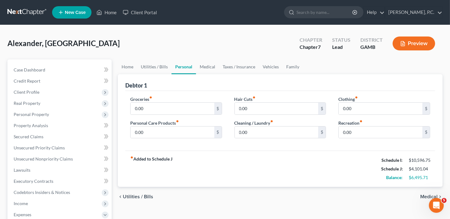
click at [428, 173] on ui-view "Home Utilities / Bills Personal Medical Taxes / Insurance Vehicles Family Debto…" at bounding box center [280, 134] width 324 height 148
click at [159, 103] on input "0.00" at bounding box center [172, 109] width 84 height 12
type input "1,250.00"
click at [148, 132] on input "0.00" at bounding box center [172, 133] width 84 height 12
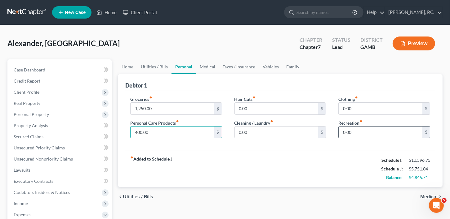
type input "400.00"
click at [349, 130] on input "0.00" at bounding box center [380, 133] width 84 height 12
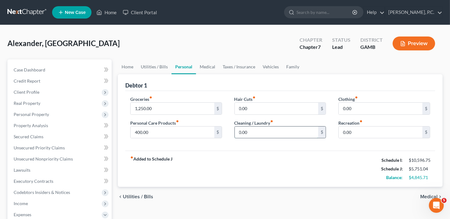
click at [262, 134] on input "0.00" at bounding box center [277, 133] width 84 height 12
click at [365, 107] on input "0.00" at bounding box center [380, 109] width 84 height 12
type input "400.00"
click at [360, 134] on input "0.00" at bounding box center [380, 133] width 84 height 12
type input "150.00"
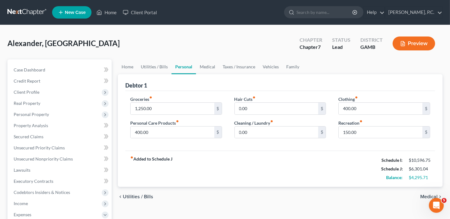
click at [418, 196] on div "chevron_left Utilities / Bills Medical chevron_right" at bounding box center [280, 197] width 324 height 20
click at [431, 197] on span "Medical" at bounding box center [428, 197] width 17 height 5
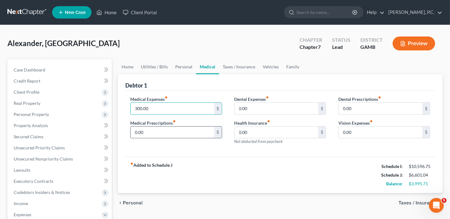
type input "300.00"
click at [157, 134] on input "0.00" at bounding box center [172, 133] width 84 height 12
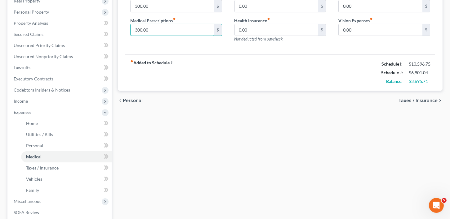
scroll to position [115, 0]
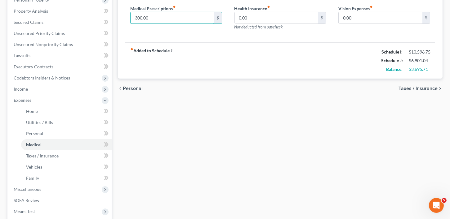
type input "300.00"
click at [423, 91] on div "chevron_left Personal Taxes / Insurance chevron_right" at bounding box center [280, 89] width 324 height 20
click at [423, 89] on span "Taxes / Insurance" at bounding box center [417, 88] width 39 height 5
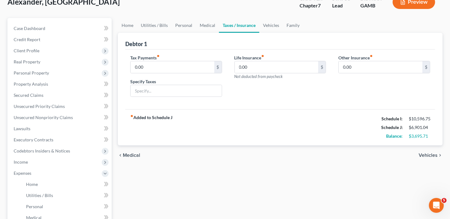
scroll to position [64, 0]
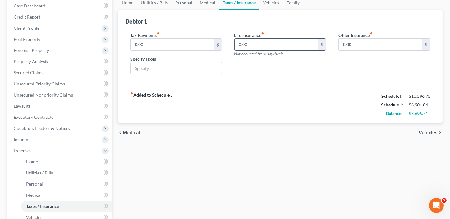
click at [262, 45] on input "0.00" at bounding box center [277, 45] width 84 height 12
type input "75.00"
click at [419, 130] on span "Vehicles" at bounding box center [427, 132] width 19 height 5
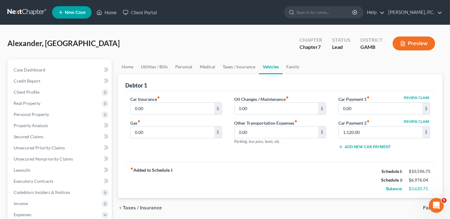
click at [161, 115] on div "Car Insurance fiber_manual_record 0.00 $ Gas fiber_manual_record 0.00 $" at bounding box center [176, 125] width 104 height 59
click at [157, 111] on input "0.00" at bounding box center [172, 109] width 84 height 12
drag, startPoint x: 154, startPoint y: 100, endPoint x: 154, endPoint y: 111, distance: 11.2
click at [128, 106] on div "Car Insurance fiber_manual_record 200.00 $ Gas fiber_manual_record 0.00 $" at bounding box center [176, 125] width 104 height 59
type input "241.00"
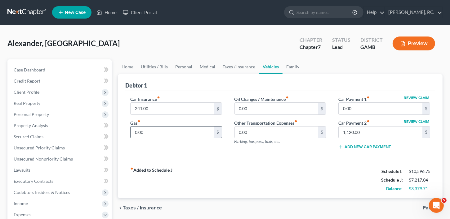
click at [151, 134] on input "0.00" at bounding box center [172, 133] width 84 height 12
type input "400.00"
click at [352, 105] on input "0.00" at bounding box center [380, 109] width 84 height 12
click at [352, 106] on input "0.00" at bounding box center [380, 109] width 84 height 12
type input "0"
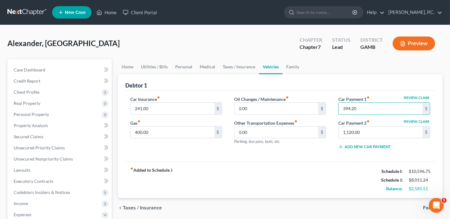
type input "394.20"
click at [426, 208] on span "Family" at bounding box center [430, 208] width 15 height 5
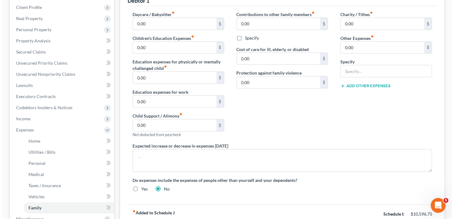
scroll to position [160, 0]
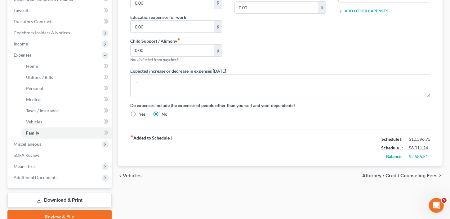
click at [418, 174] on span "Attorney / Credit Counseling Fees" at bounding box center [399, 176] width 75 height 5
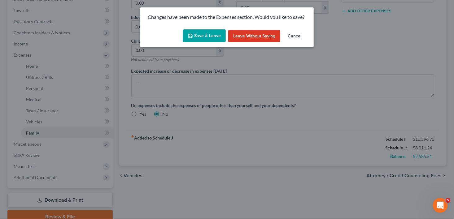
click at [196, 34] on button "Save & Leave" at bounding box center [204, 35] width 43 height 13
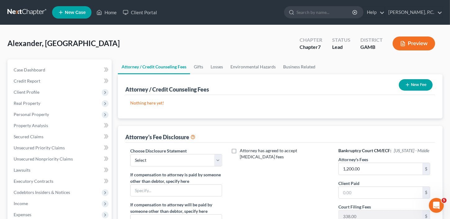
click at [417, 82] on button "New Fee" at bounding box center [416, 84] width 34 height 11
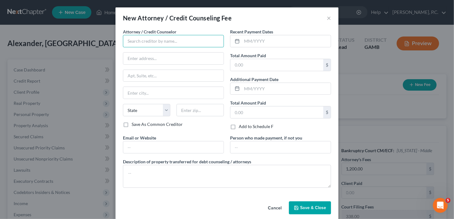
click at [126, 37] on input "text" at bounding box center [173, 41] width 101 height 12
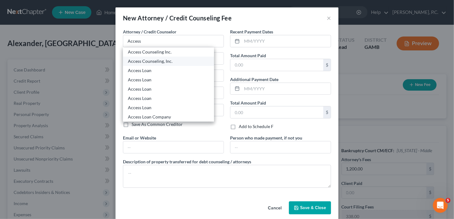
click at [144, 58] on div "Access Counseling, Inc." at bounding box center [168, 61] width 81 height 6
type input "Access Counseling, Inc."
type input "633 W 5th Street"
type input "Suite 26001"
type input "Los Angeles"
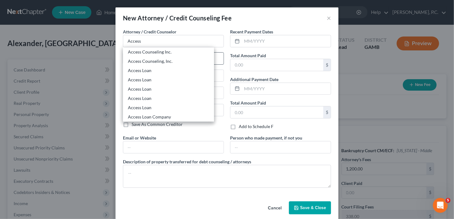
select select "4"
type input "90071"
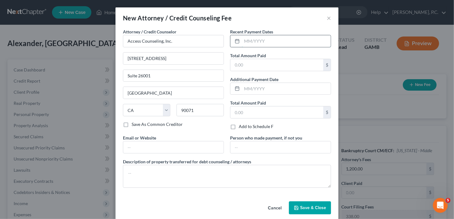
click at [251, 46] on input "text" at bounding box center [286, 41] width 89 height 12
type input "09/2025"
click at [253, 64] on input "text" at bounding box center [277, 65] width 93 height 12
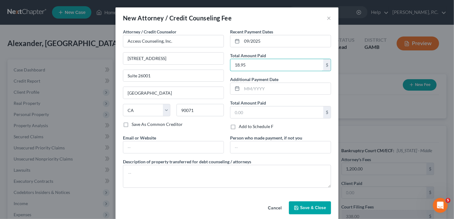
type input "18.95"
click at [315, 205] on span "Save & Close" at bounding box center [313, 207] width 26 height 5
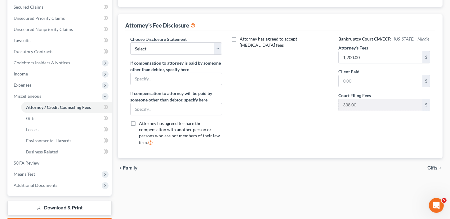
click at [433, 167] on span "Gifts" at bounding box center [432, 168] width 10 height 5
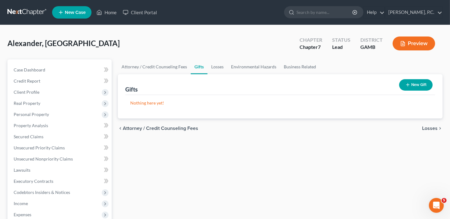
click at [432, 129] on span "Losses" at bounding box center [429, 128] width 15 height 5
click at [430, 129] on span "Environmental Hazards" at bounding box center [411, 128] width 52 height 5
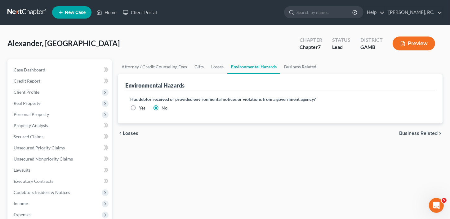
click at [422, 126] on div "chevron_left Losses Business Related chevron_right" at bounding box center [280, 134] width 324 height 20
click at [423, 131] on span "Business Related" at bounding box center [418, 133] width 38 height 5
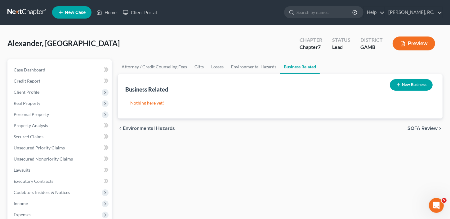
click at [421, 129] on span "SOFA Review" at bounding box center [422, 128] width 30 height 5
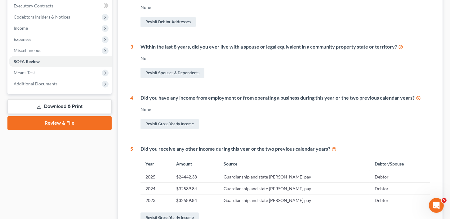
scroll to position [246, 0]
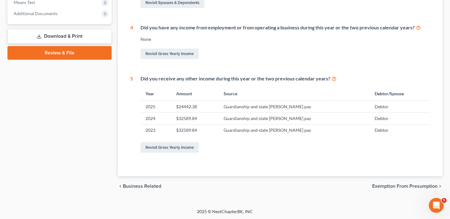
click at [411, 209] on footer "2025 © NextChapterBK, INC" at bounding box center [225, 214] width 450 height 11
click at [404, 192] on div "chevron_left Business Related Exemption from Presumption chevron_right" at bounding box center [280, 187] width 324 height 20
click at [404, 189] on div "chevron_left Business Related Exemption from Presumption chevron_right" at bounding box center [280, 187] width 324 height 20
click at [416, 181] on div "chevron_left Business Related Exemption from Presumption chevron_right" at bounding box center [280, 187] width 324 height 20
click at [416, 184] on span "Exemption from Presumption" at bounding box center [404, 186] width 65 height 5
